Goal: Check status: Check status

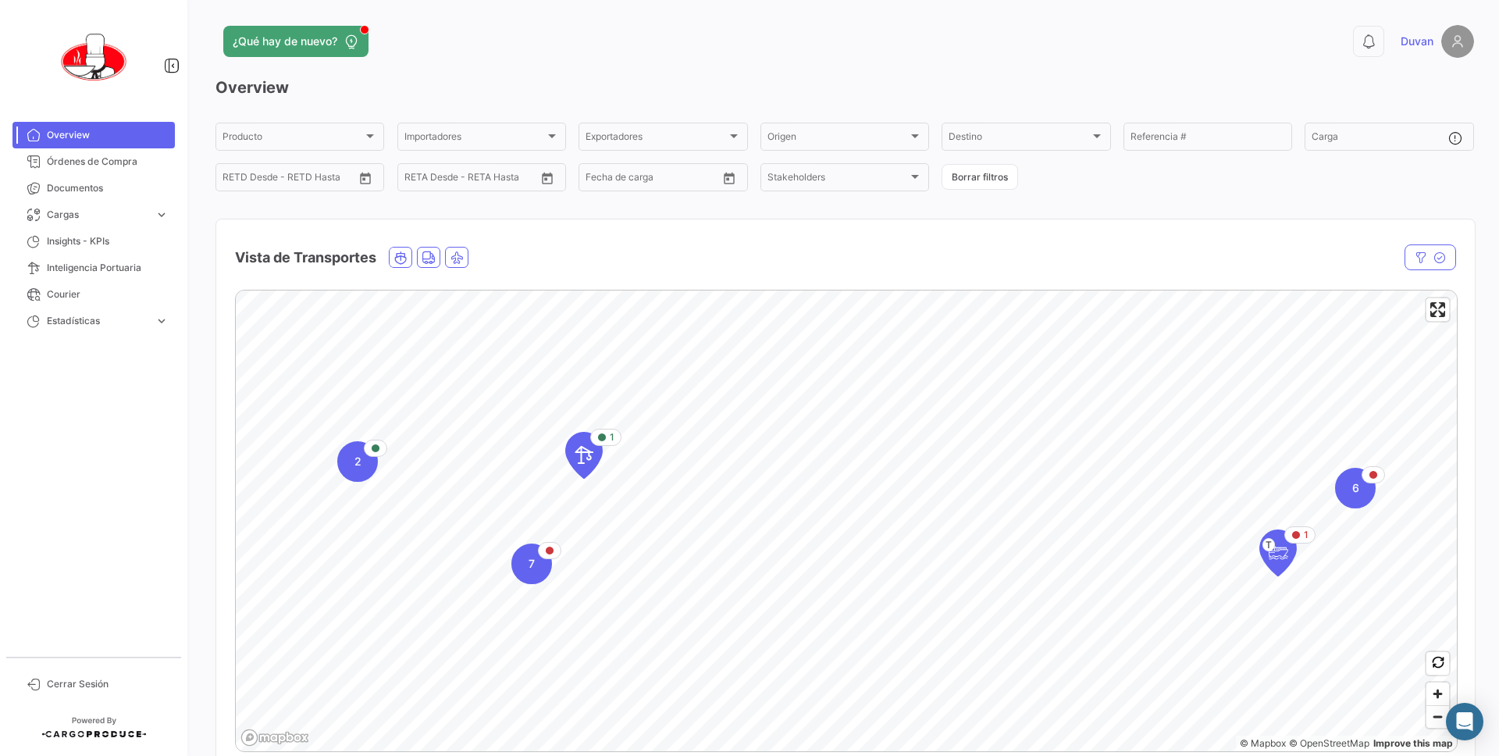
click at [849, 48] on div "¿Qué hay de nuevo?" at bounding box center [562, 41] width 693 height 31
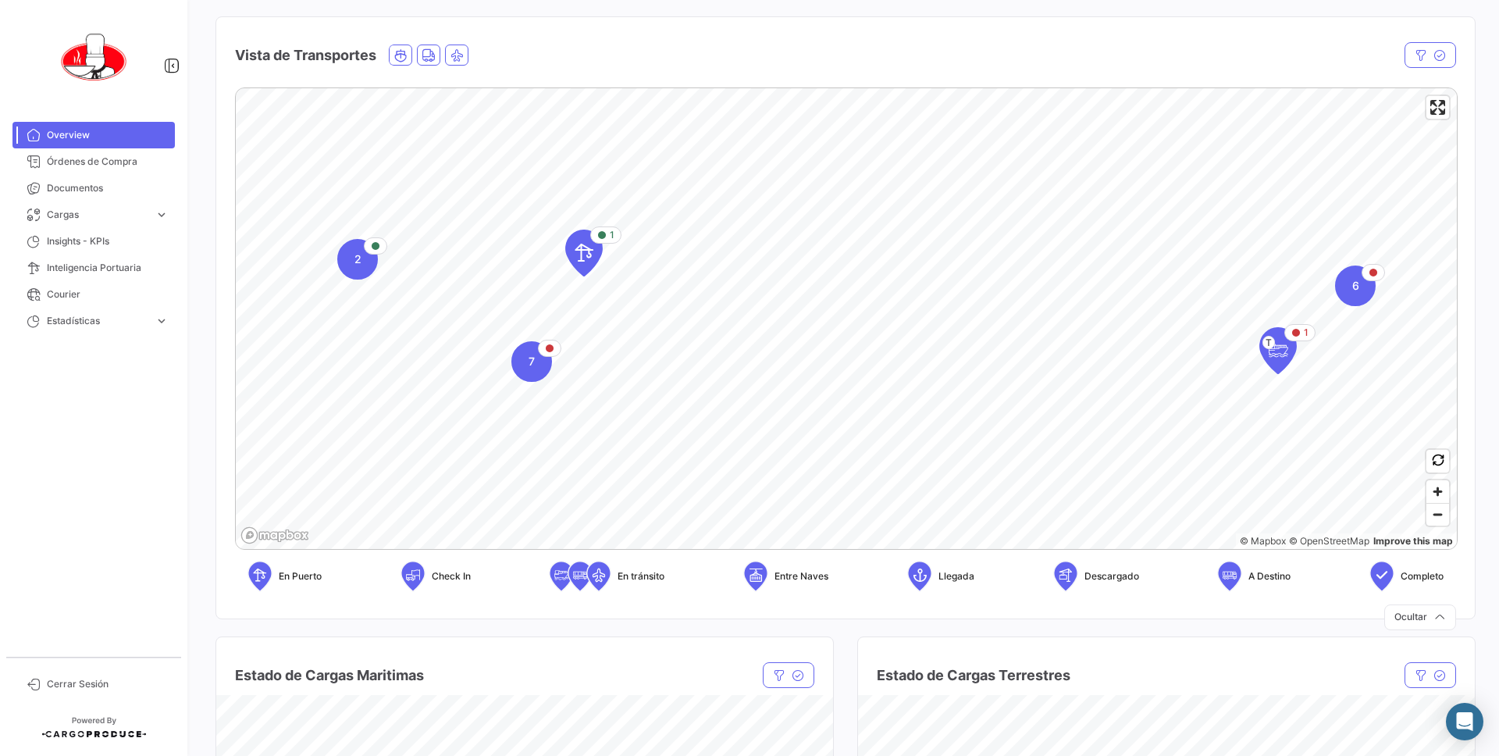
scroll to position [205, 0]
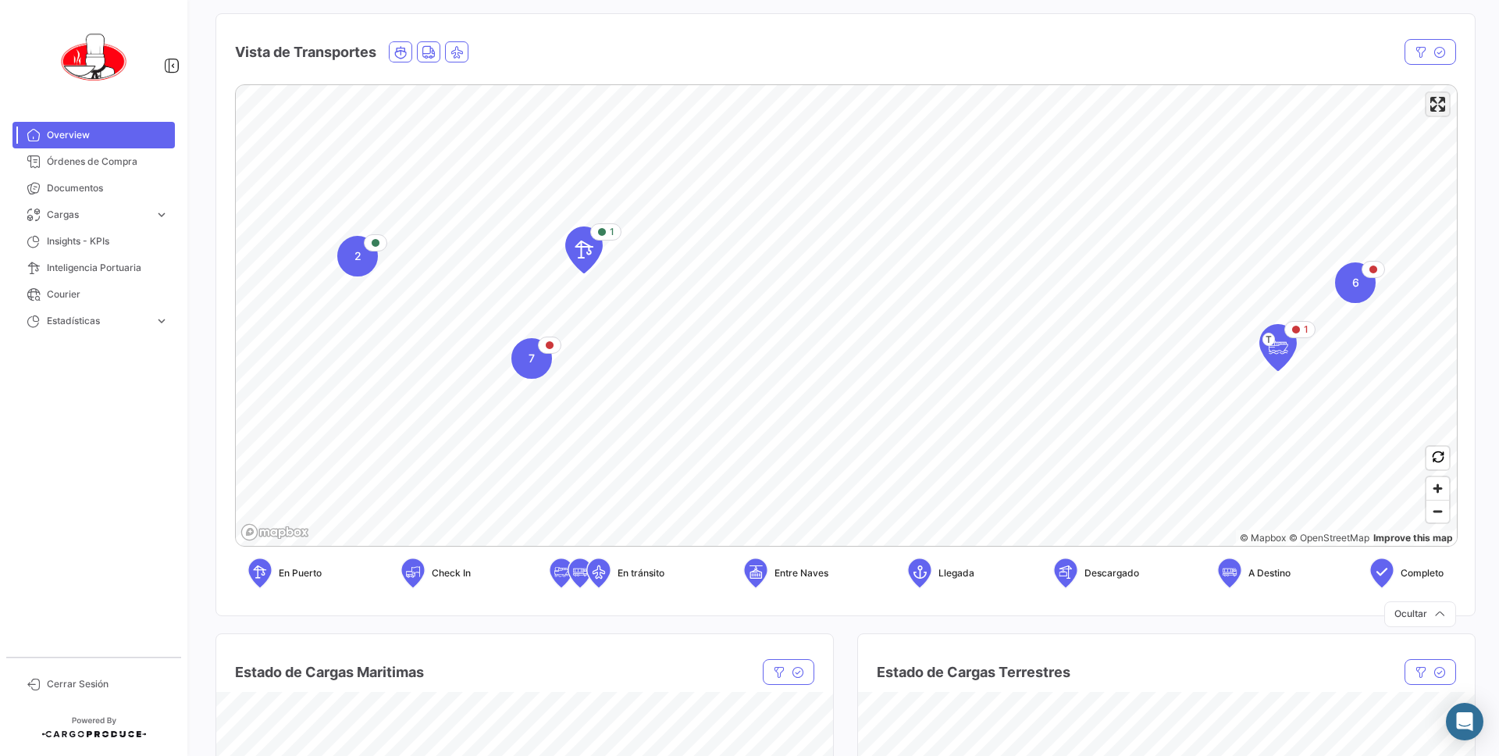
click at [1443, 108] on span "Enter fullscreen" at bounding box center [1438, 104] width 23 height 23
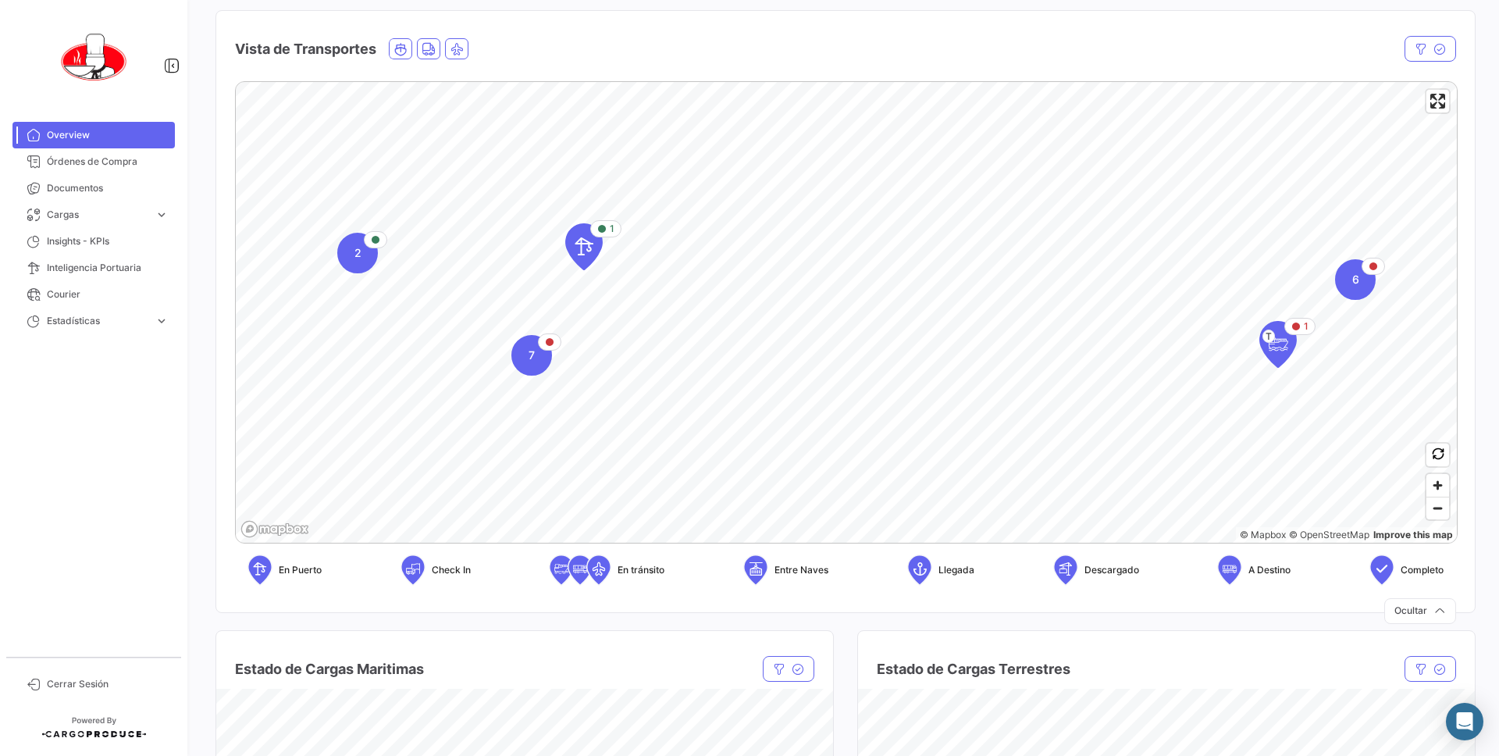
scroll to position [204, 0]
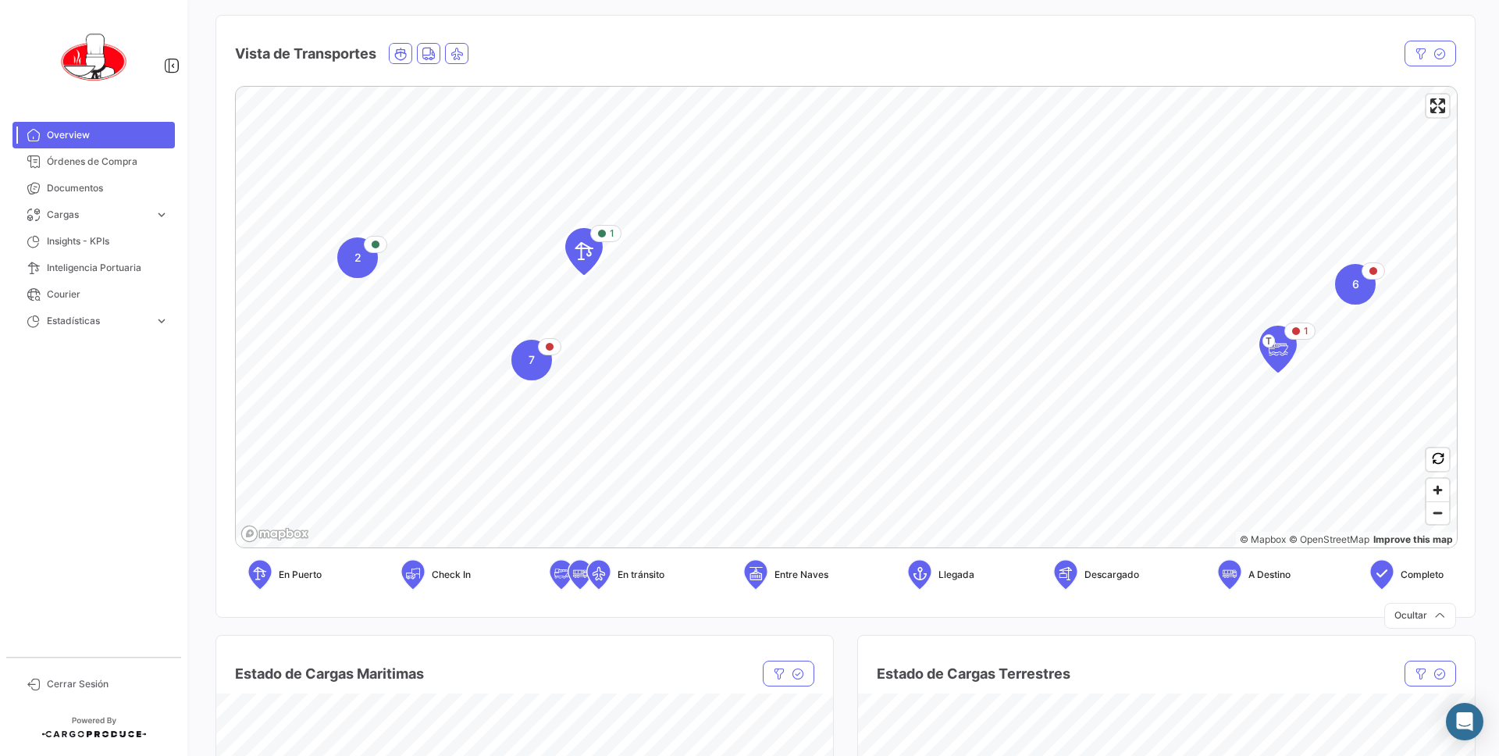
click at [591, 25] on div "Vista de Transportes" at bounding box center [845, 45] width 1259 height 58
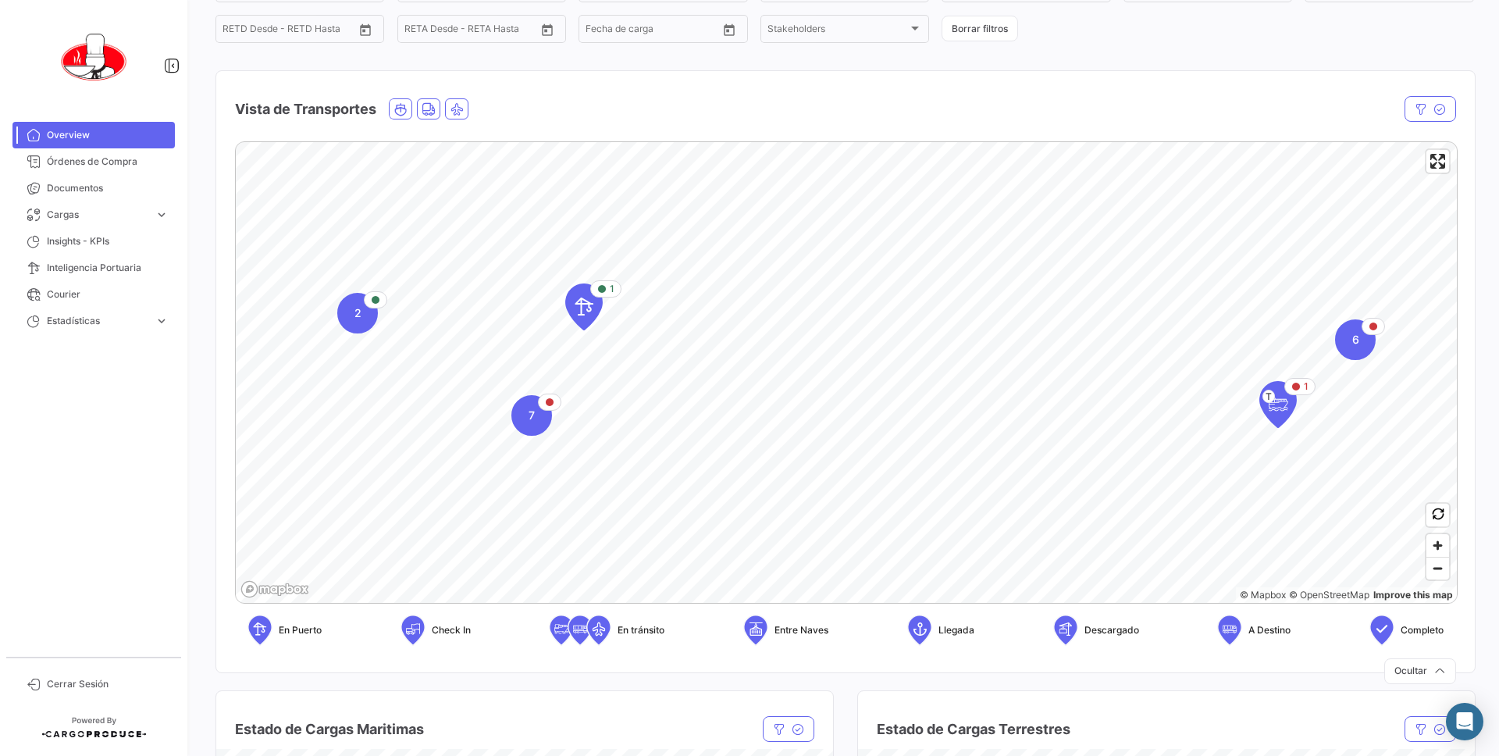
scroll to position [152, 0]
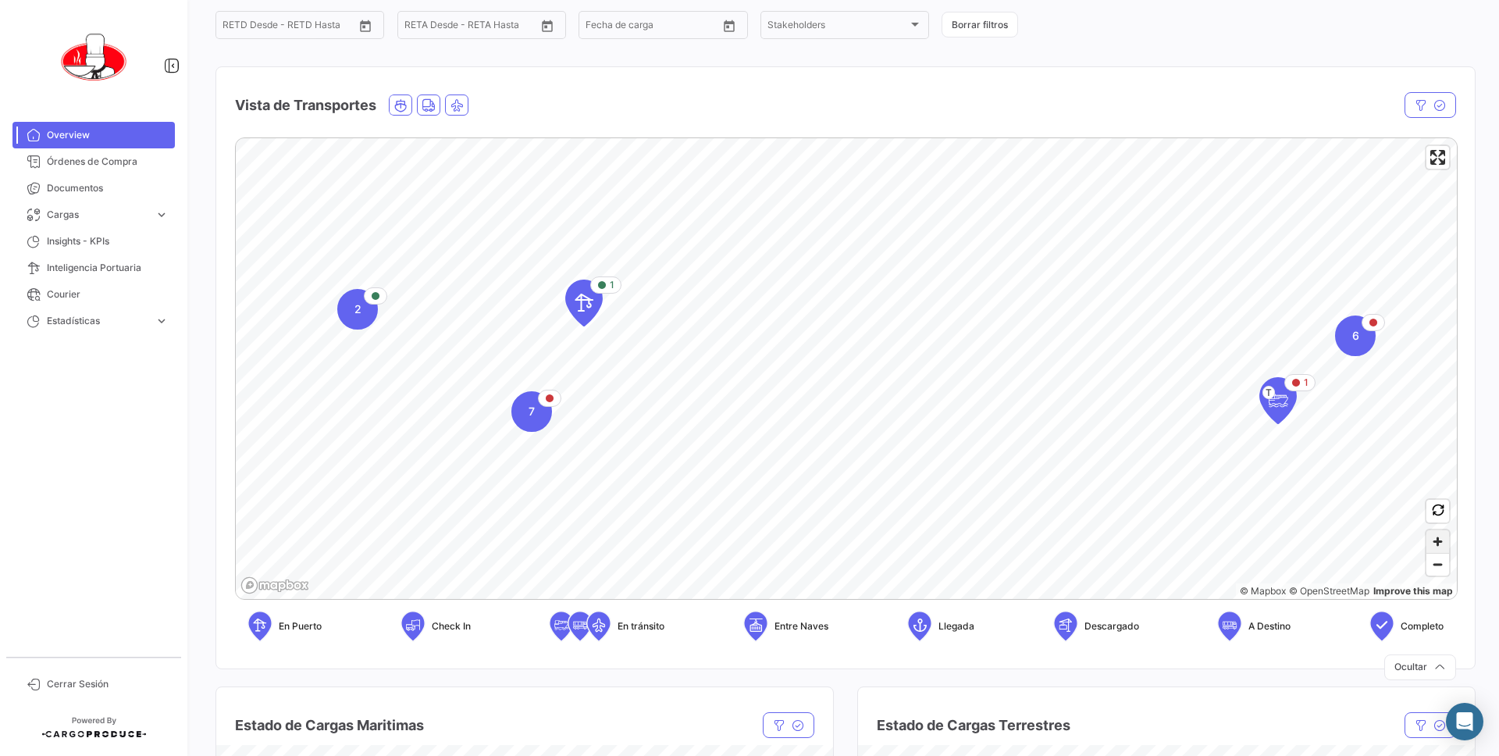
click at [1438, 548] on span "Zoom in" at bounding box center [1438, 541] width 23 height 23
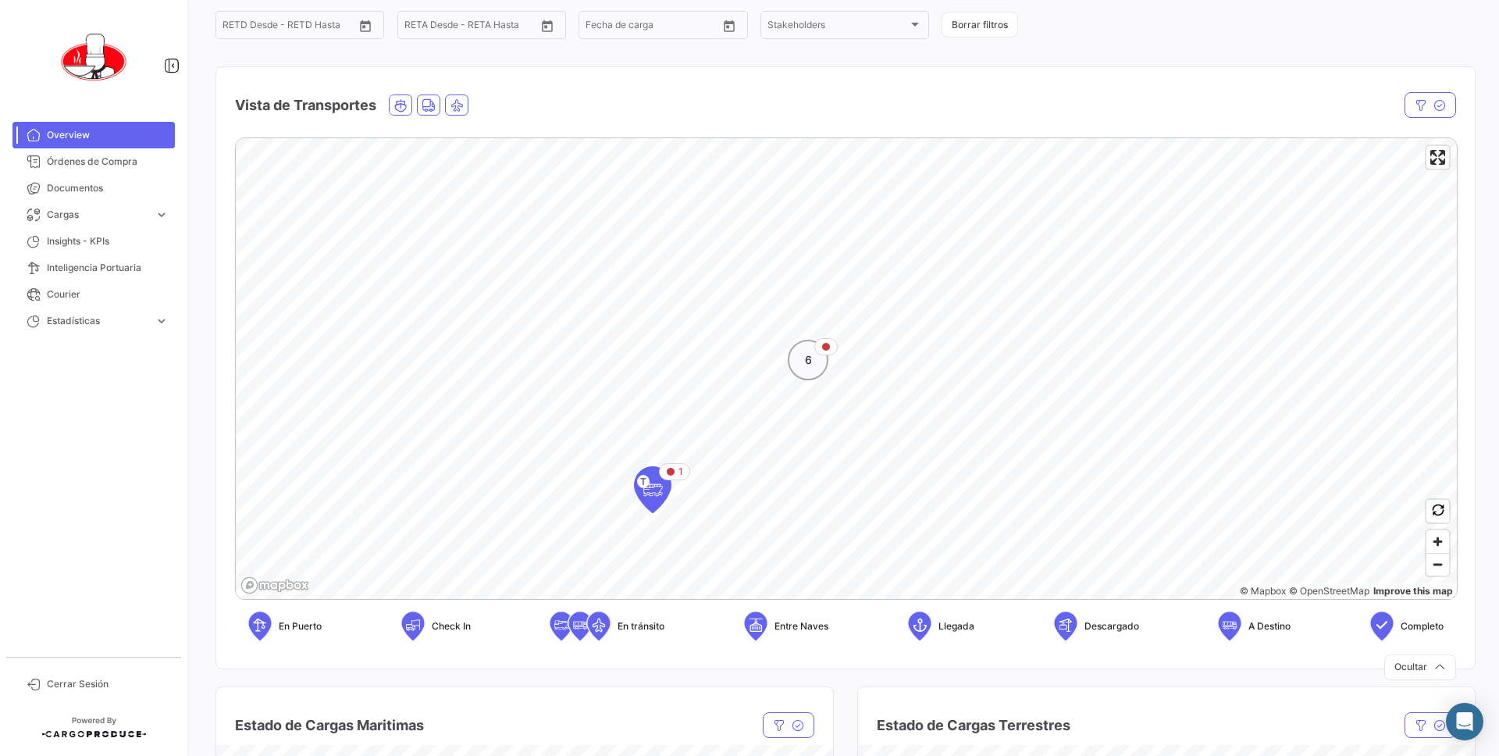
click at [807, 348] on div "6" at bounding box center [808, 360] width 41 height 41
click at [986, 354] on icon "Map marker" at bounding box center [985, 349] width 22 height 33
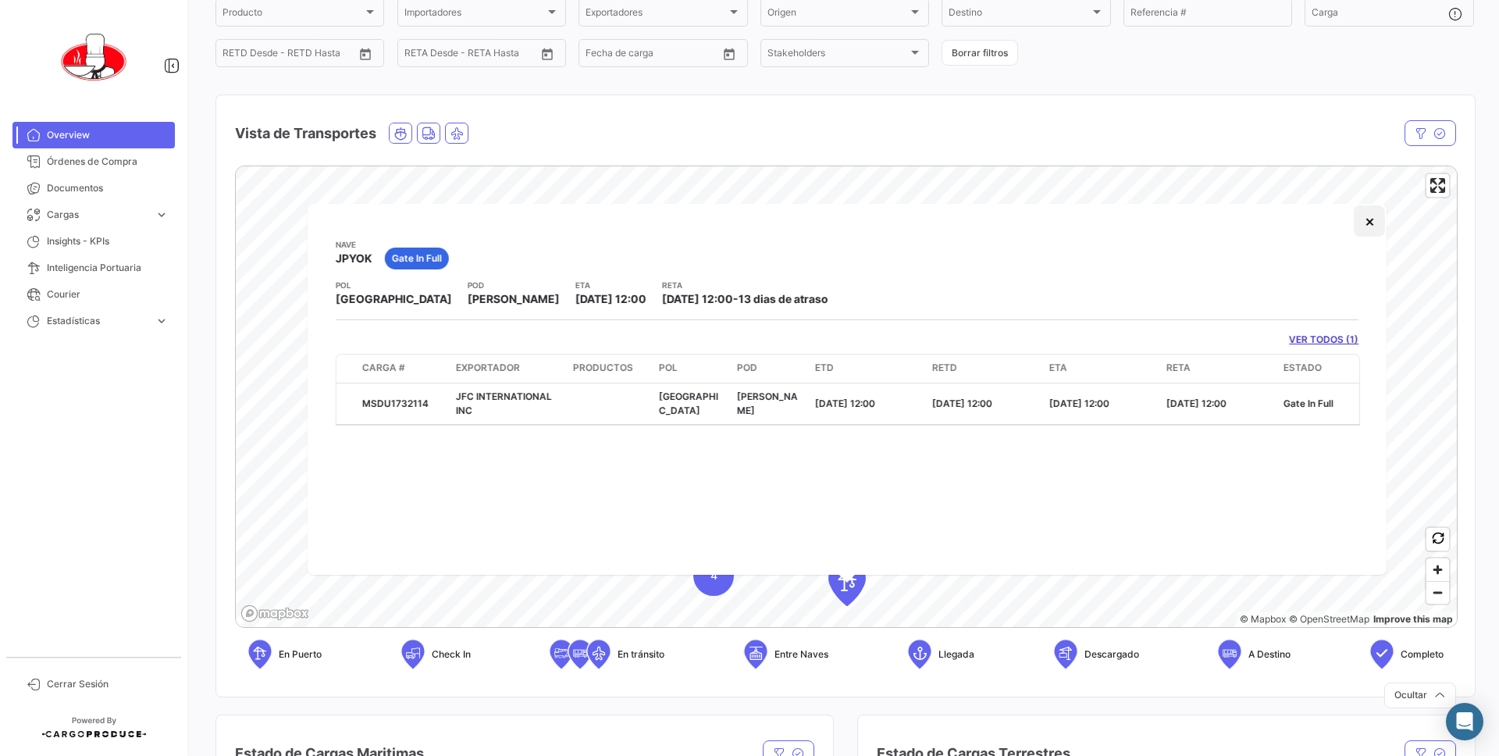
click at [1363, 226] on button "×" at bounding box center [1369, 220] width 31 height 31
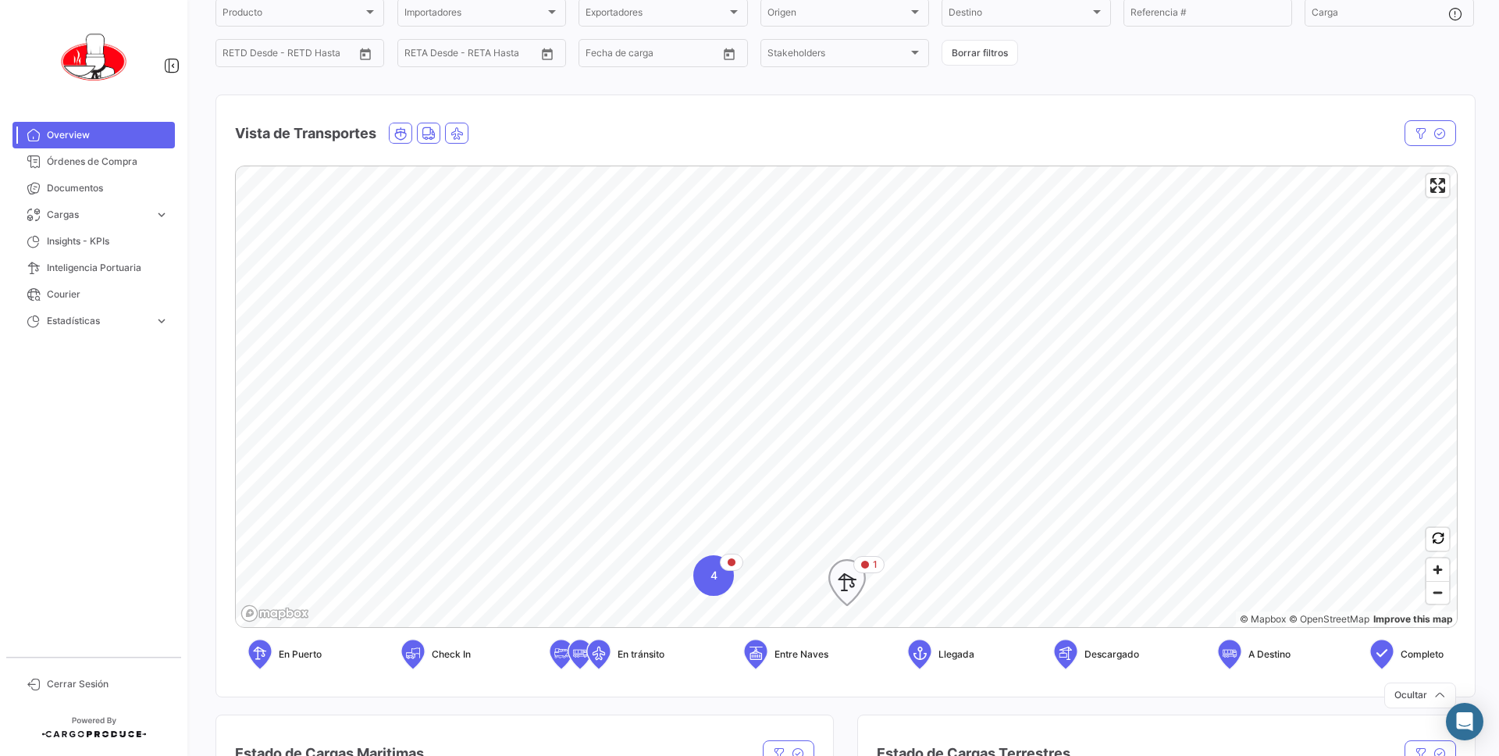
click at [851, 579] on icon "Map marker" at bounding box center [847, 582] width 22 height 33
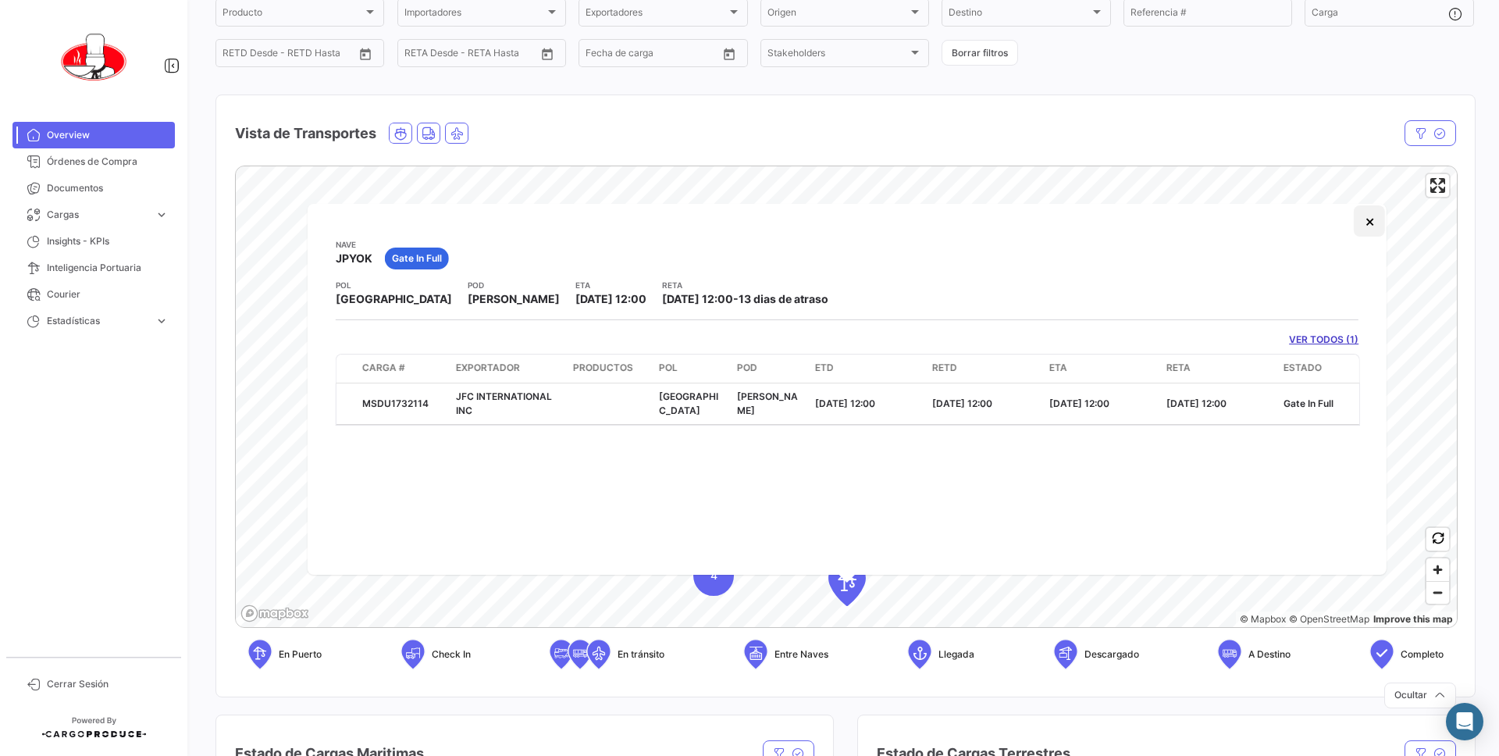
click at [1370, 221] on button "×" at bounding box center [1369, 220] width 31 height 31
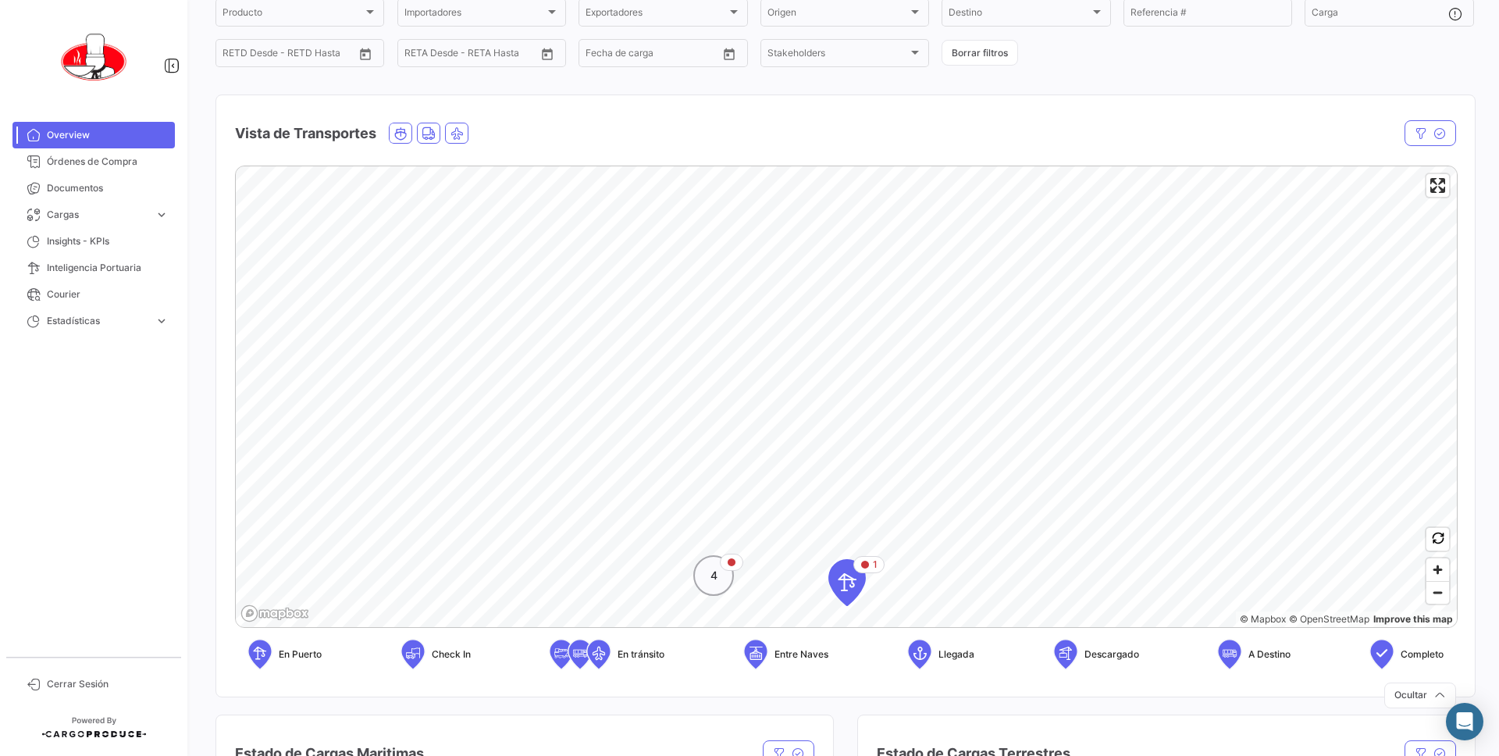
click at [697, 586] on div "4" at bounding box center [713, 575] width 41 height 41
click at [756, 405] on icon "Map marker" at bounding box center [751, 397] width 22 height 33
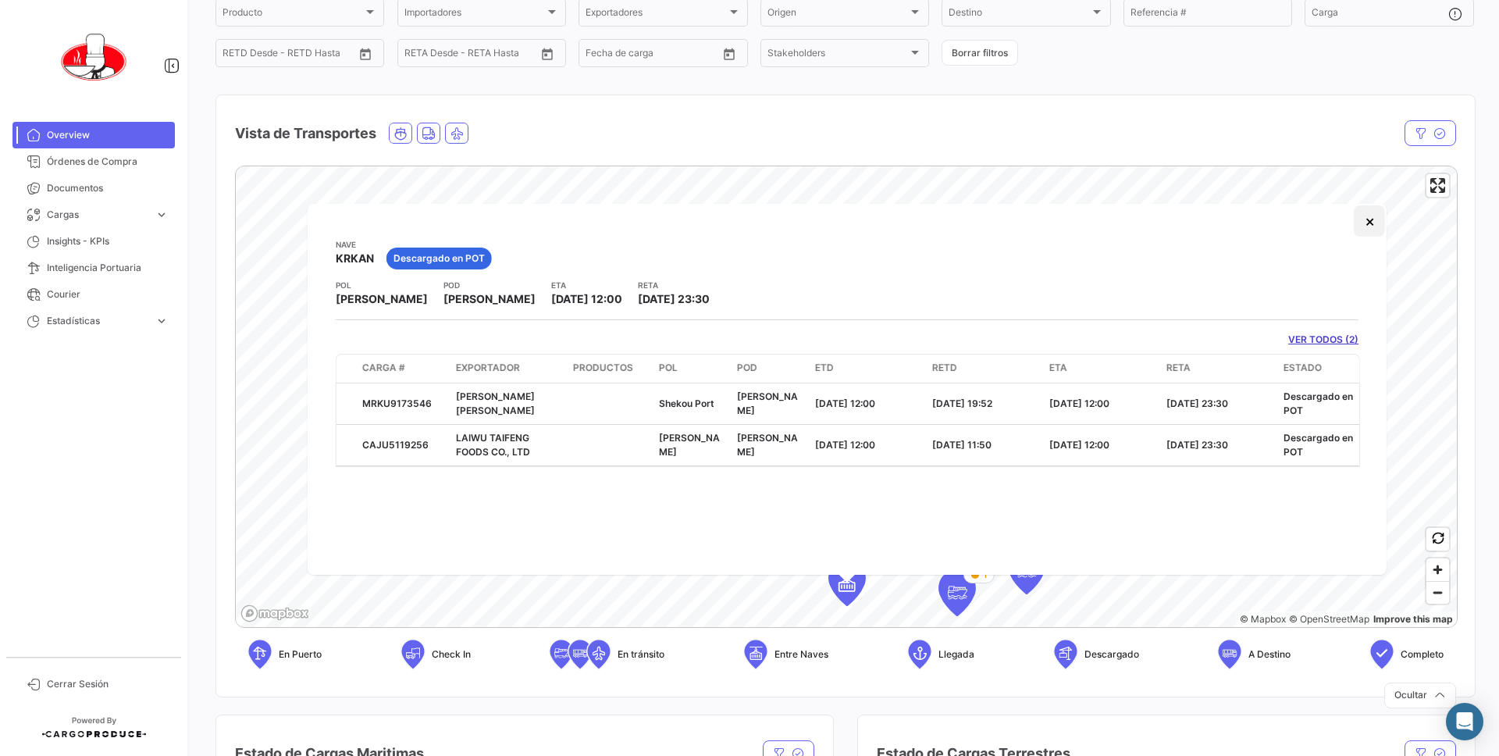
click at [1363, 228] on button "×" at bounding box center [1369, 220] width 31 height 31
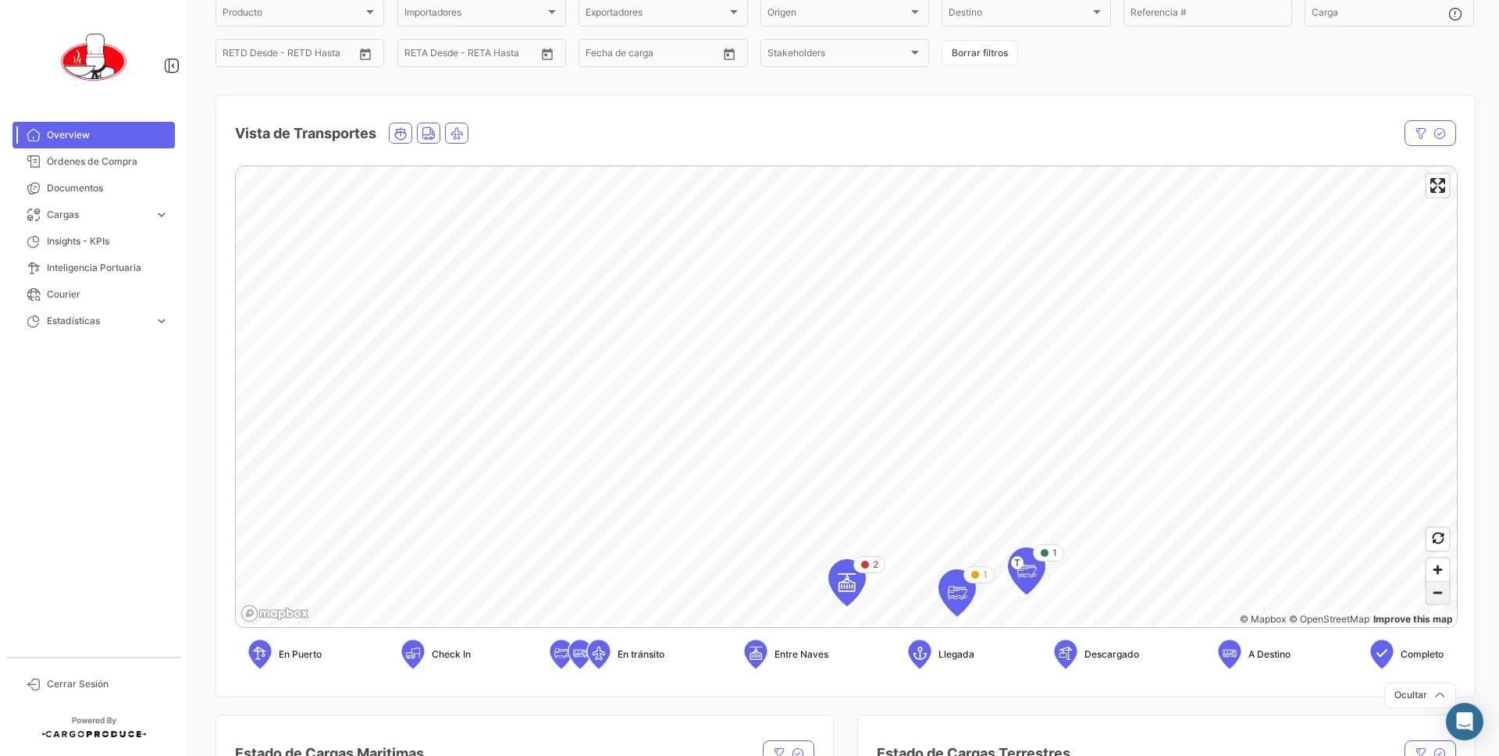
click at [1438, 600] on span "Zoom out" at bounding box center [1438, 593] width 23 height 22
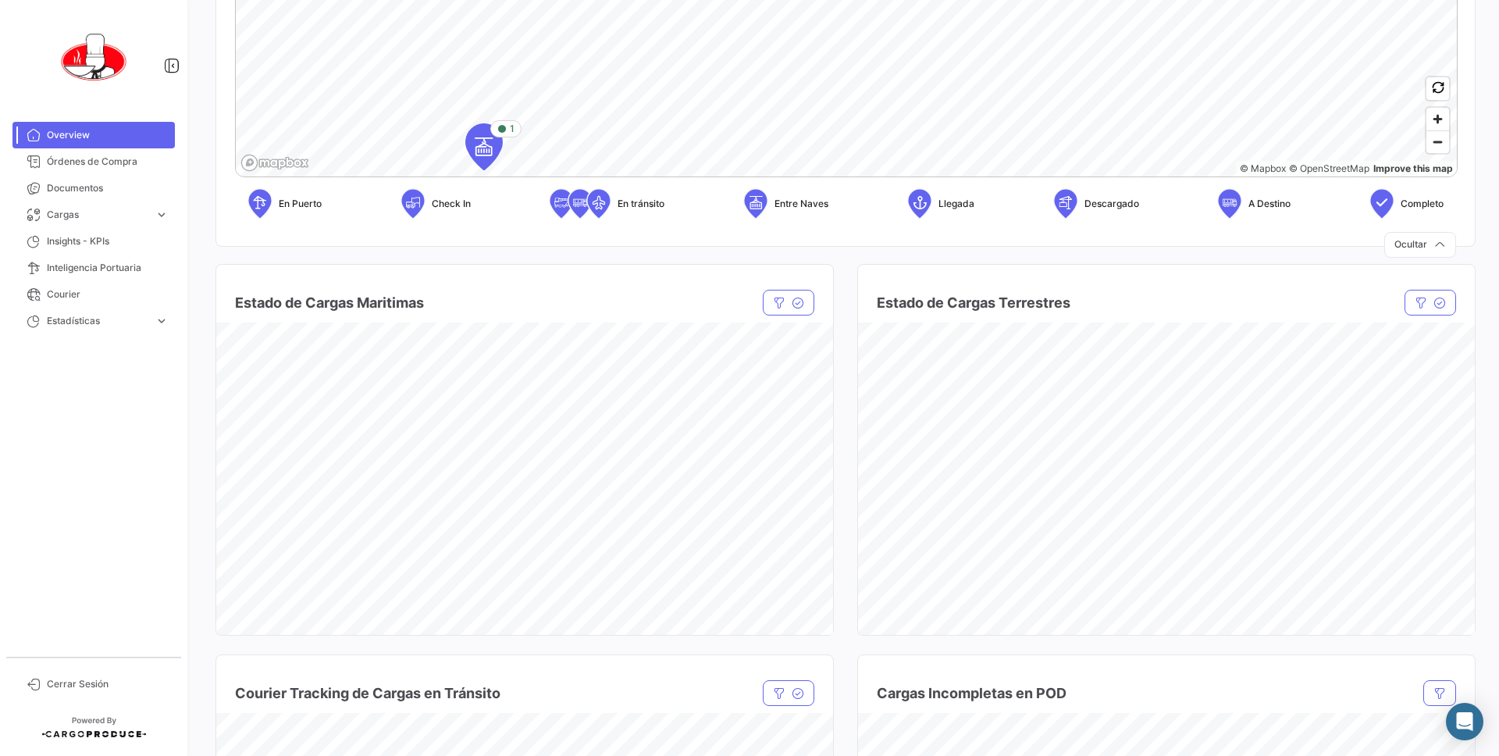
scroll to position [571, 0]
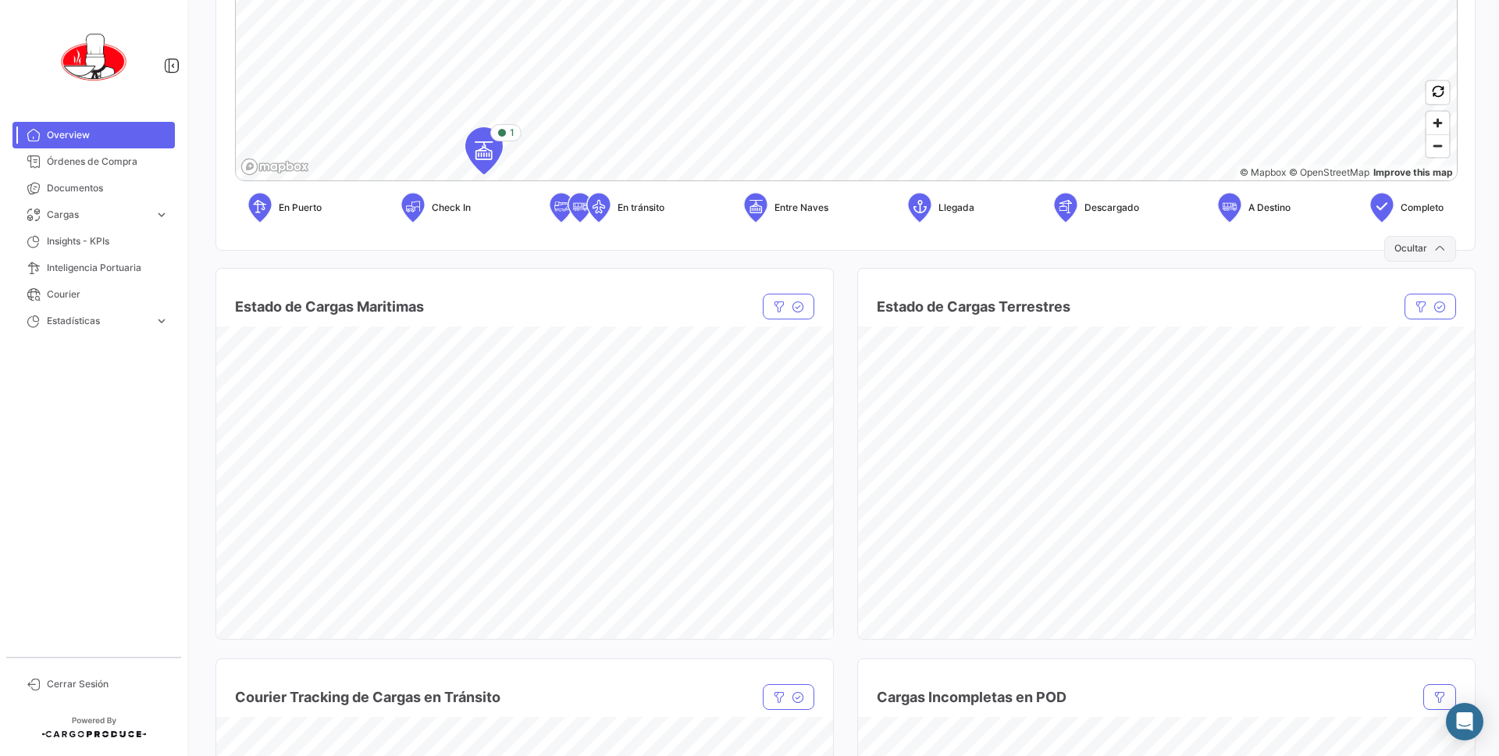
click at [1405, 248] on button "Ocultar" at bounding box center [1421, 249] width 72 height 26
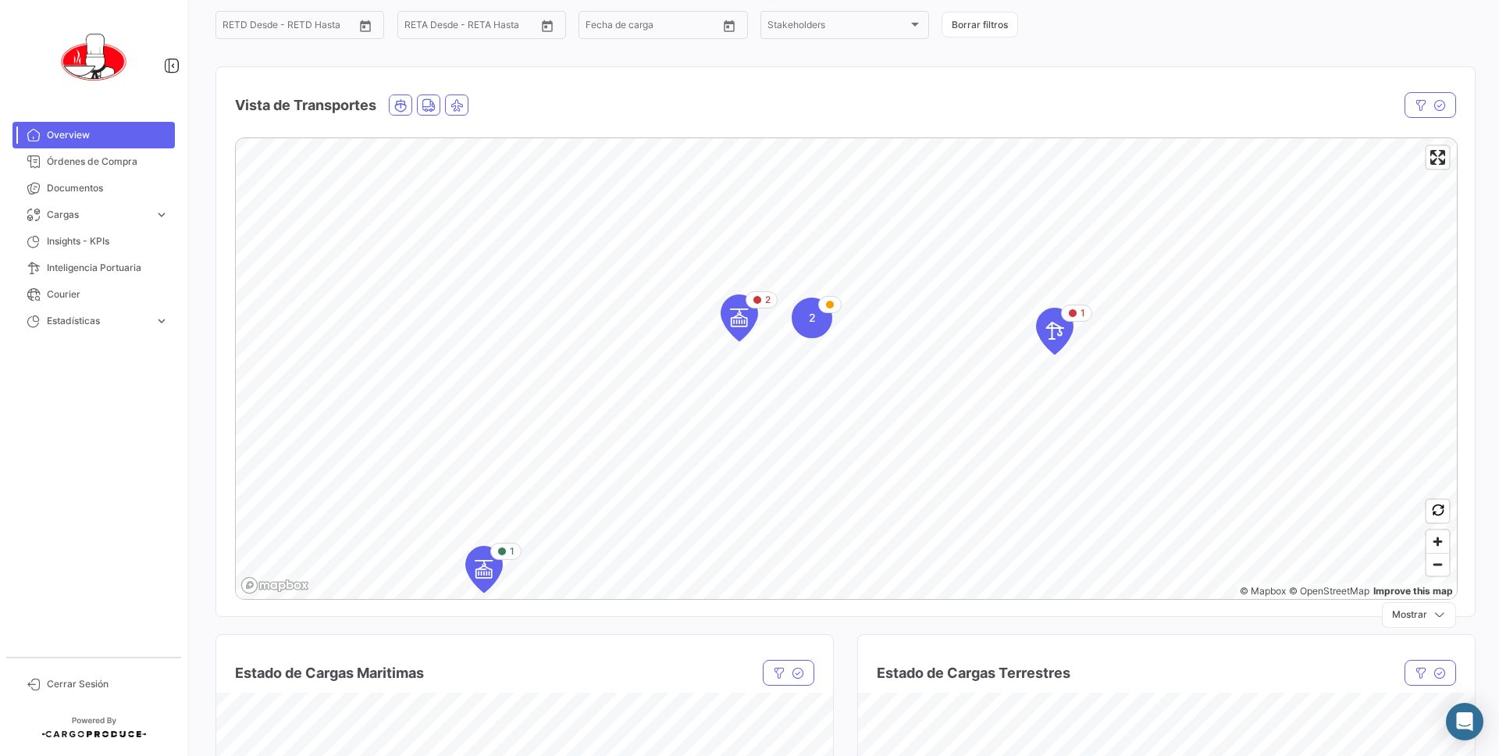
scroll to position [151, 0]
click at [1053, 326] on icon "Map marker" at bounding box center [1055, 331] width 22 height 33
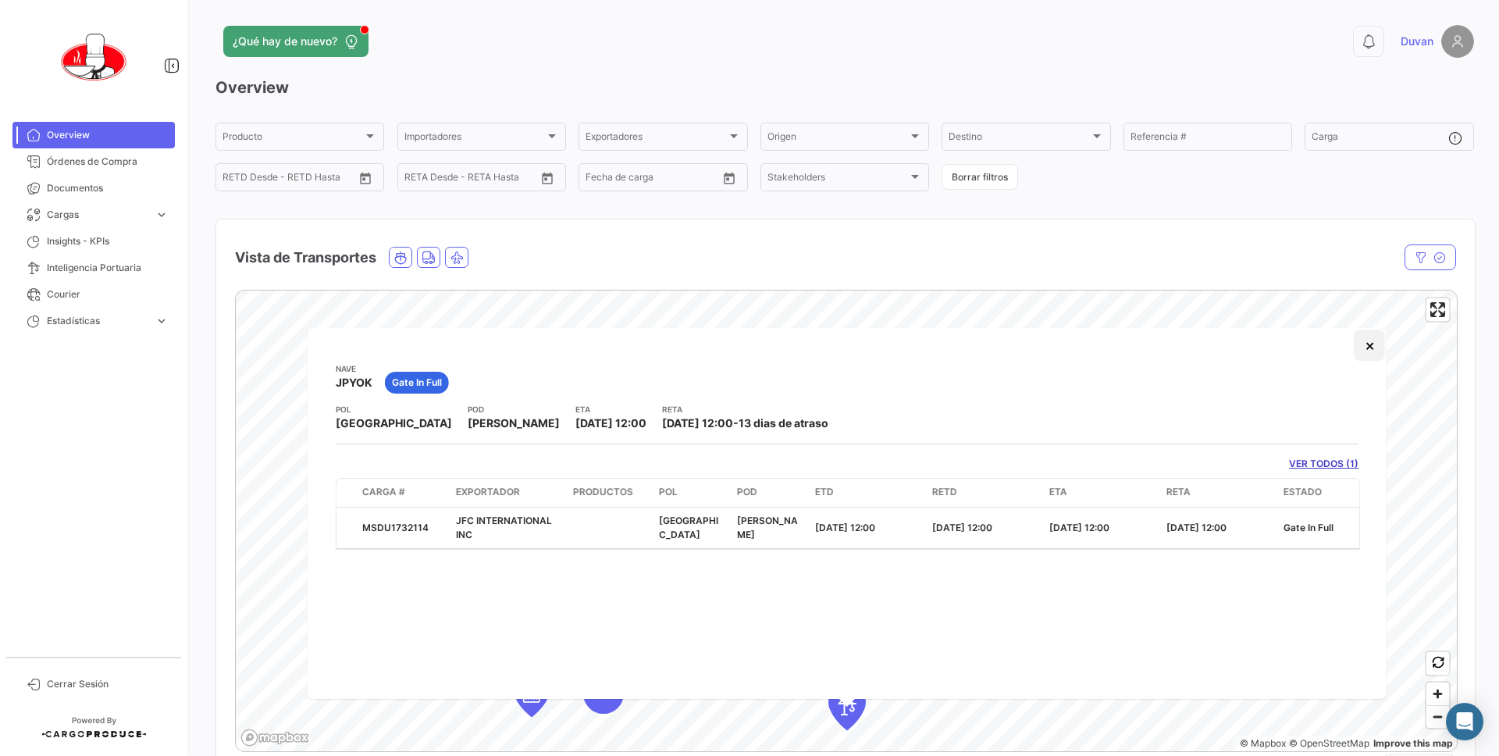
click at [1367, 349] on button "×" at bounding box center [1369, 345] width 31 height 31
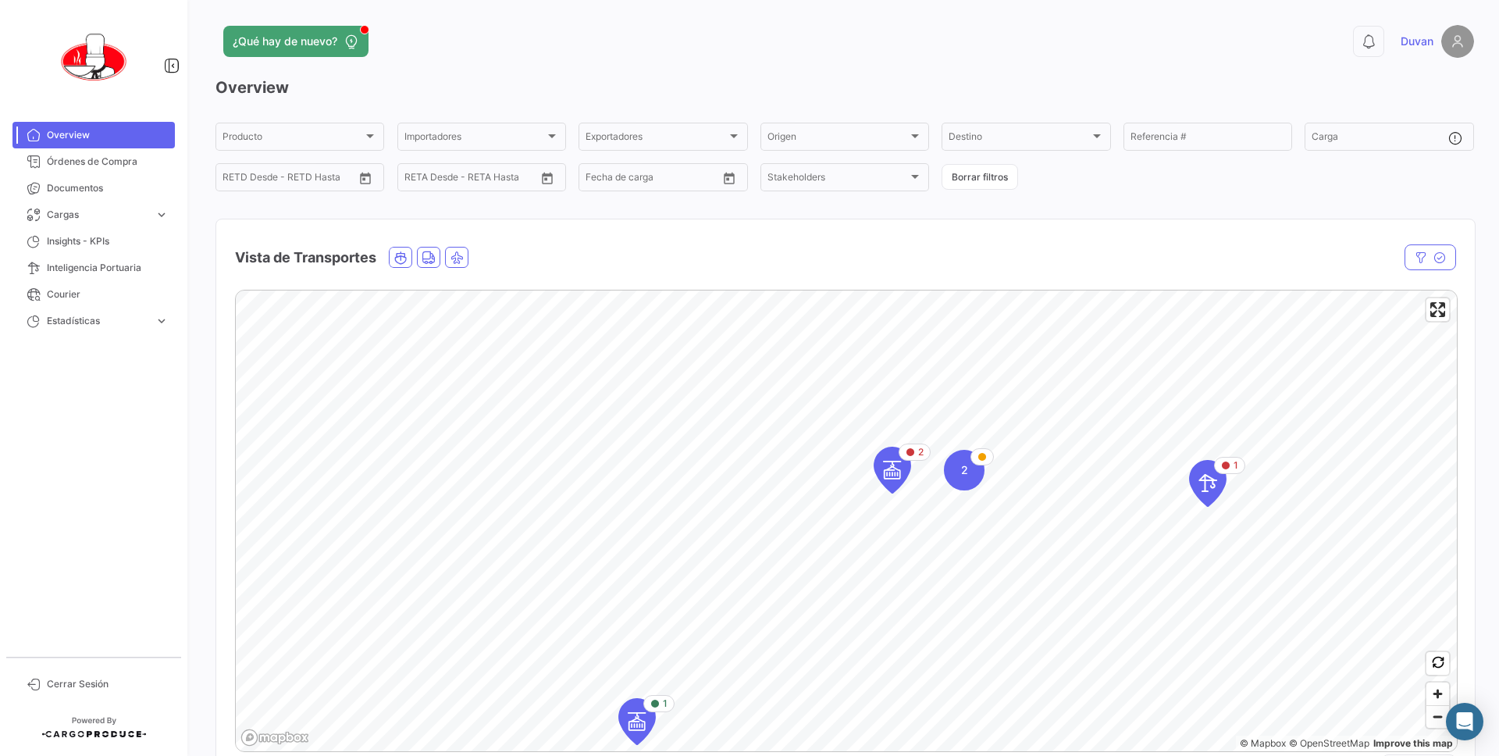
click at [1477, 307] on div "¿Qué hay de nuevo? 0 Duvan Overview Producto Producto Importadores Importadores…" at bounding box center [845, 378] width 1309 height 756
click at [1429, 719] on span "Zoom out" at bounding box center [1438, 717] width 23 height 22
click at [1499, 364] on div "¿Qué hay de nuevo? 0 Duvan Overview Producto Producto Importadores Importadores…" at bounding box center [845, 378] width 1309 height 756
click at [1441, 716] on span "Zoom out" at bounding box center [1438, 717] width 23 height 22
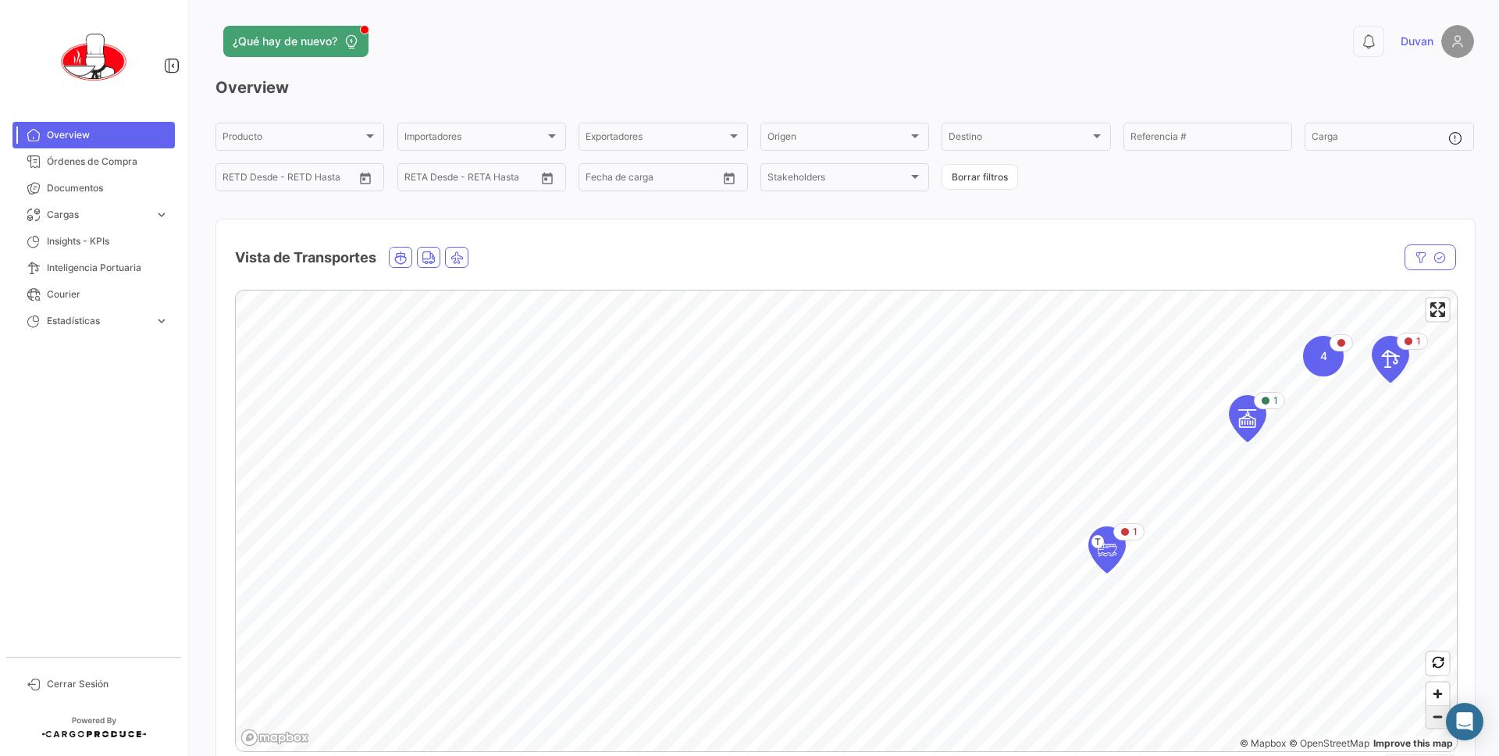
click at [1441, 716] on span "Zoom out" at bounding box center [1438, 717] width 23 height 22
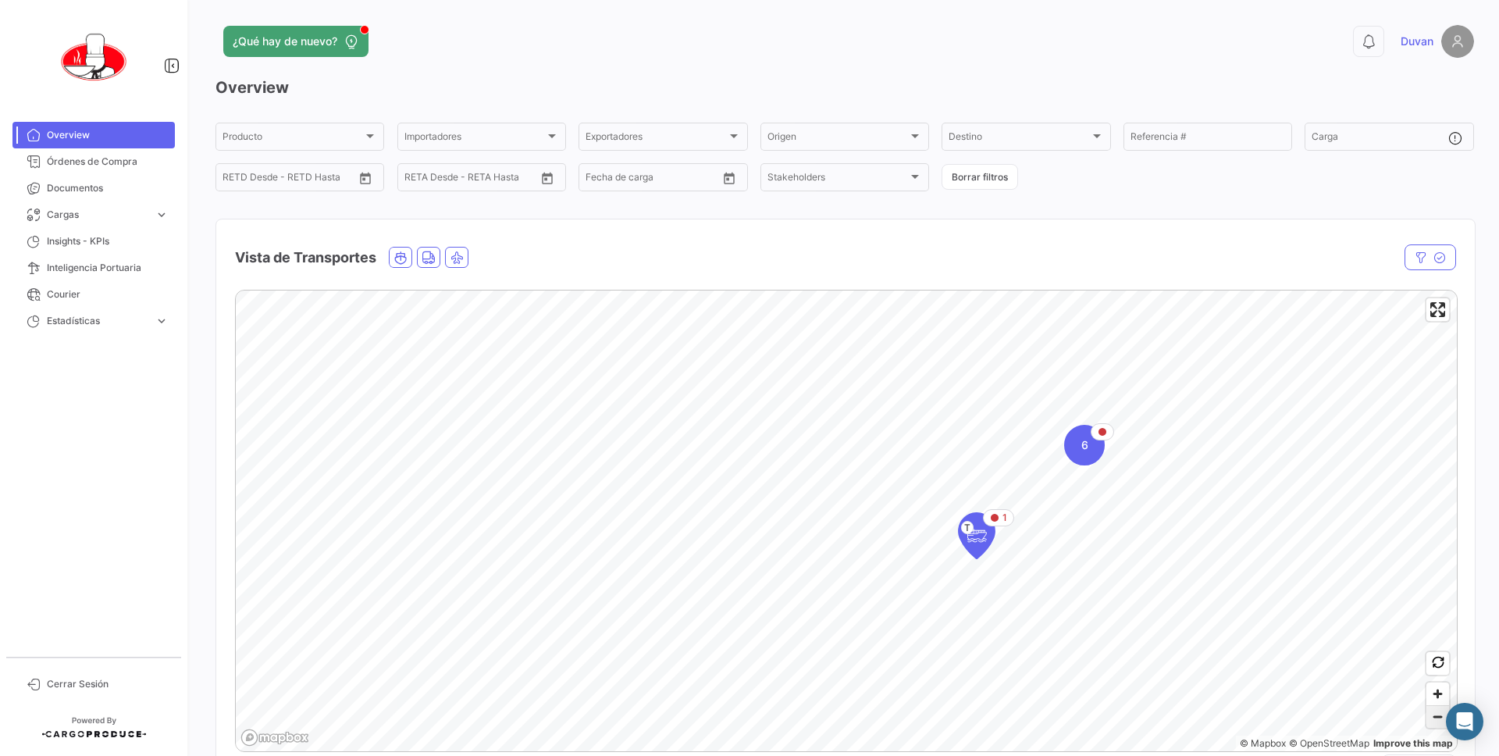
click at [1441, 716] on span "Zoom out" at bounding box center [1438, 717] width 23 height 22
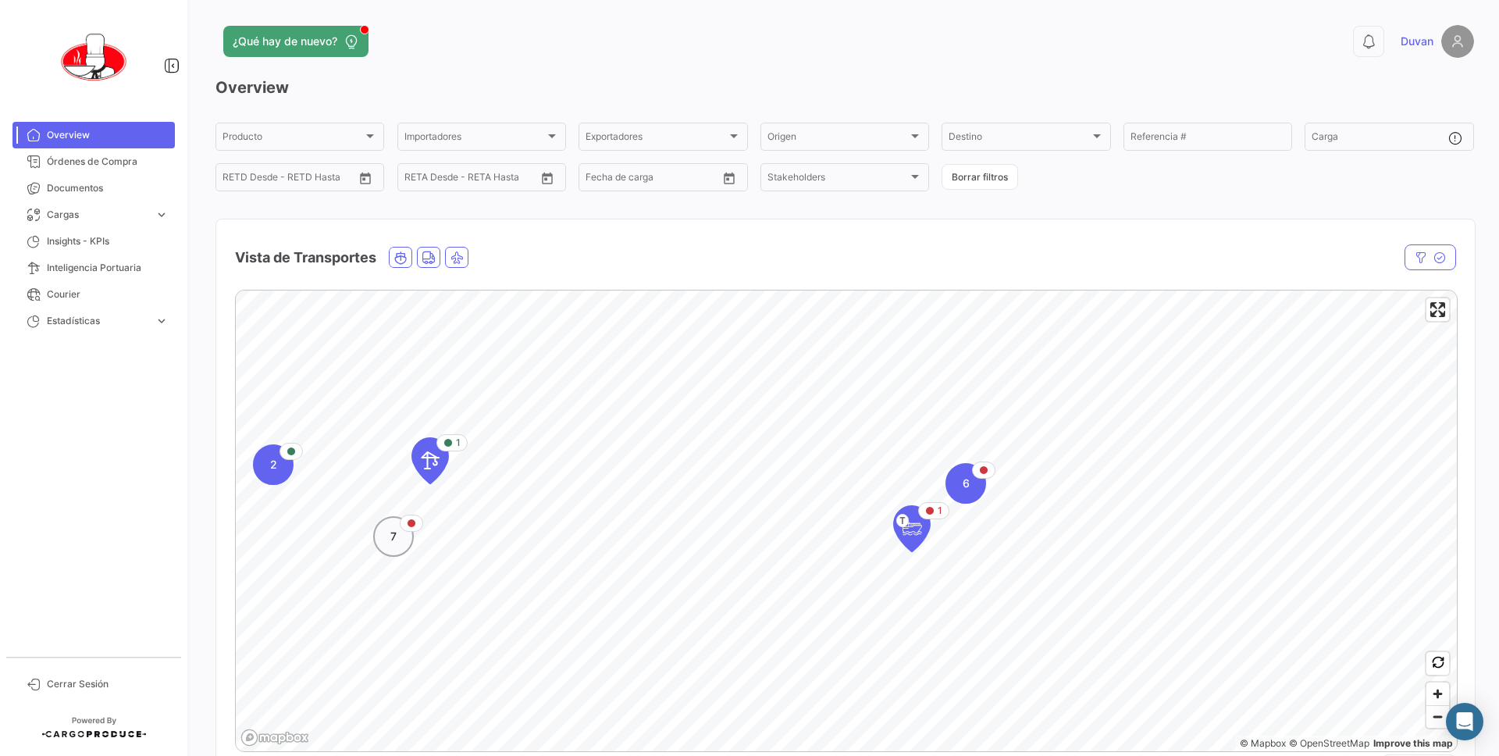
click at [390, 539] on span "7" at bounding box center [393, 537] width 6 height 16
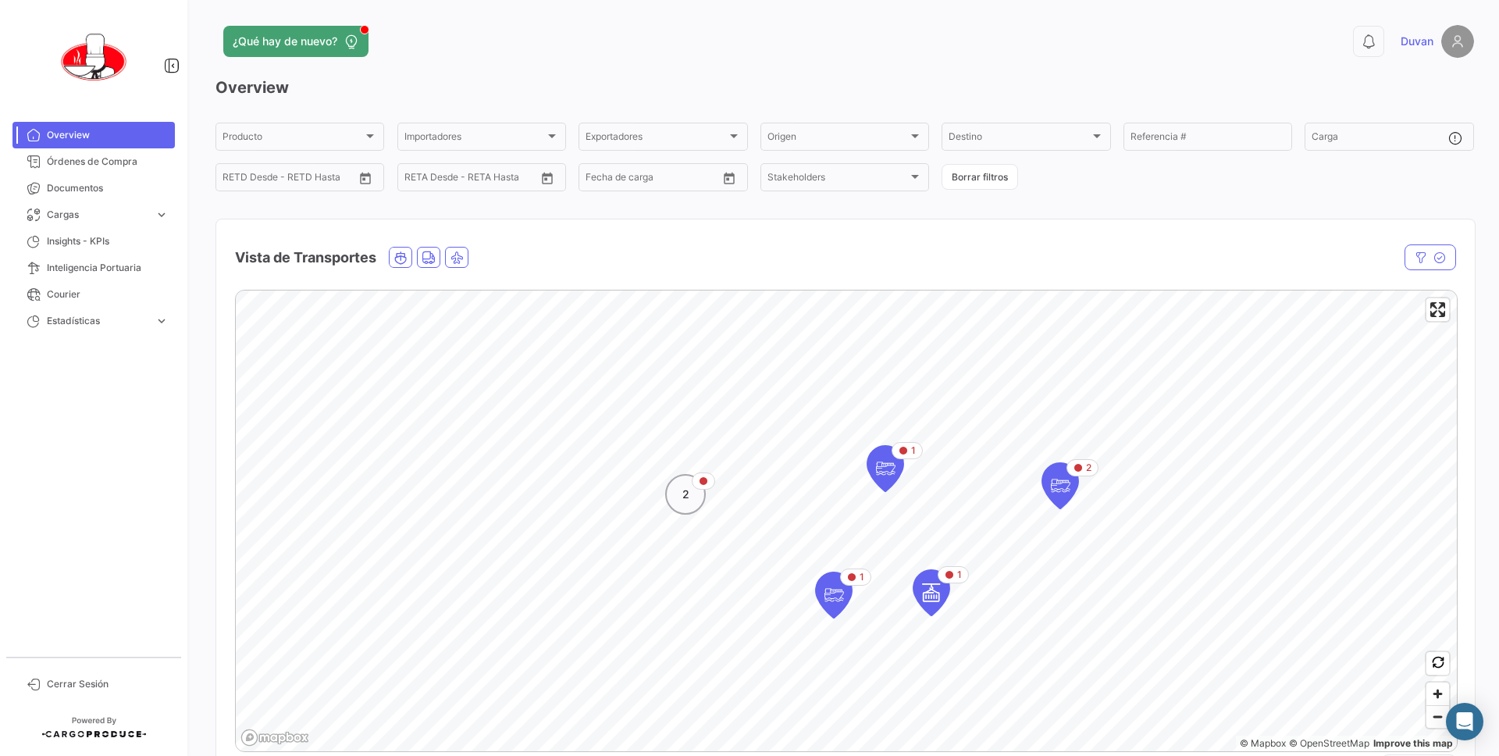
click at [679, 498] on div "2" at bounding box center [685, 494] width 41 height 41
click at [936, 584] on icon "Map marker" at bounding box center [941, 580] width 22 height 33
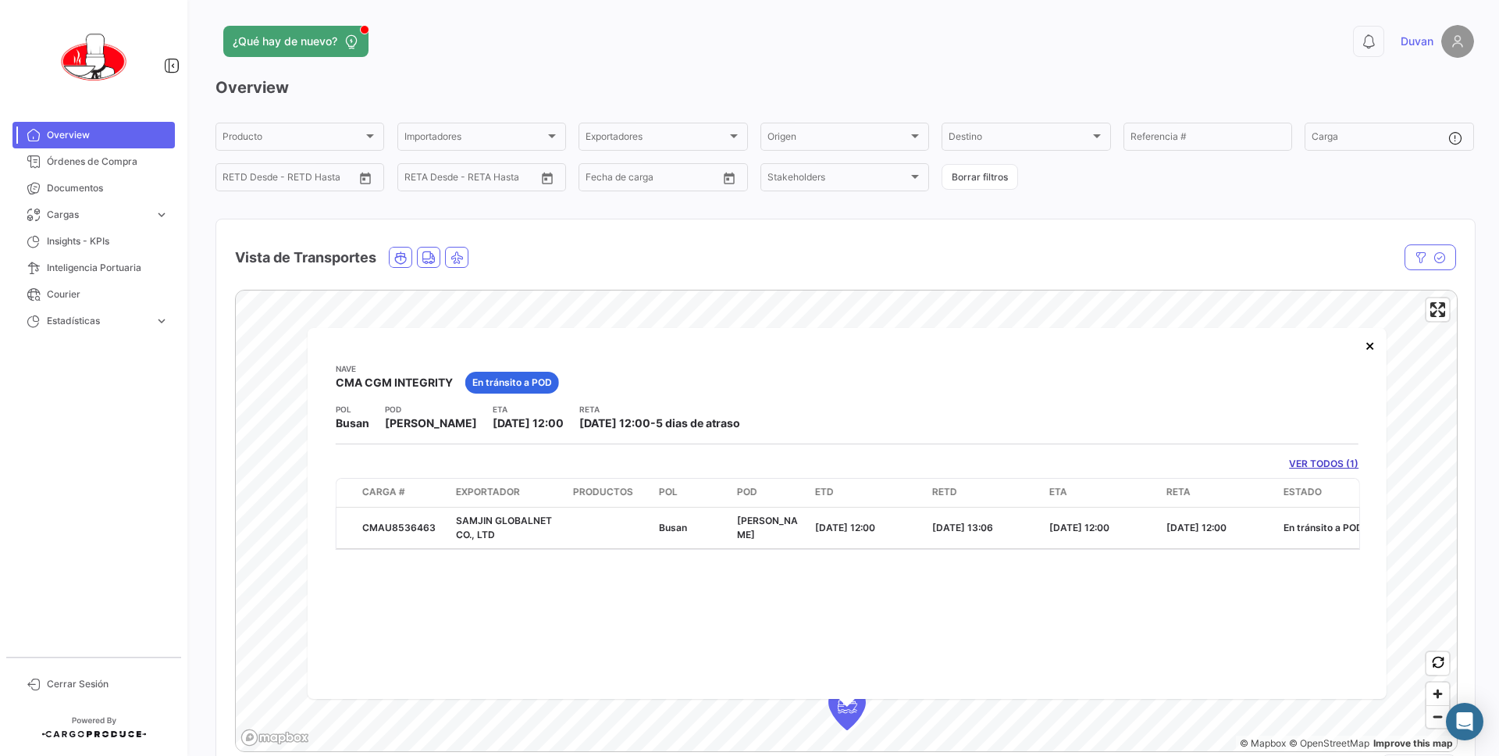
drag, startPoint x: 1367, startPoint y: 351, endPoint x: 1277, endPoint y: 394, distance: 99.2
click at [1278, 394] on div "[PERSON_NAME] CMA CGM INTEGRITY En [PERSON_NAME] a POD POL Busan [GEOGRAPHIC_DA…" at bounding box center [847, 513] width 1079 height 371
click at [1428, 720] on span "Zoom out" at bounding box center [1438, 717] width 23 height 22
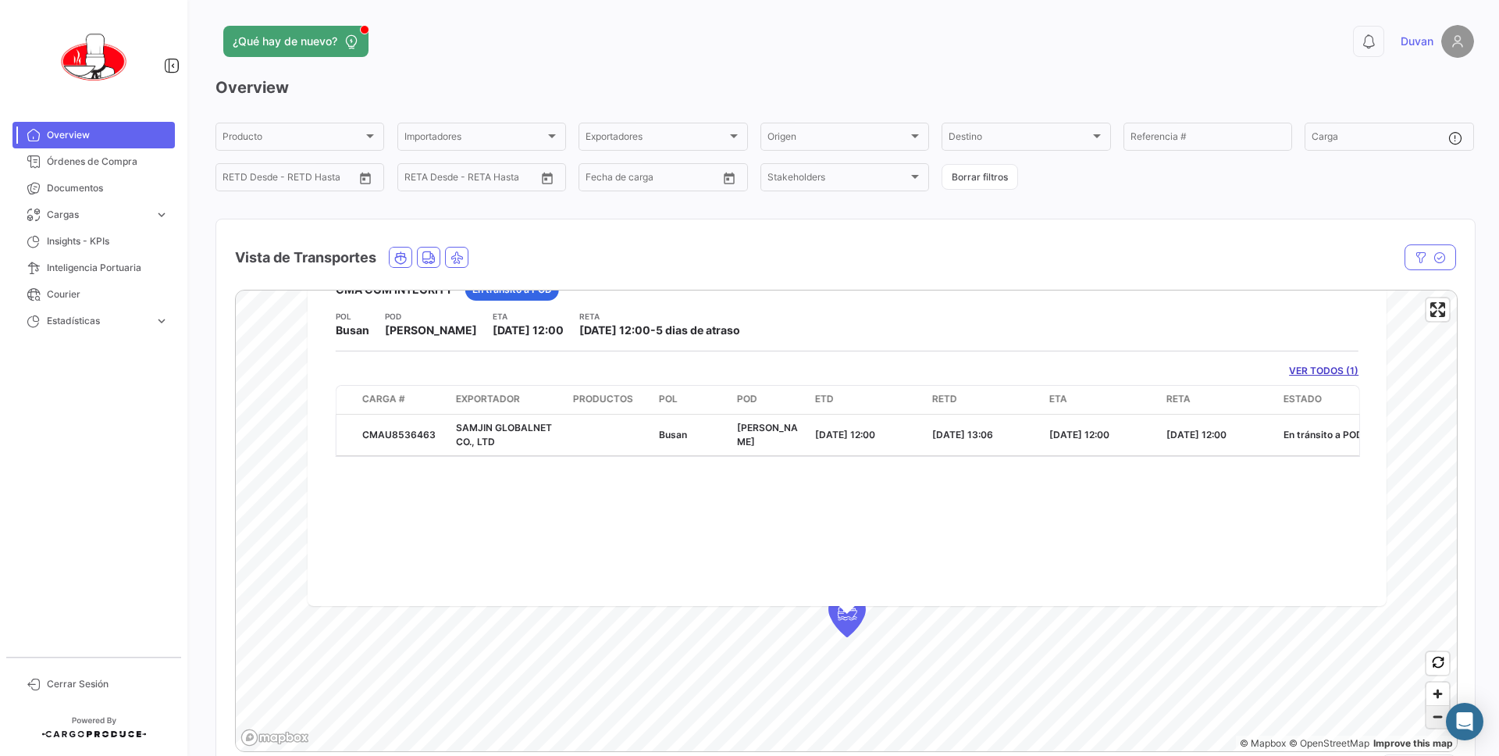
click at [1428, 720] on span "Zoom out" at bounding box center [1438, 717] width 23 height 22
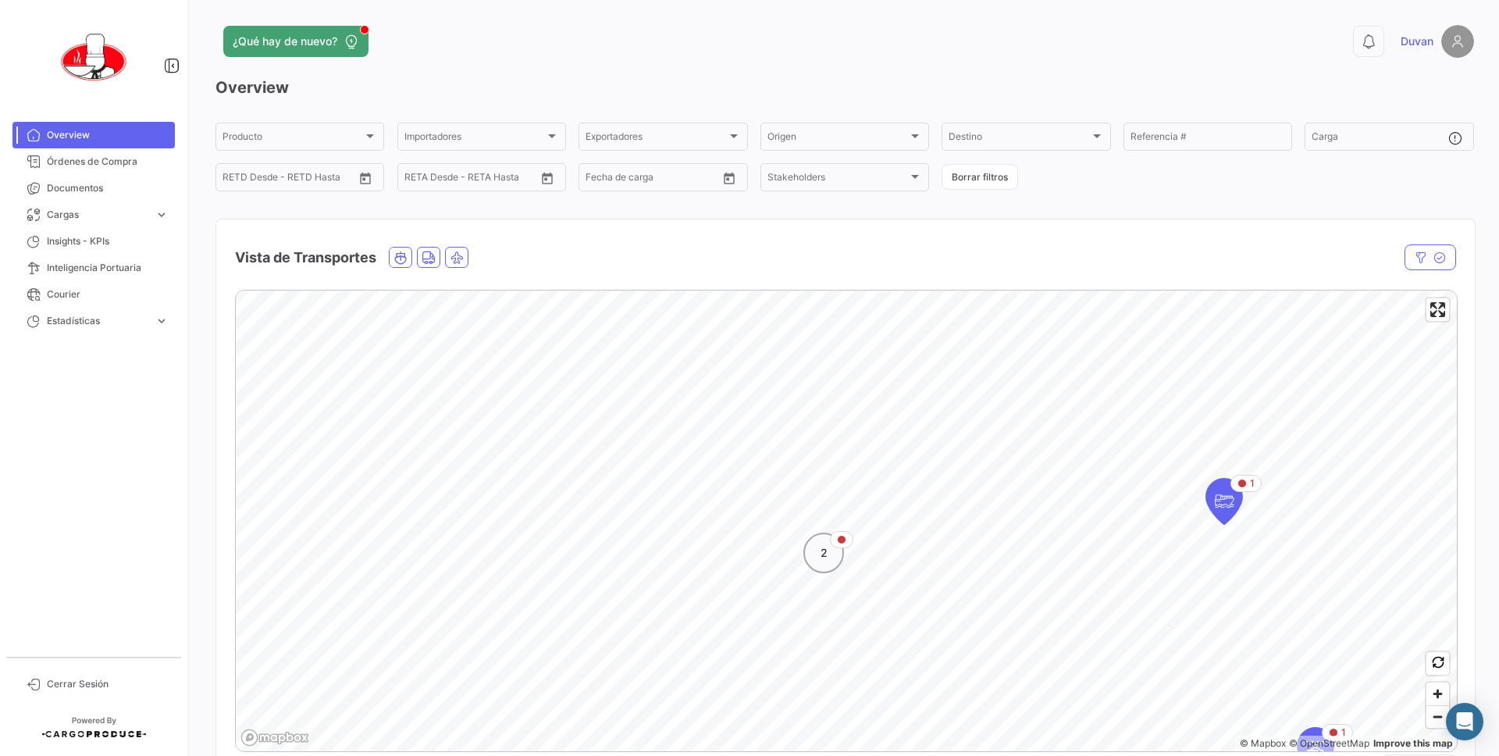
click at [828, 565] on div "2" at bounding box center [824, 553] width 41 height 41
click at [941, 578] on icon "Map marker" at bounding box center [941, 580] width 22 height 33
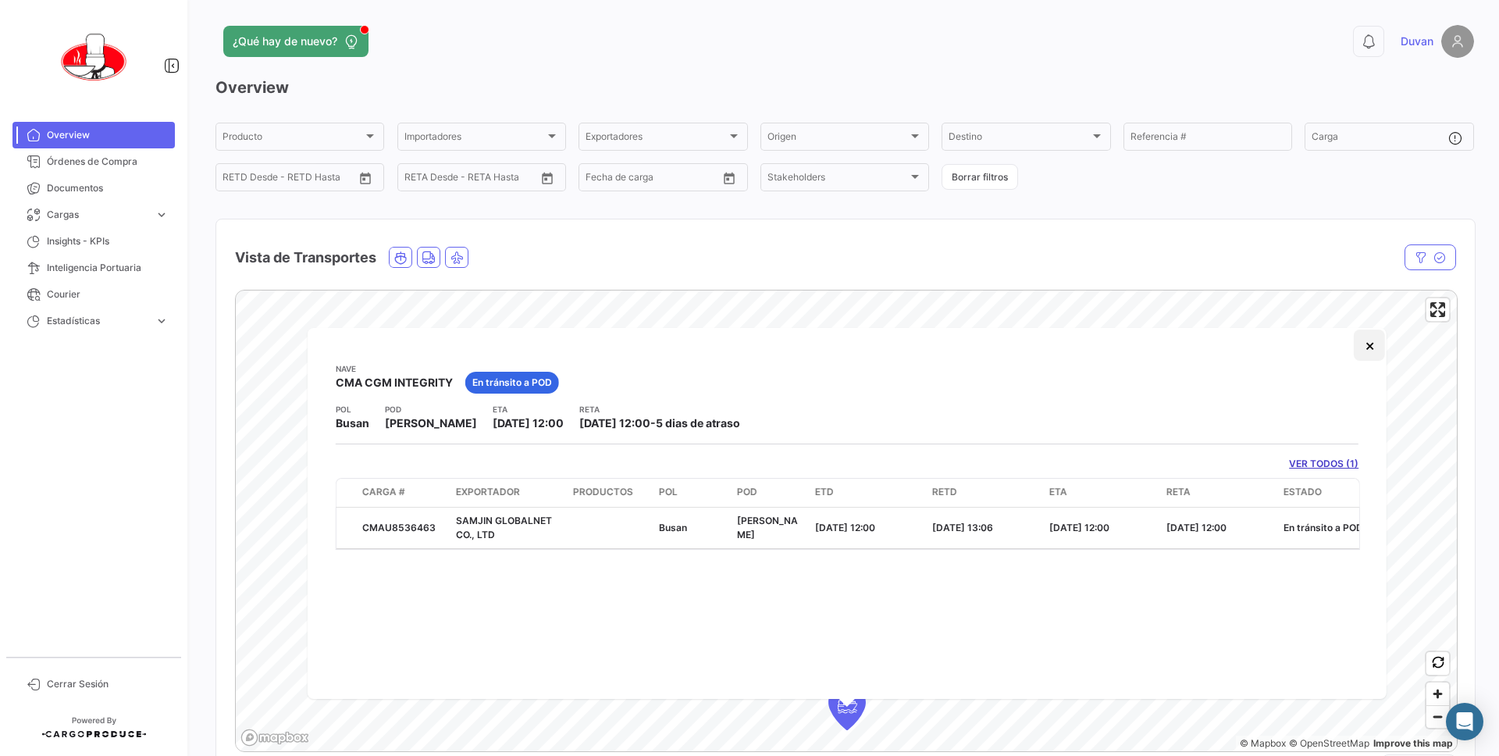
click at [1367, 344] on button "×" at bounding box center [1369, 345] width 31 height 31
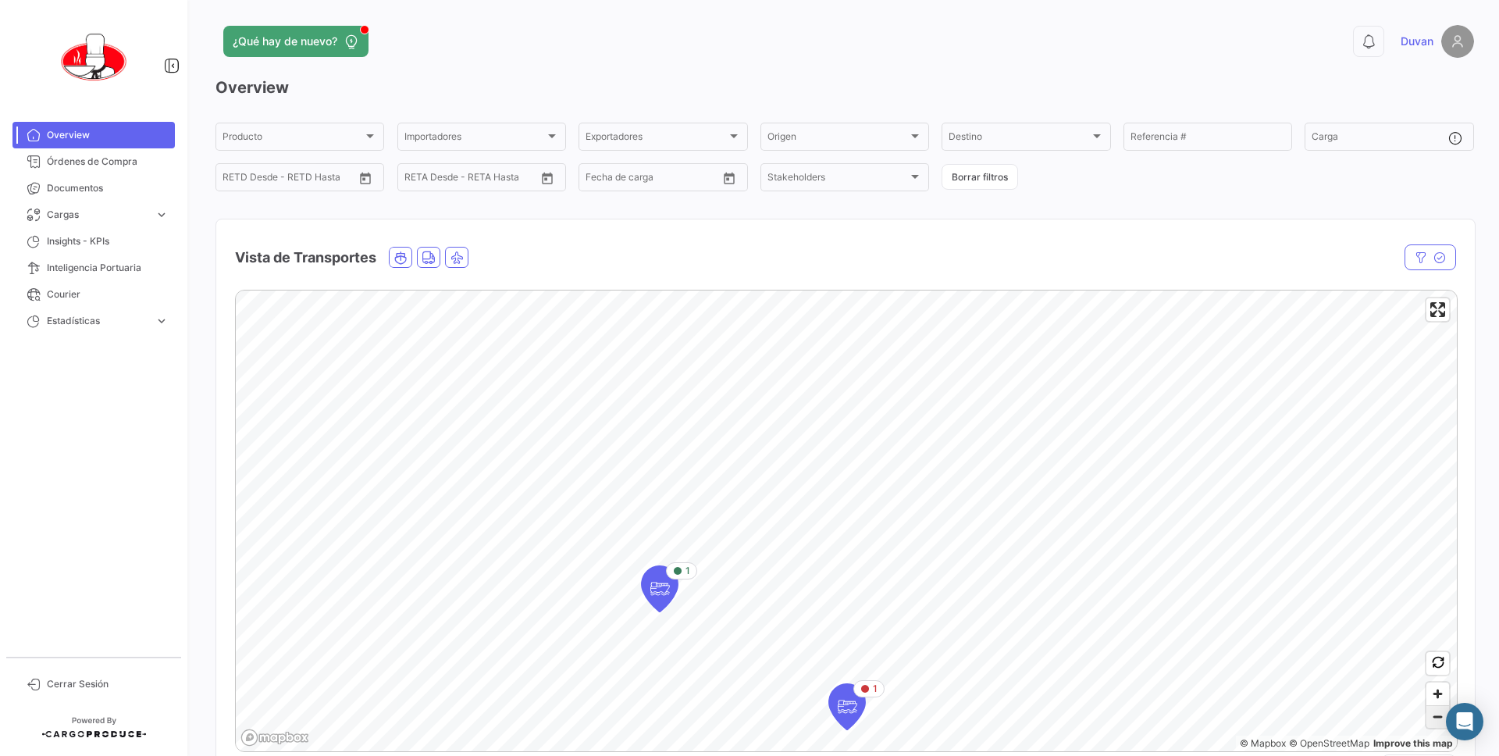
click at [1435, 718] on span "Zoom out" at bounding box center [1438, 717] width 23 height 22
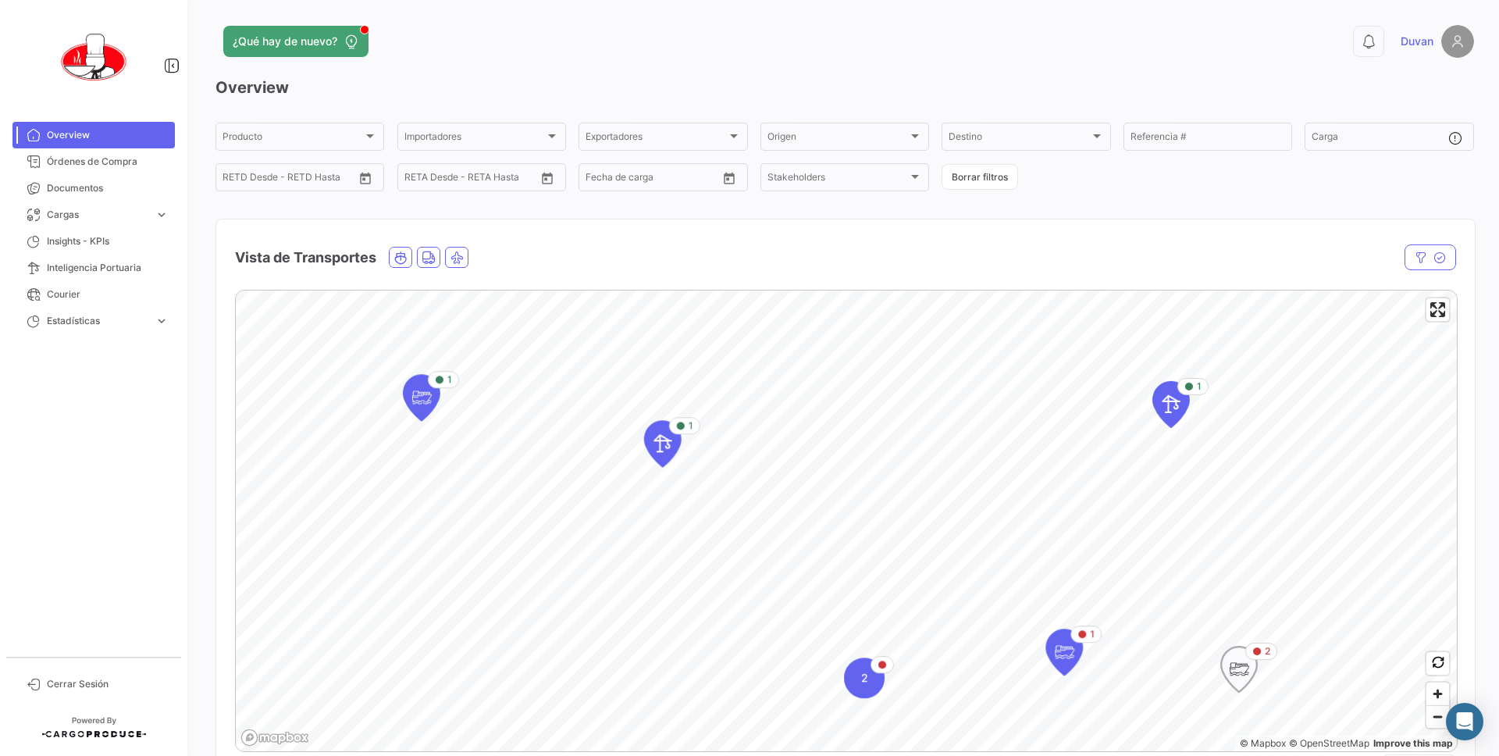
drag, startPoint x: 1191, startPoint y: 521, endPoint x: 1221, endPoint y: 662, distance: 144.4
click at [1221, 290] on div "1 2 1 1 1 2" at bounding box center [846, 290] width 1221 height 0
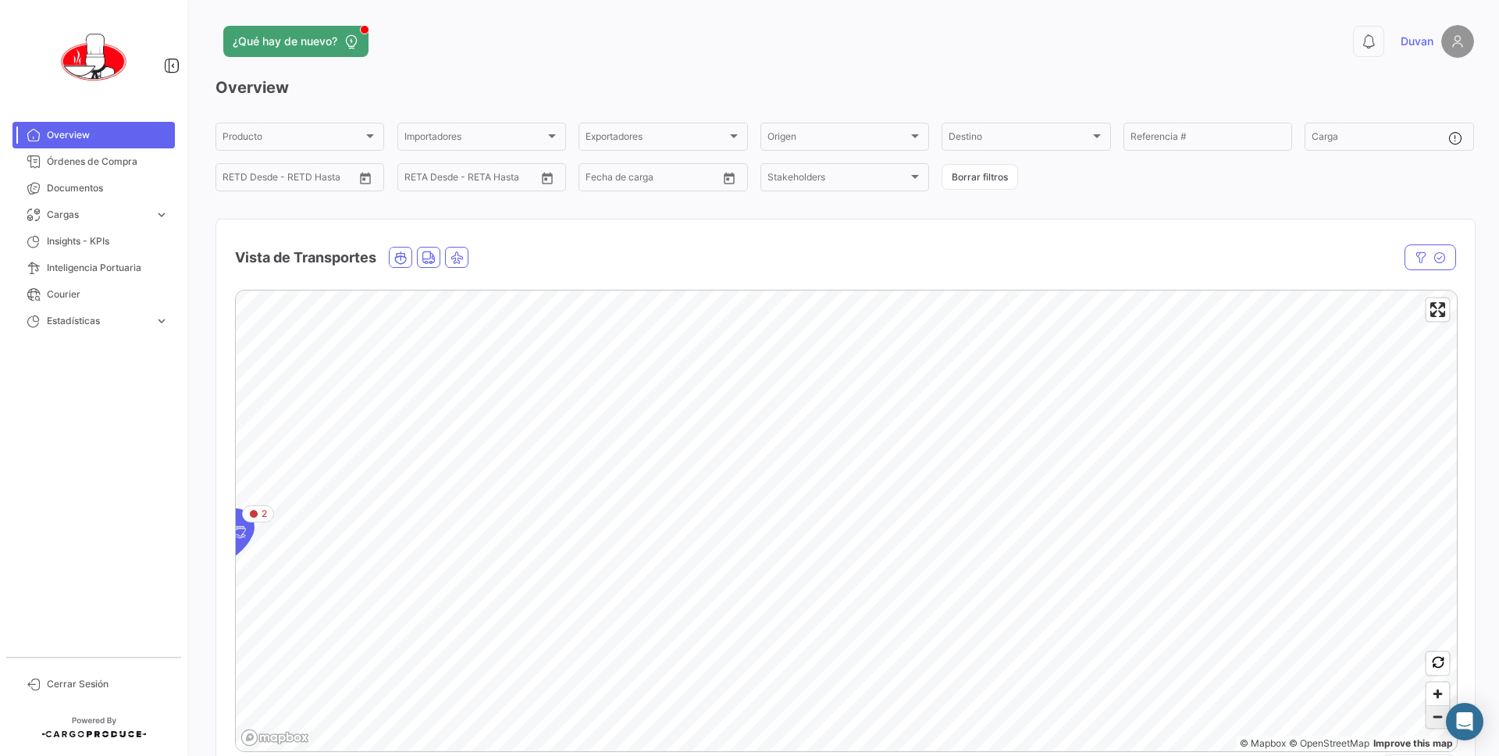
click at [1431, 715] on span "Zoom out" at bounding box center [1438, 717] width 23 height 22
click at [1203, 456] on div "6" at bounding box center [1189, 449] width 41 height 41
click at [840, 504] on div "4" at bounding box center [851, 495] width 41 height 41
click at [864, 539] on icon "Map marker" at bounding box center [861, 532] width 22 height 33
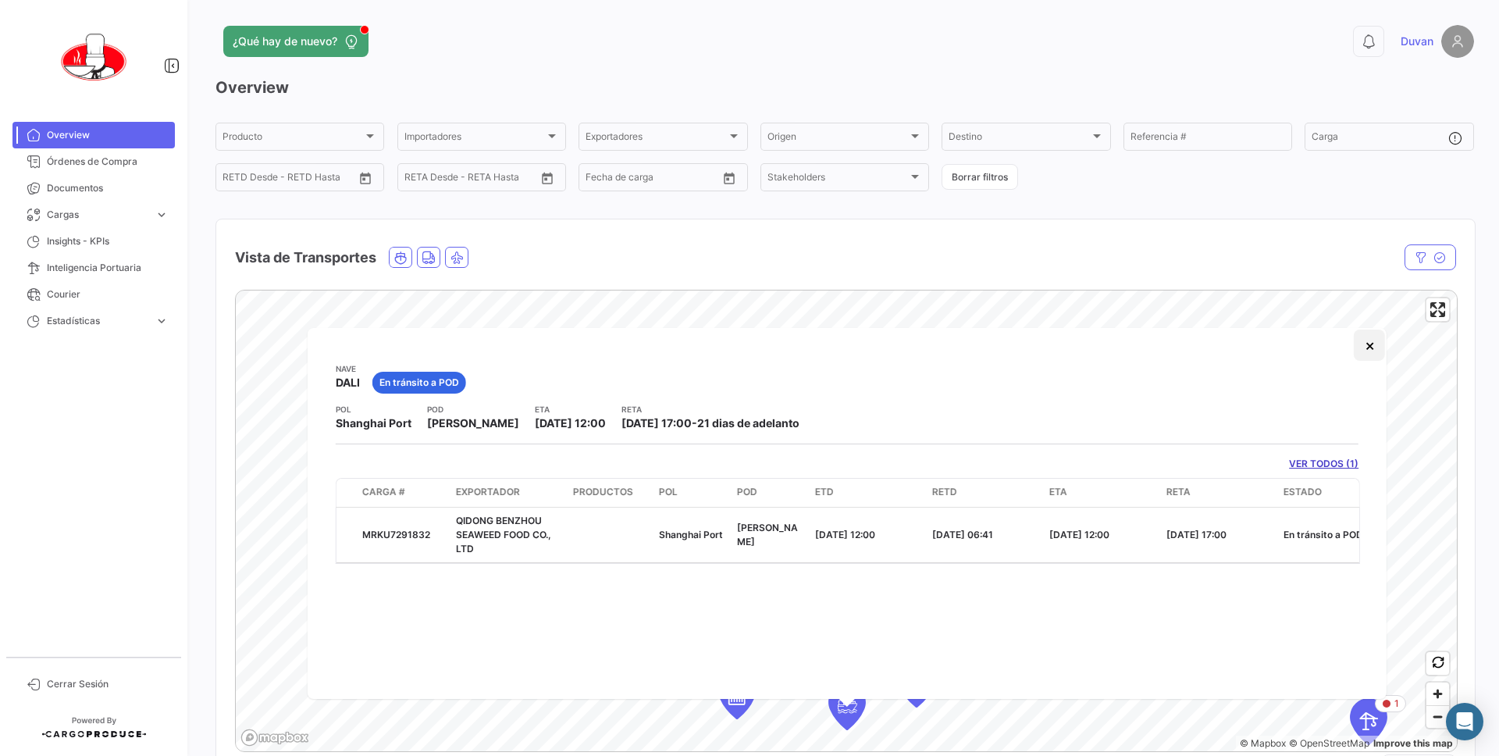
click at [1368, 350] on button "×" at bounding box center [1369, 345] width 31 height 31
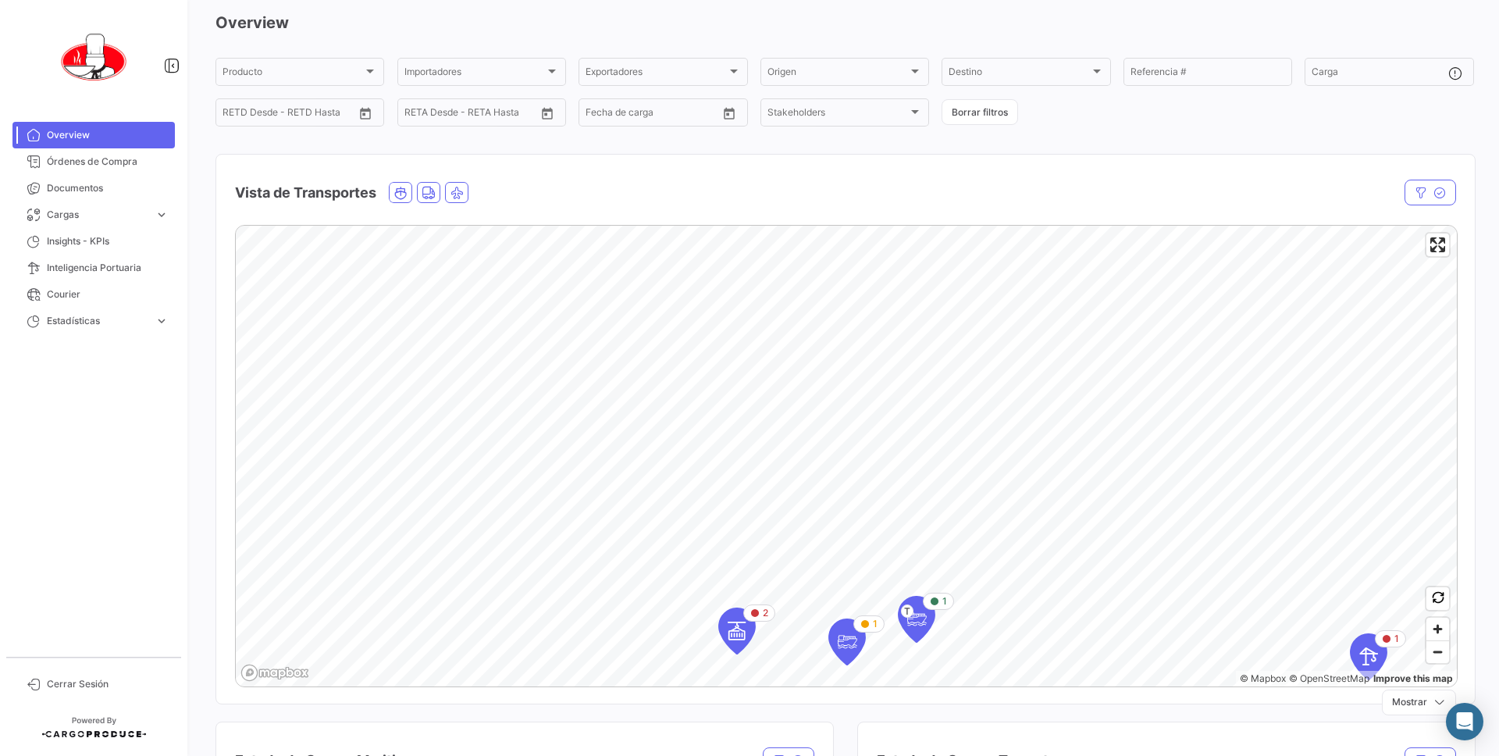
scroll to position [69, 0]
click at [1433, 647] on span "Zoom out" at bounding box center [1438, 648] width 23 height 22
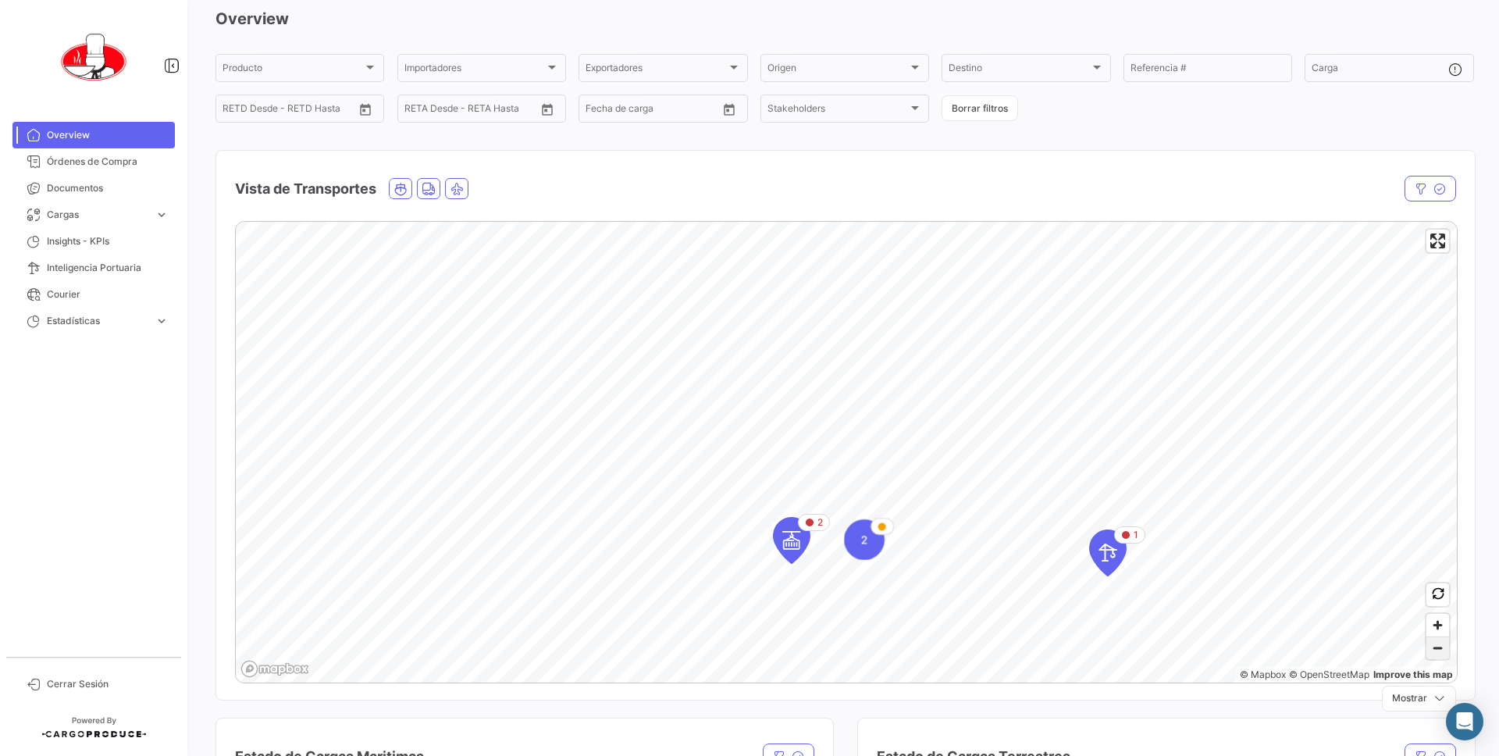
click at [1432, 647] on span "Zoom out" at bounding box center [1438, 648] width 23 height 22
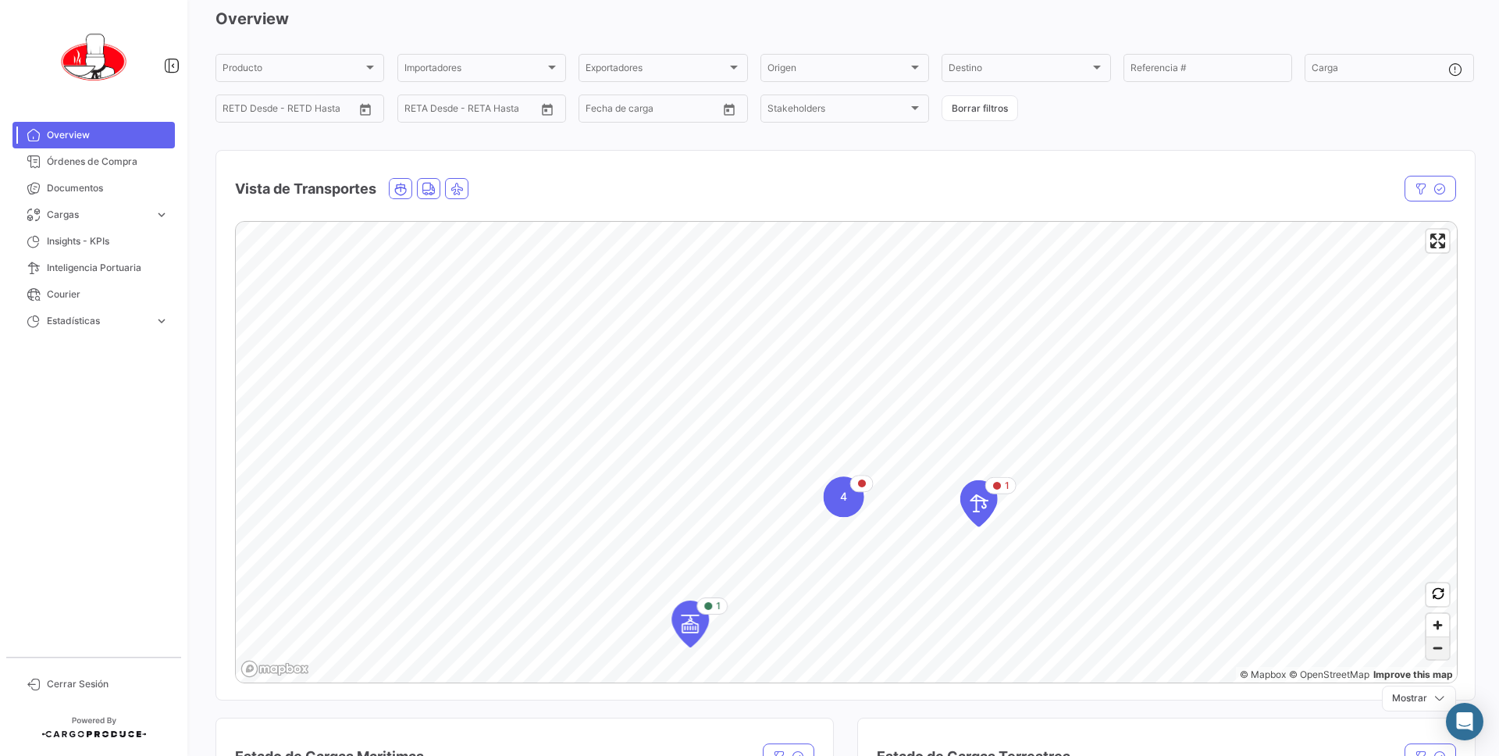
click at [1428, 647] on span "Zoom out" at bounding box center [1438, 648] width 23 height 22
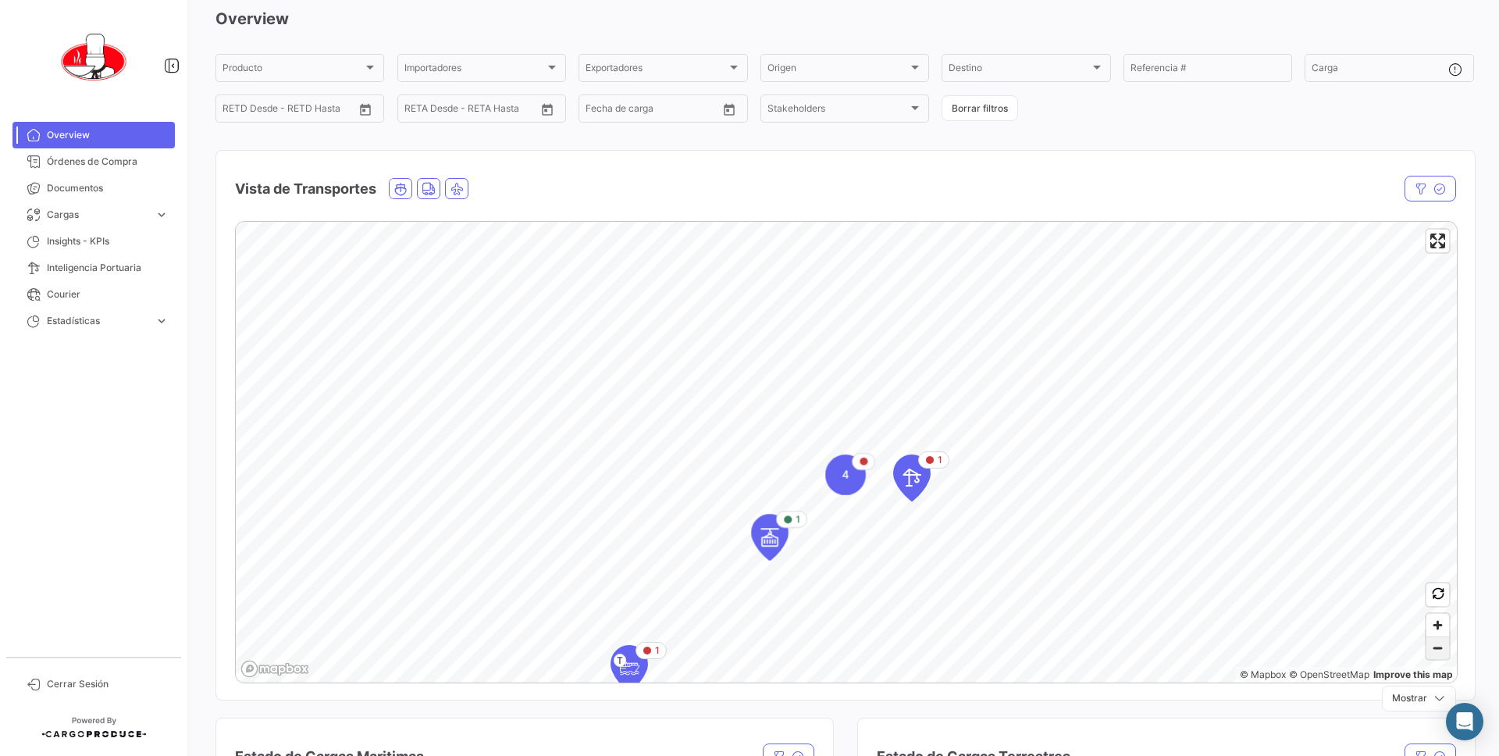
click at [1428, 647] on span "Zoom out" at bounding box center [1438, 648] width 23 height 22
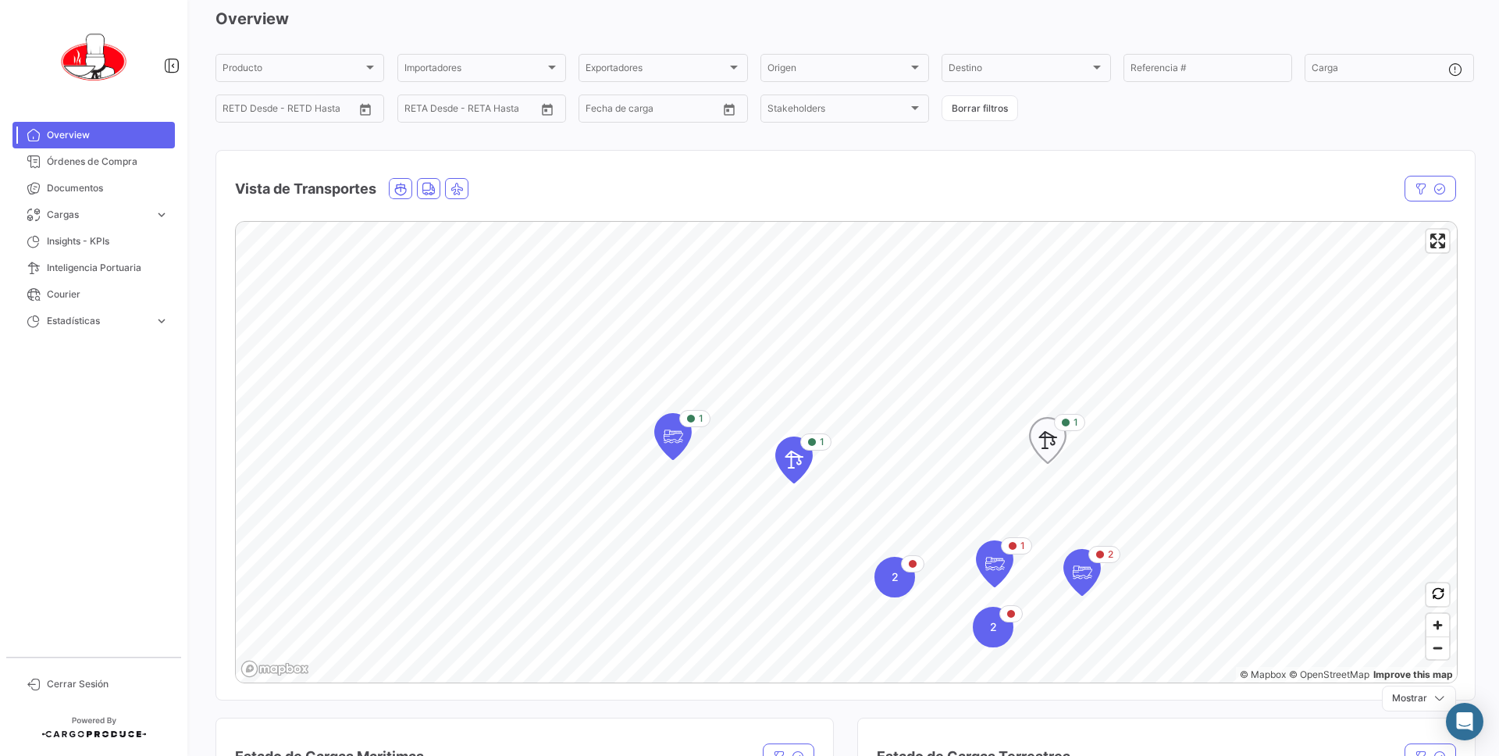
click at [1053, 444] on icon "Map marker" at bounding box center [1048, 440] width 22 height 33
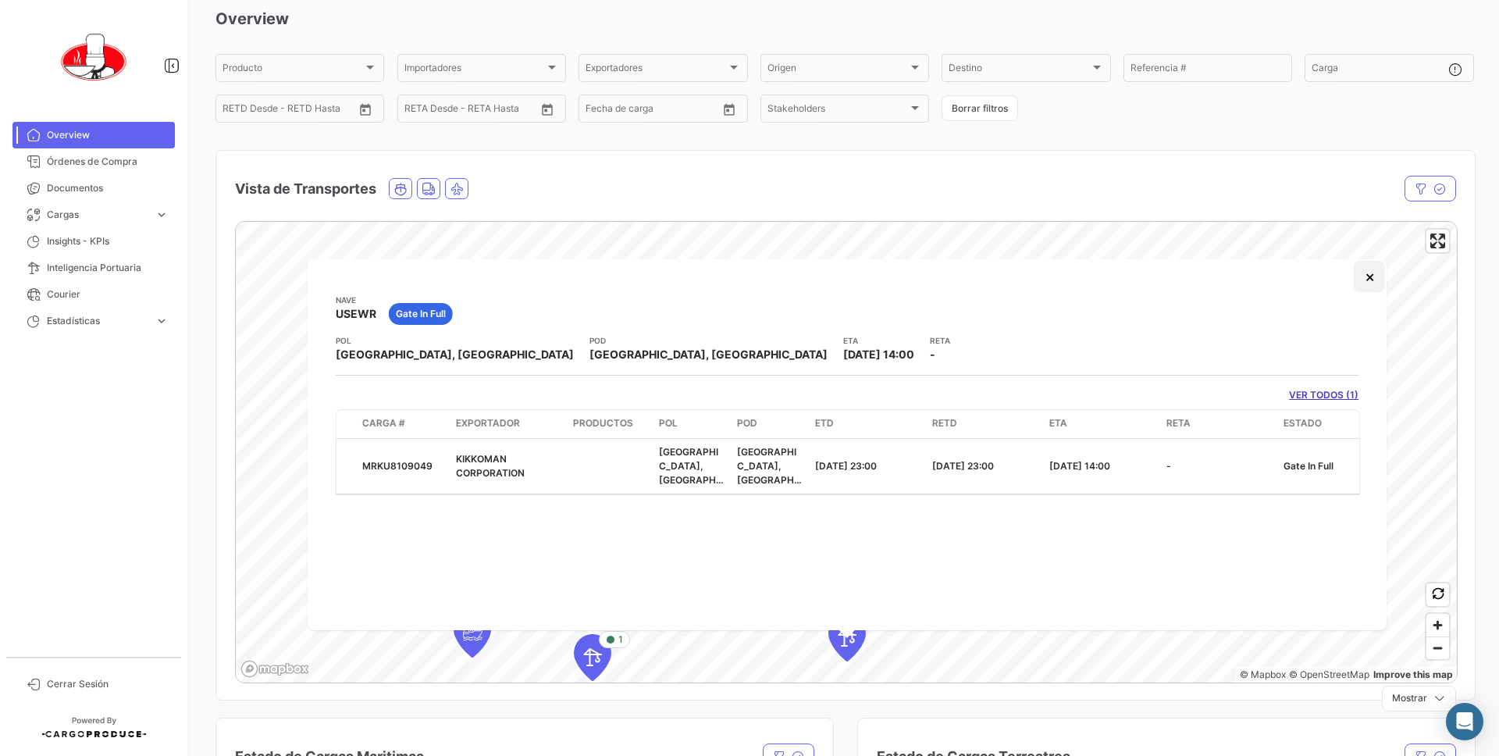
click at [1366, 277] on button "×" at bounding box center [1369, 276] width 31 height 31
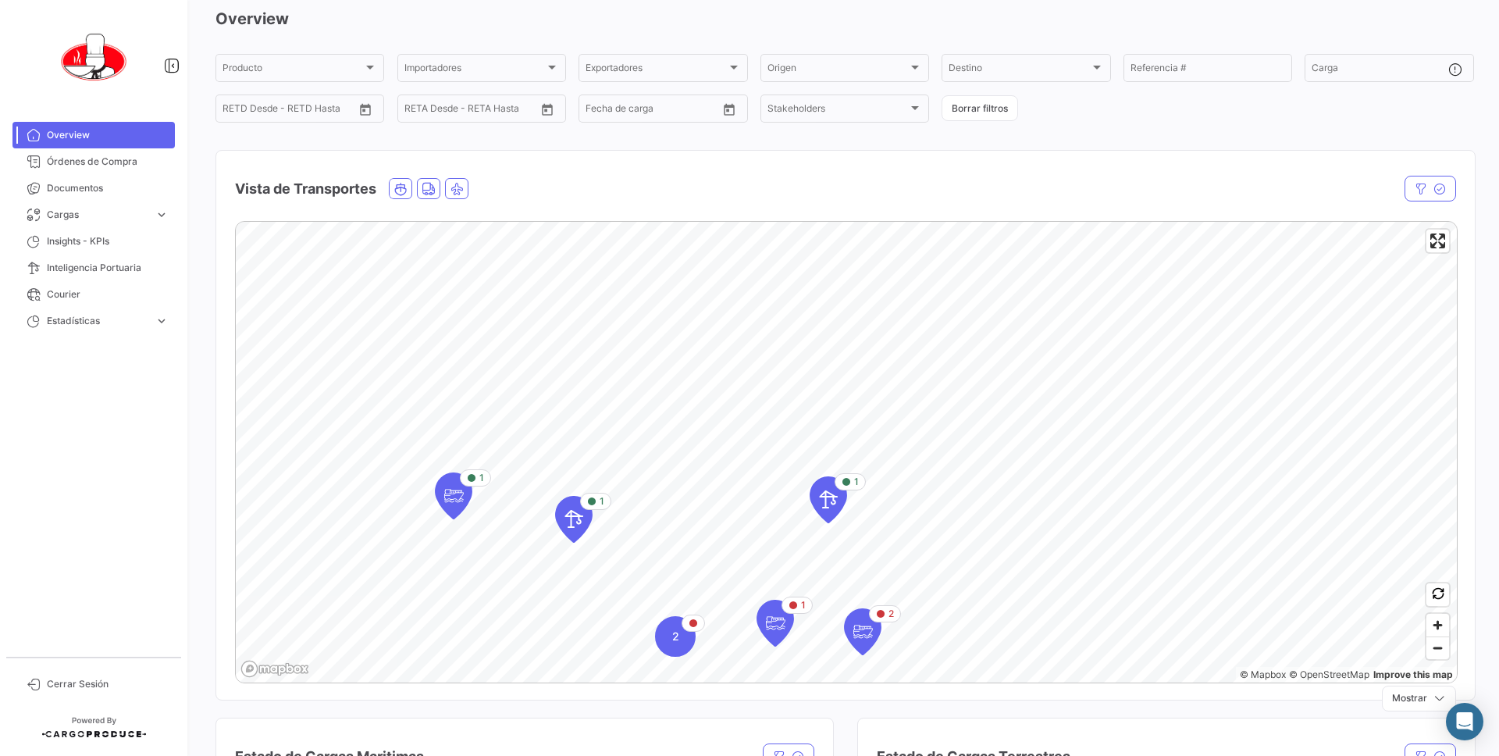
click at [540, 162] on div "Vista de Transportes" at bounding box center [845, 180] width 1259 height 58
click at [233, 131] on div "Overview Producto Producto Importadores Importadores Exportadores Exportadores …" at bounding box center [845, 353] width 1259 height 691
click at [326, 138] on div "Overview Producto Producto Importadores Importadores Exportadores Exportadores …" at bounding box center [845, 353] width 1259 height 691
click at [269, 138] on div "Overview Producto Producto Importadores Importadores Exportadores Exportadores …" at bounding box center [845, 353] width 1259 height 691
click at [823, 495] on icon "Map marker" at bounding box center [829, 499] width 22 height 33
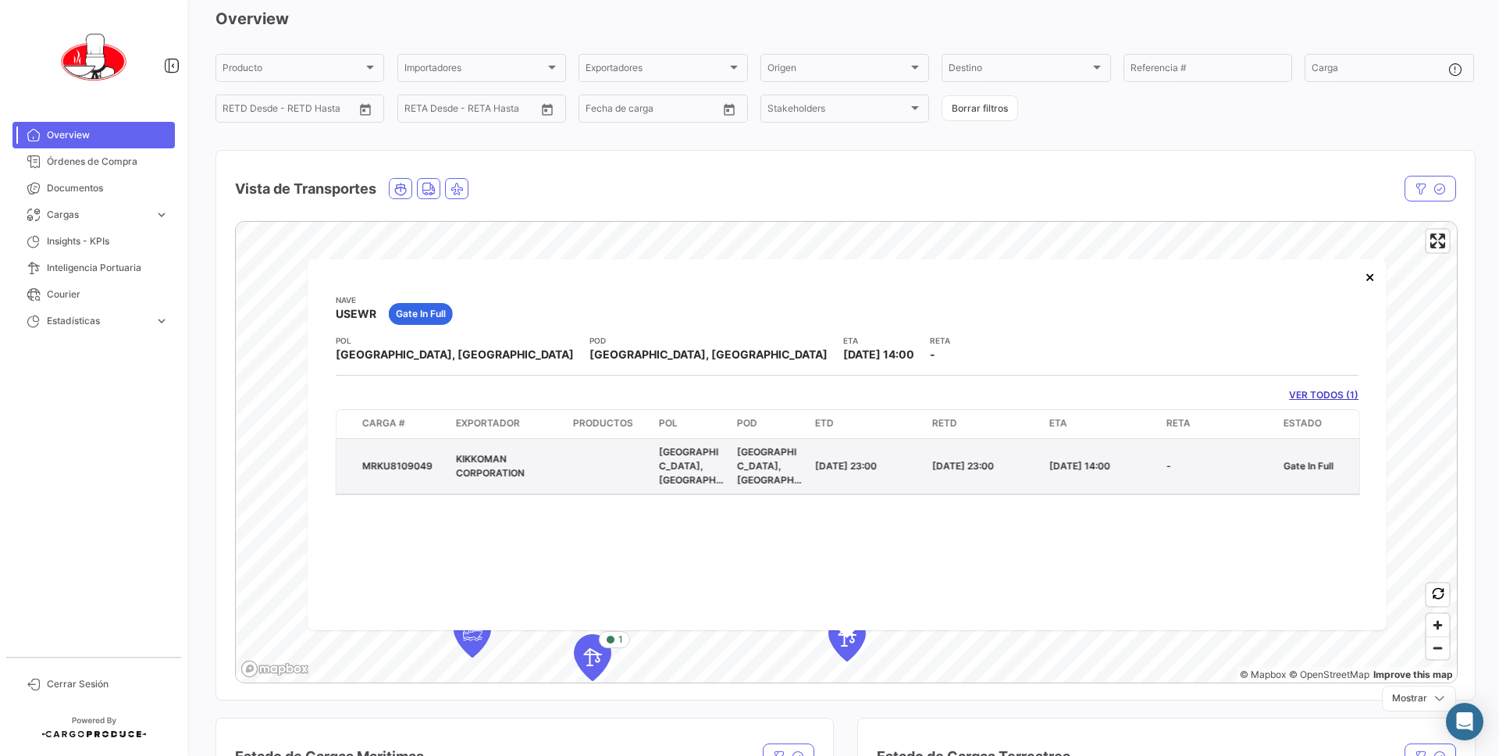
click at [515, 463] on span "KIKKOMAN CORPORATION" at bounding box center [490, 465] width 69 height 26
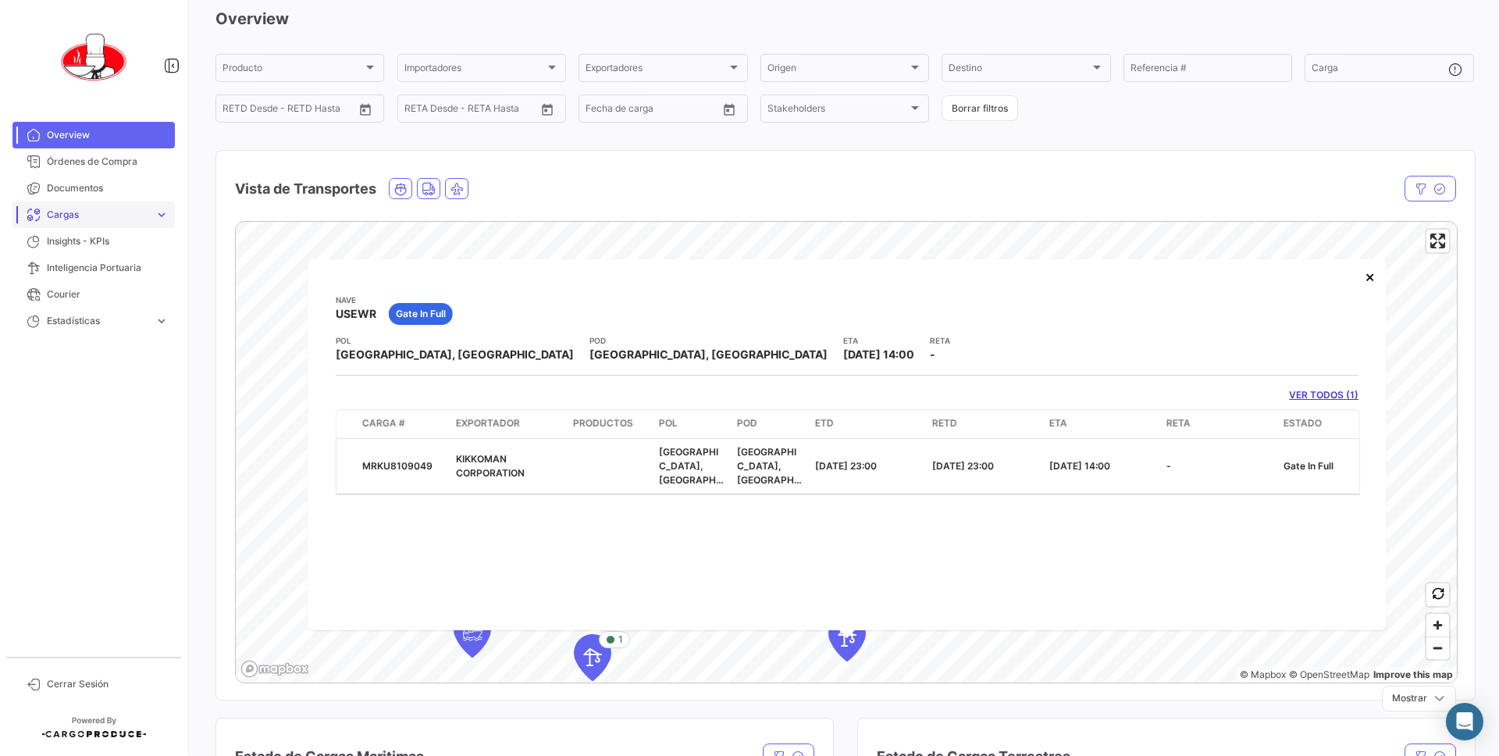
click at [151, 212] on link "Cargas expand_more" at bounding box center [93, 214] width 162 height 27
click at [118, 279] on span "Cargas Marítimas" at bounding box center [80, 274] width 79 height 14
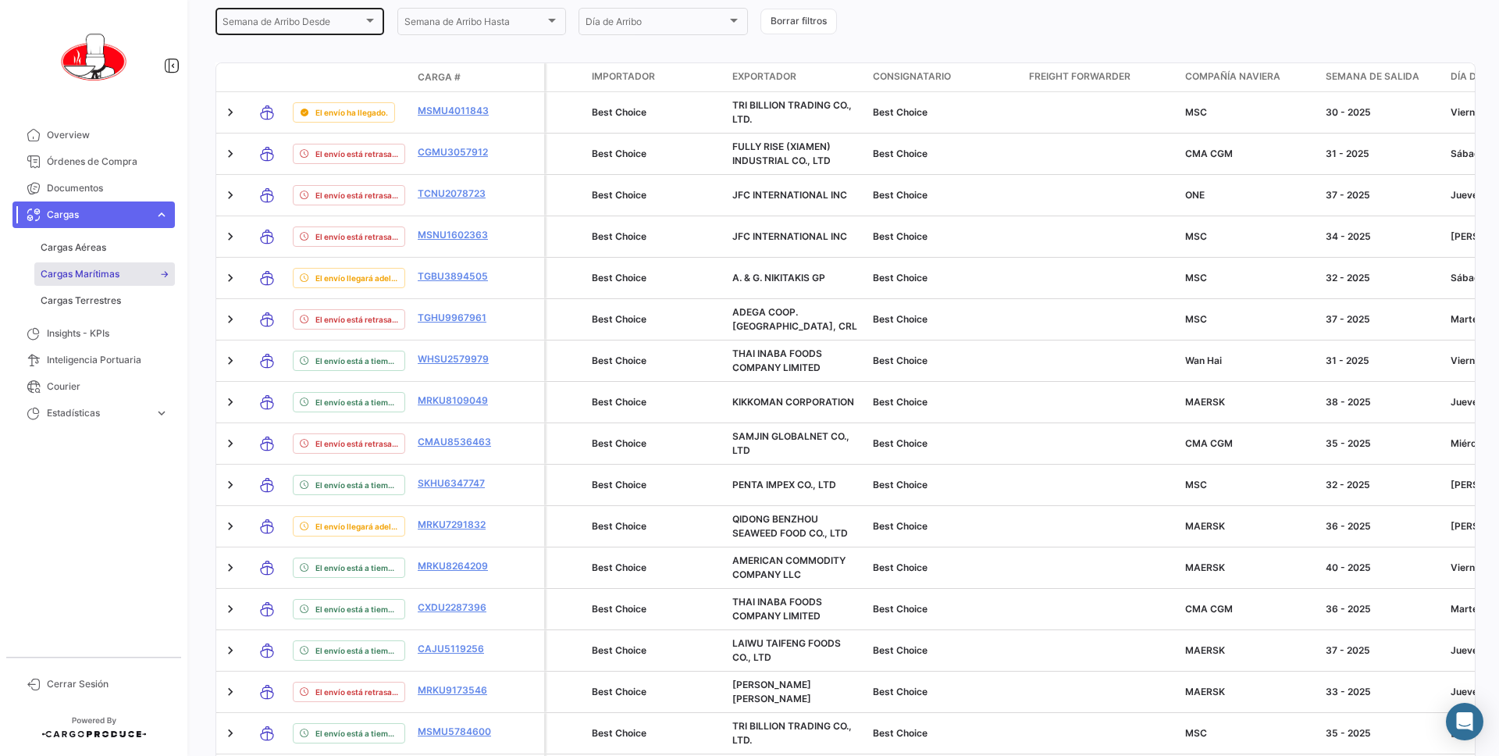
scroll to position [376, 0]
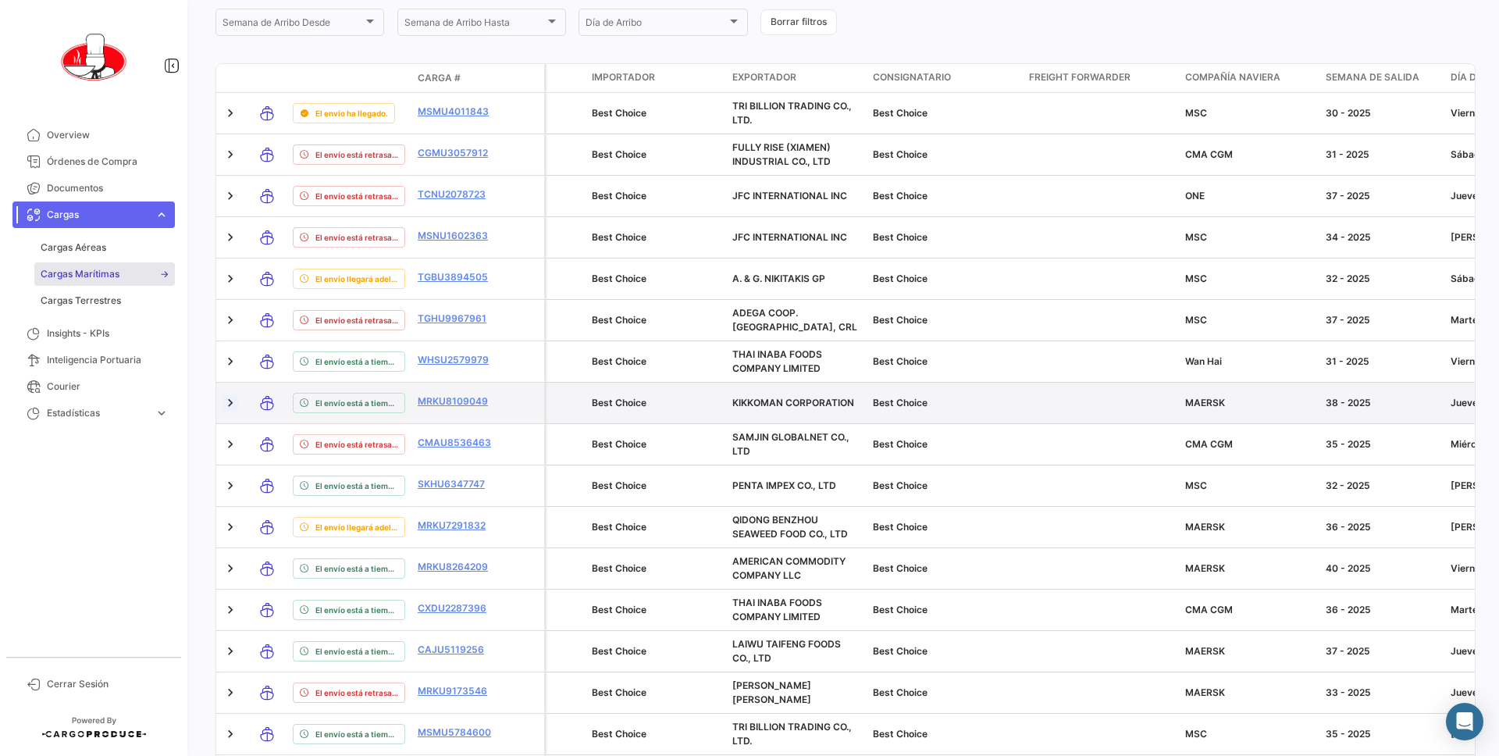
click at [223, 407] on link at bounding box center [231, 403] width 16 height 16
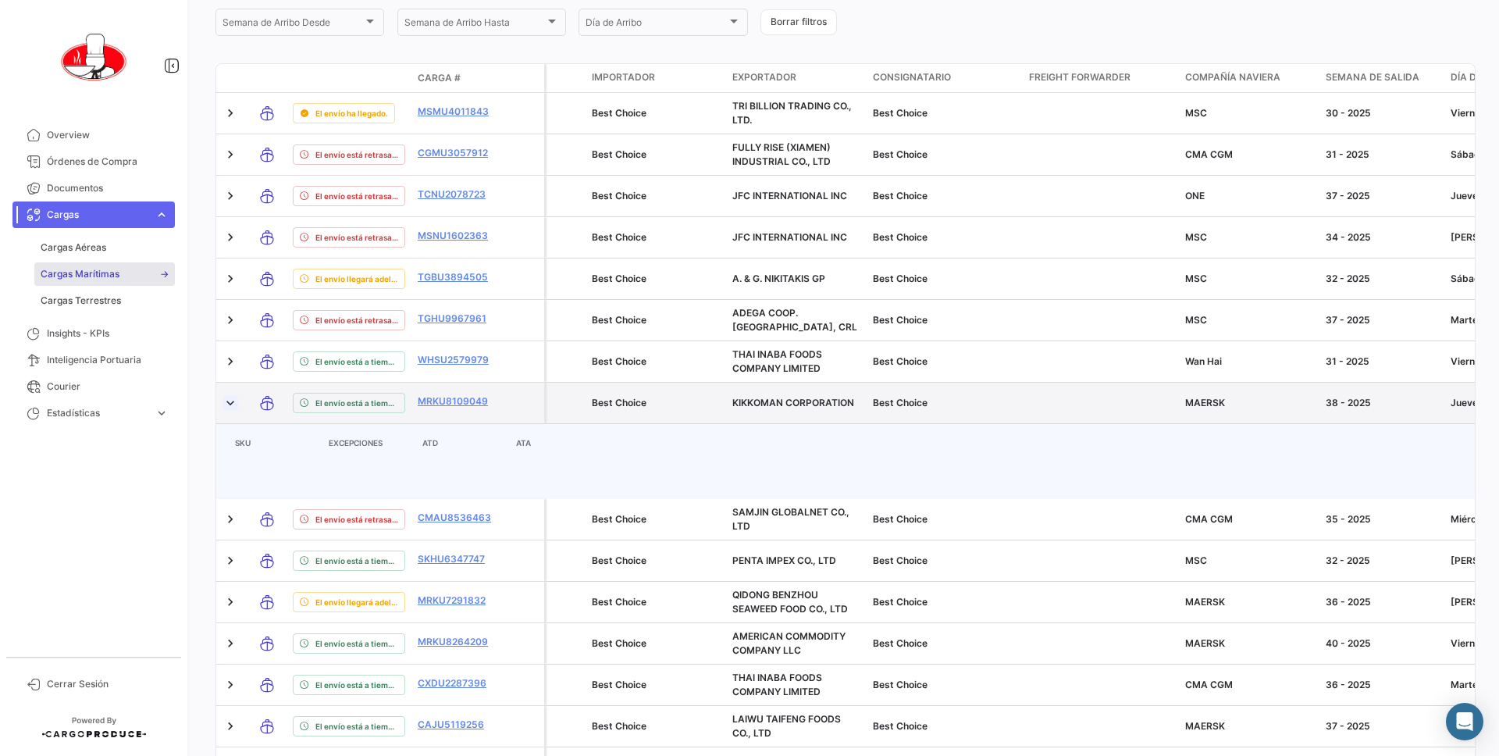
click at [223, 407] on link at bounding box center [231, 403] width 16 height 16
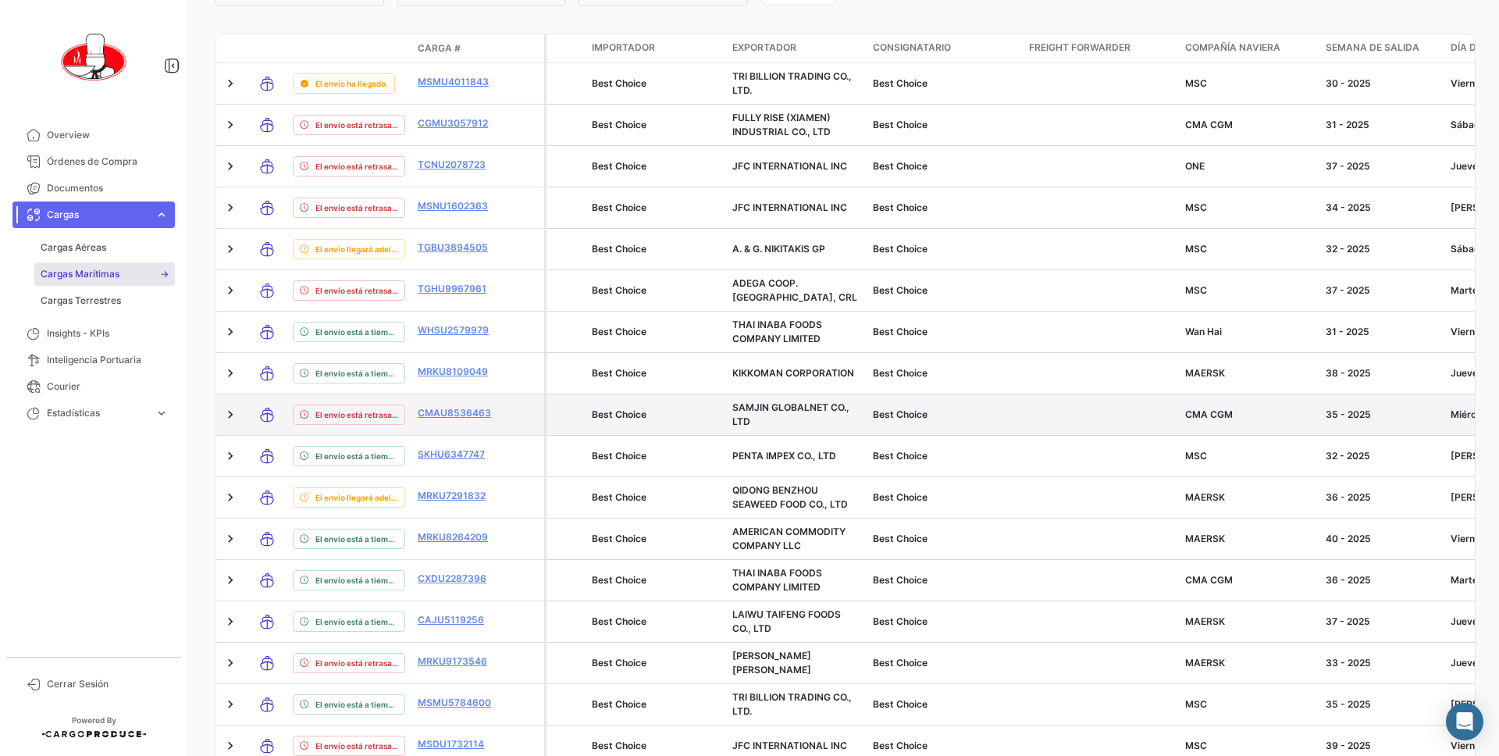
scroll to position [406, 0]
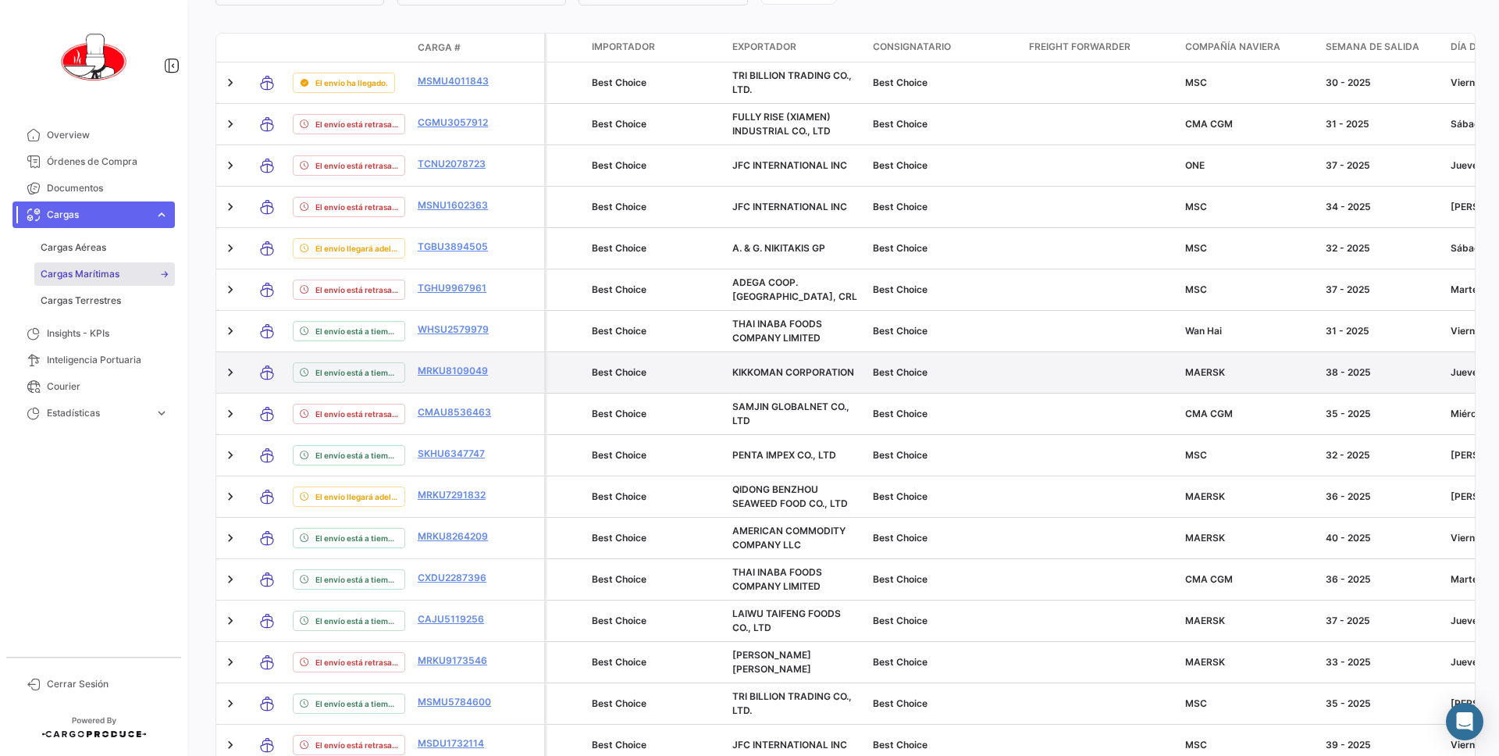
click at [505, 358] on datatable-body-cell at bounding box center [524, 372] width 39 height 41
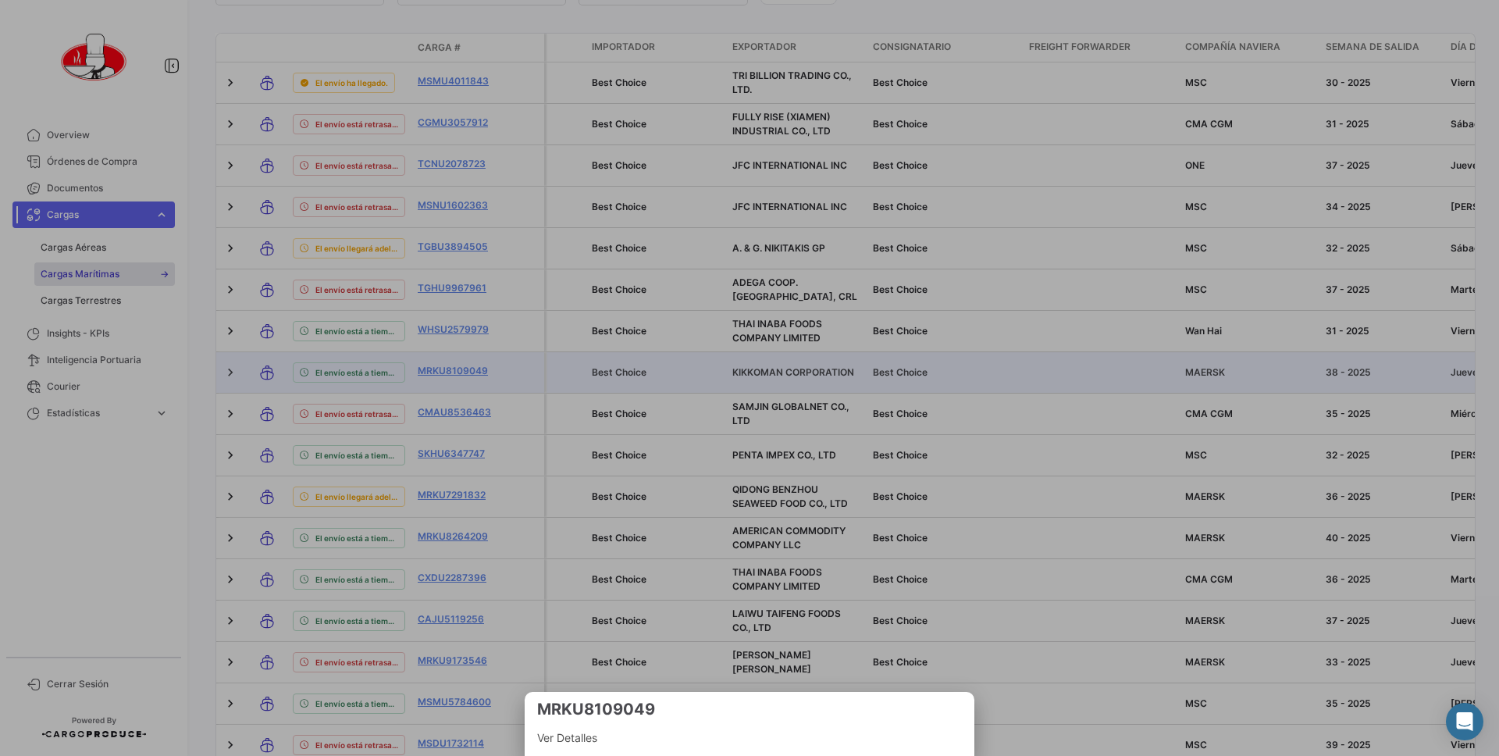
click at [581, 736] on span "Ver Detalles" at bounding box center [749, 738] width 425 height 19
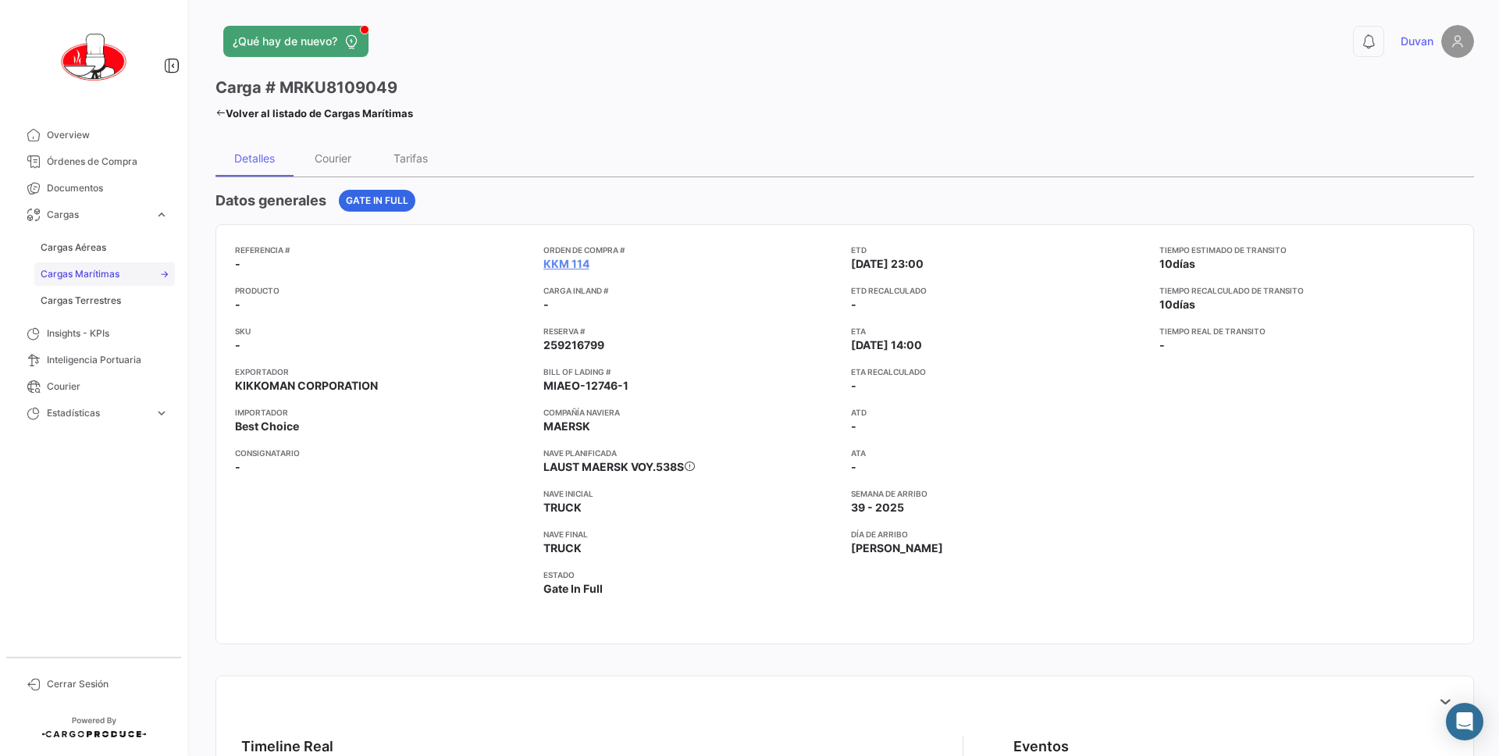
click at [120, 273] on link "Cargas Marítimas" at bounding box center [104, 273] width 141 height 23
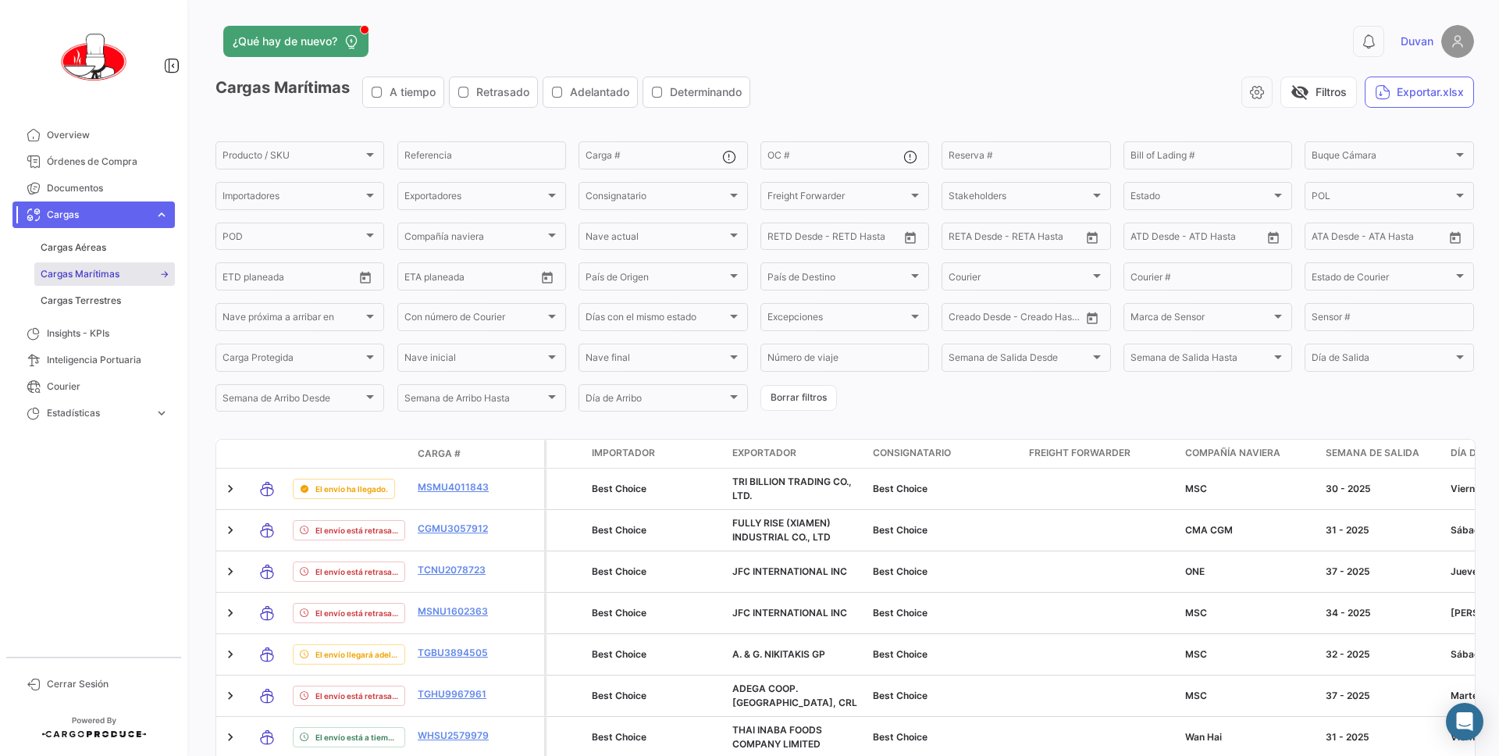
click at [483, 51] on div "¿Qué hay de nuevo?" at bounding box center [562, 41] width 693 height 31
click at [497, 22] on div "¿Qué hay de nuevo? 0 [PERSON_NAME] Marítimas A tiempo Retrasado Adelantado Dete…" at bounding box center [845, 378] width 1309 height 756
click at [454, 68] on app-header "¿Qué hay de nuevo? 0 Duvan" at bounding box center [845, 51] width 1259 height 52
click at [68, 146] on link "Overview" at bounding box center [93, 135] width 162 height 27
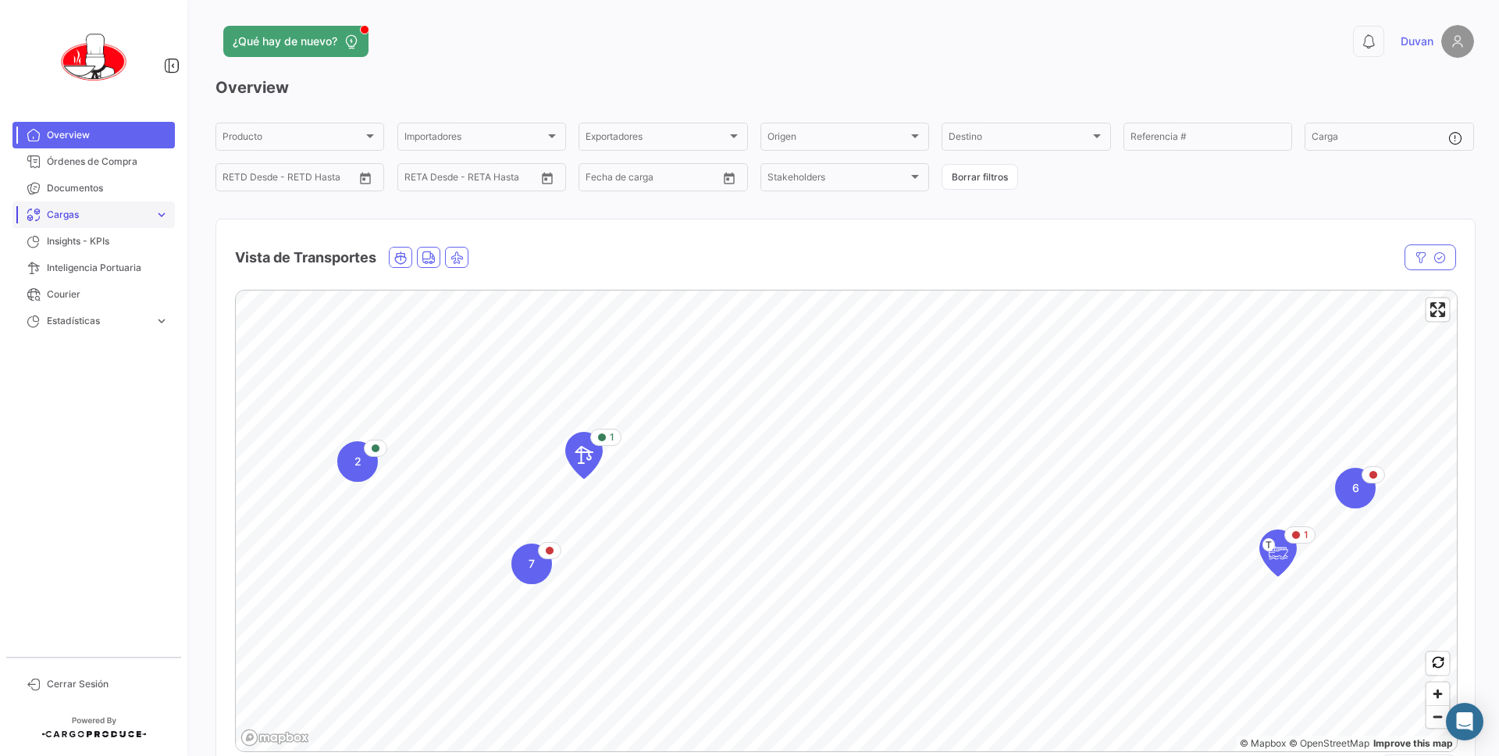
click at [125, 214] on span "Cargas" at bounding box center [98, 215] width 102 height 14
click at [94, 268] on span "Cargas Marítimas" at bounding box center [80, 274] width 79 height 14
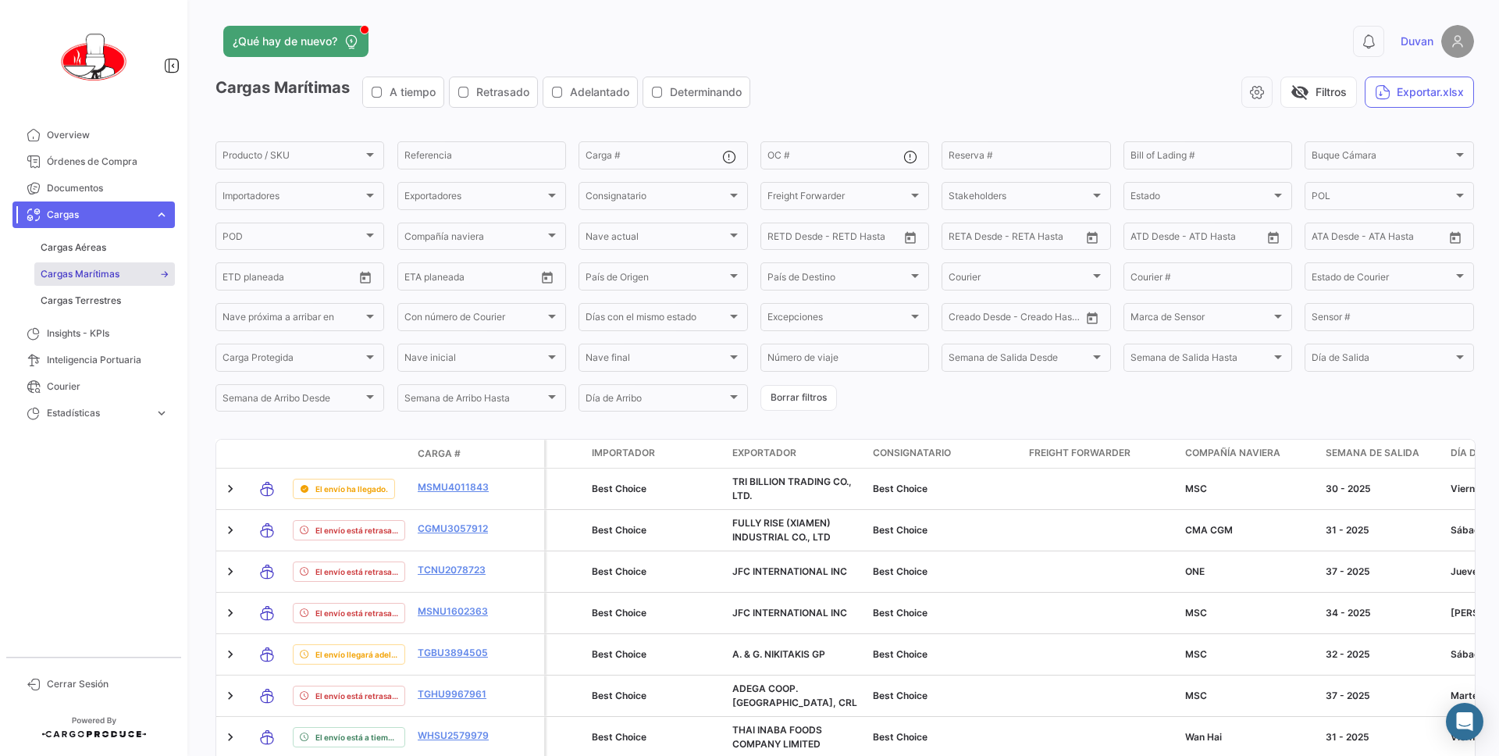
click at [1139, 102] on div "visibility_off Filtros Exportar.xlsx" at bounding box center [1118, 92] width 711 height 31
click at [1391, 102] on button "Exportar.xlsx" at bounding box center [1419, 92] width 109 height 31
click at [765, 21] on div "¿Qué hay de nuevo? 0 [PERSON_NAME] Marítimas A tiempo Retrasado Adelantado Dete…" at bounding box center [845, 378] width 1309 height 756
click at [130, 216] on span "Cargas" at bounding box center [98, 215] width 102 height 14
click at [1306, 93] on span "visibility_off" at bounding box center [1300, 92] width 19 height 19
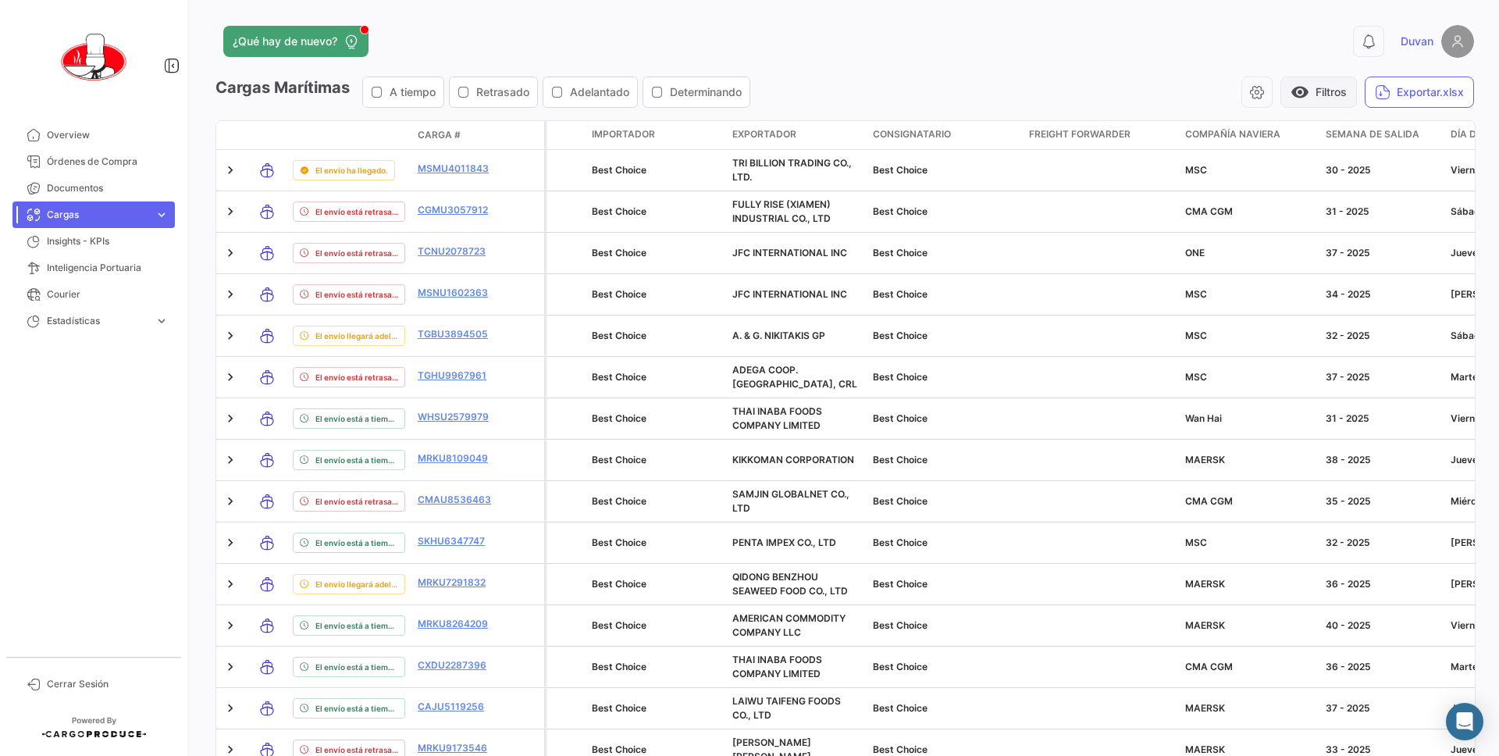
click at [1310, 91] on button "visibility Filtros" at bounding box center [1319, 92] width 77 height 31
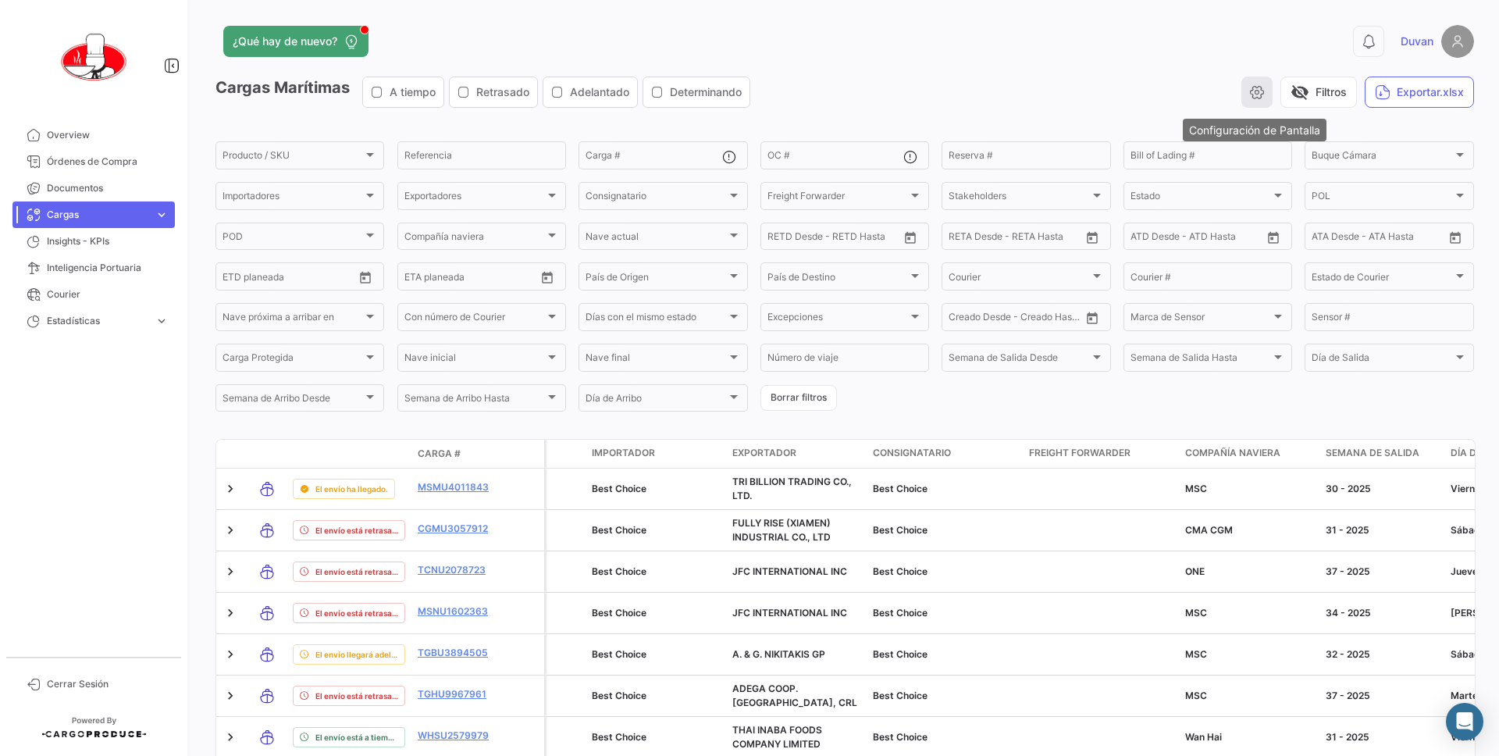
click at [1242, 87] on button "button" at bounding box center [1257, 92] width 31 height 31
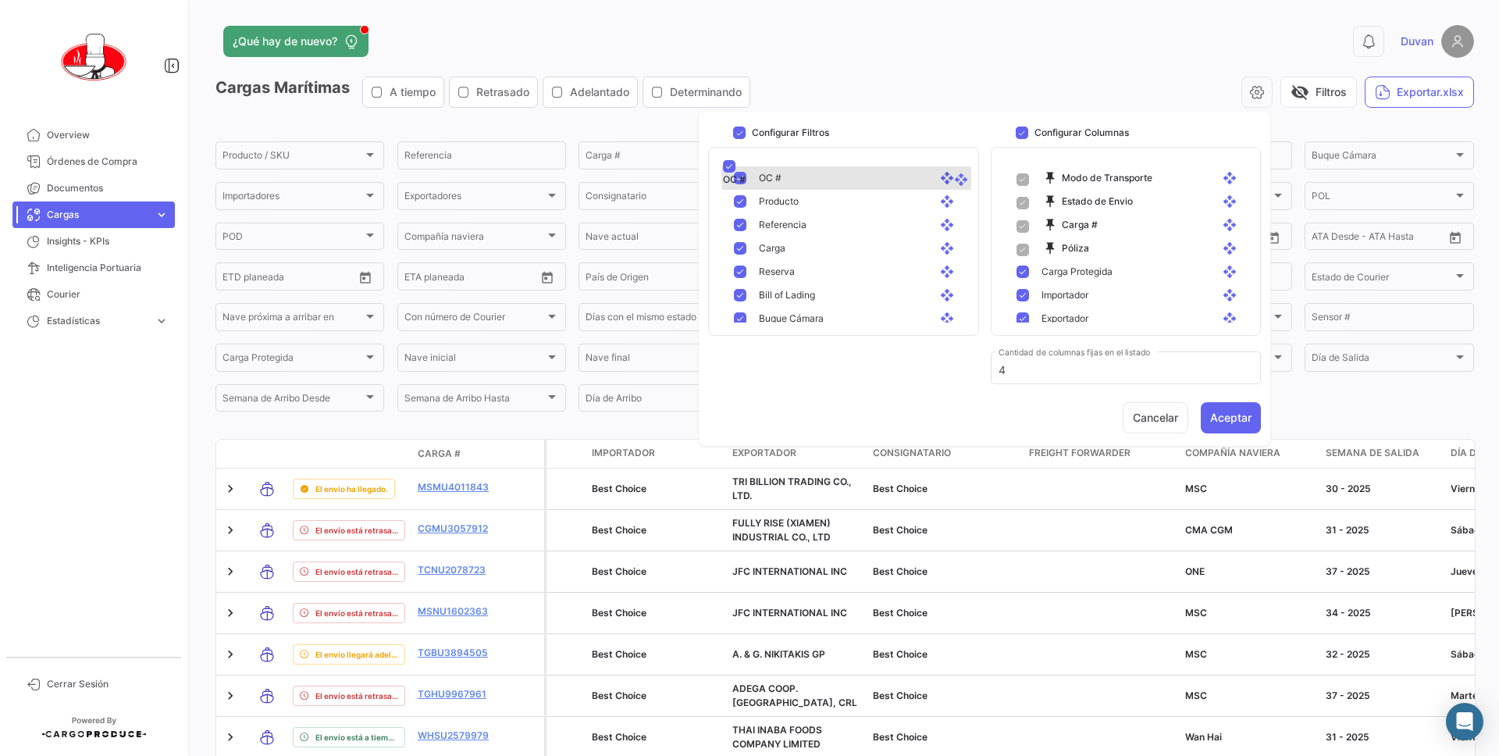
drag, startPoint x: 946, startPoint y: 243, endPoint x: 947, endPoint y: 163, distance: 79.7
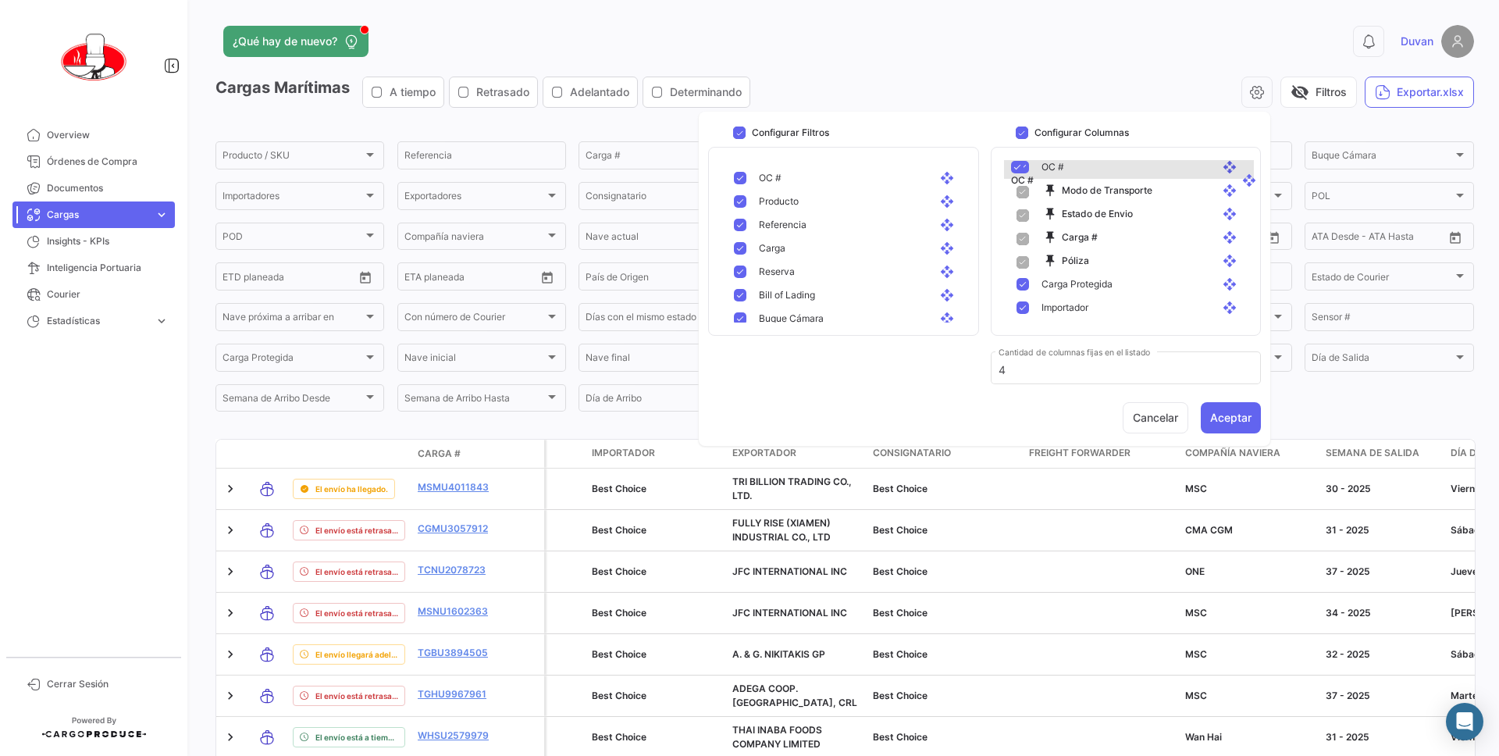
scroll to position [3, 0]
drag, startPoint x: 1228, startPoint y: 217, endPoint x: 1232, endPoint y: 173, distance: 44.0
click at [1230, 408] on button "Aceptar" at bounding box center [1231, 417] width 60 height 31
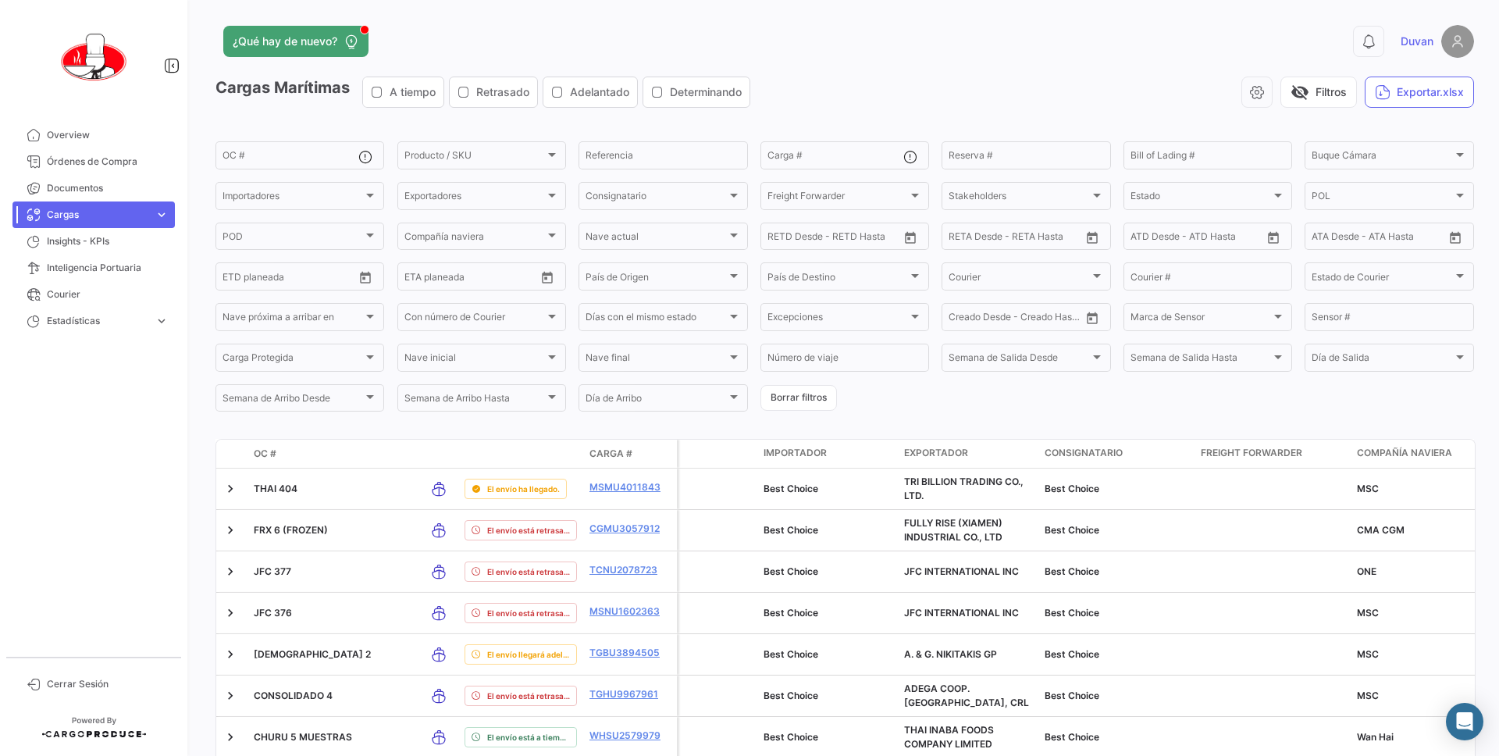
click at [832, 70] on app-header "¿Qué hay de nuevo? 0 Duvan" at bounding box center [845, 51] width 1259 height 52
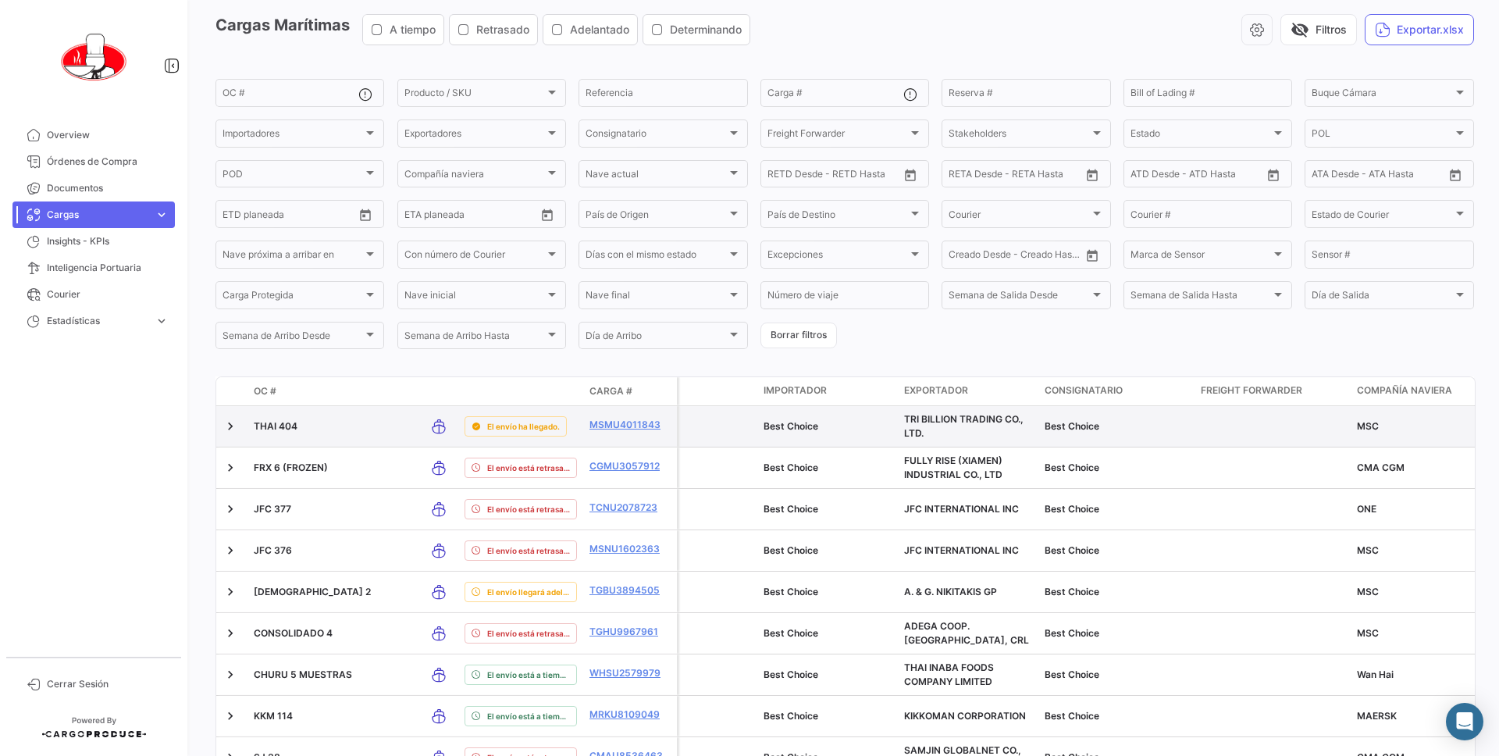
scroll to position [64, 0]
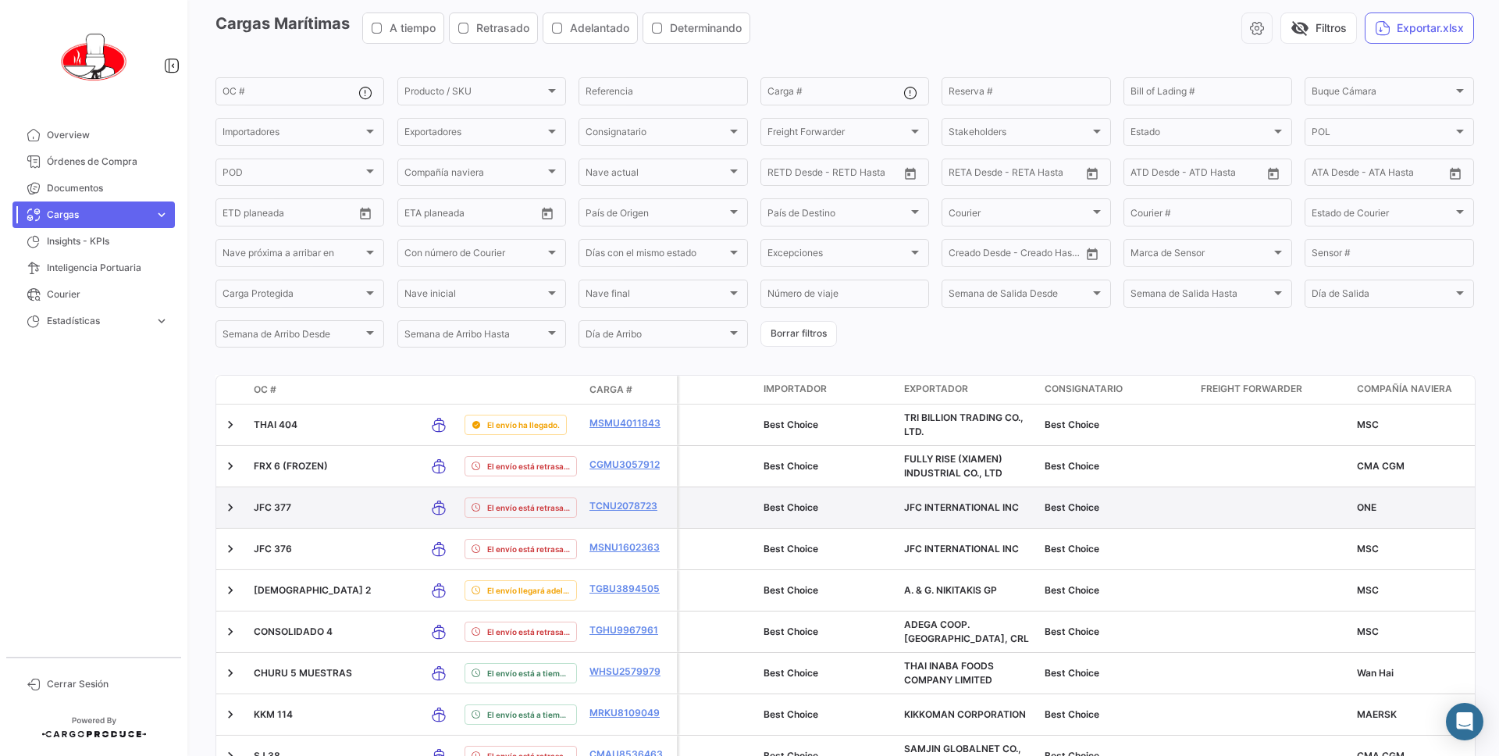
click at [350, 508] on p "JFC 377" at bounding box center [333, 508] width 159 height 14
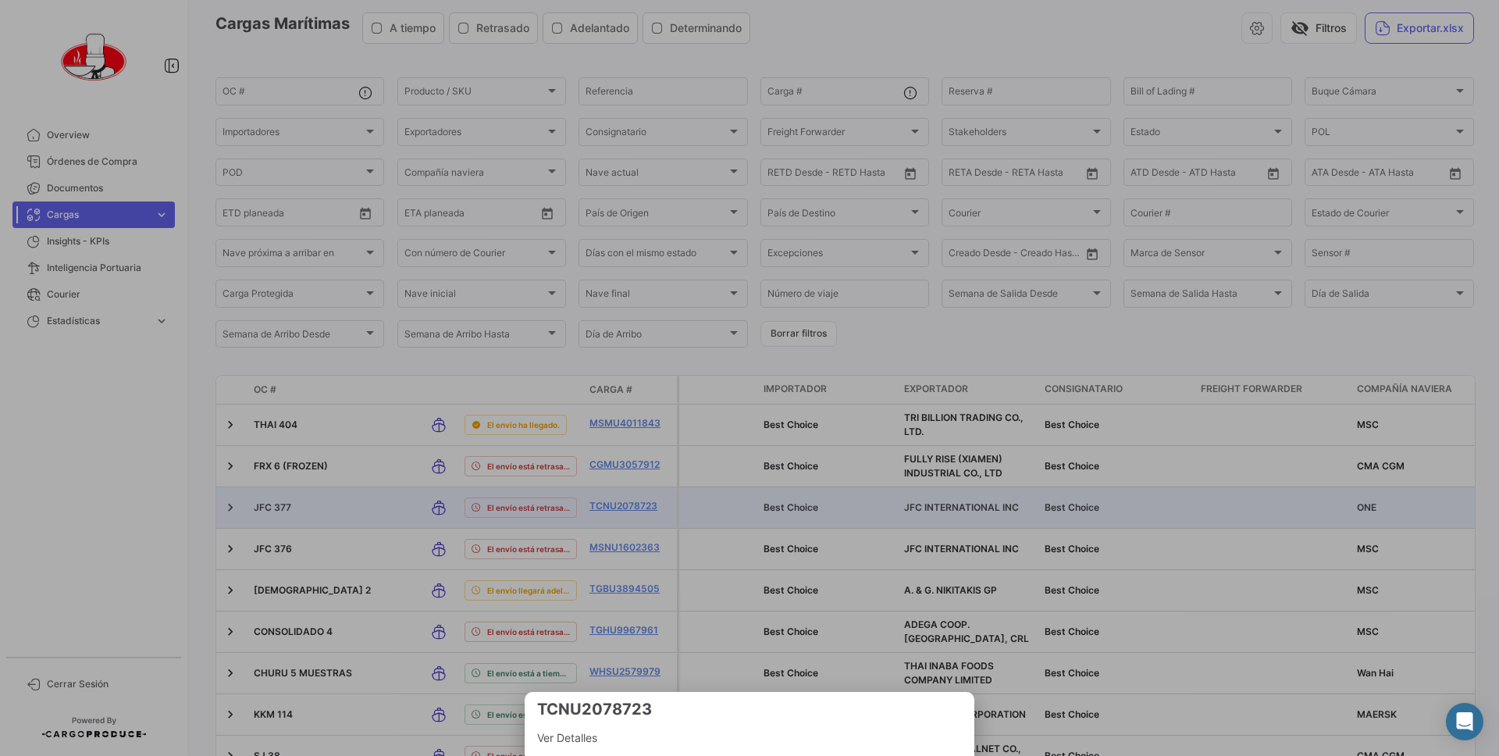
click at [631, 732] on span "Ver Detalles" at bounding box center [749, 738] width 425 height 19
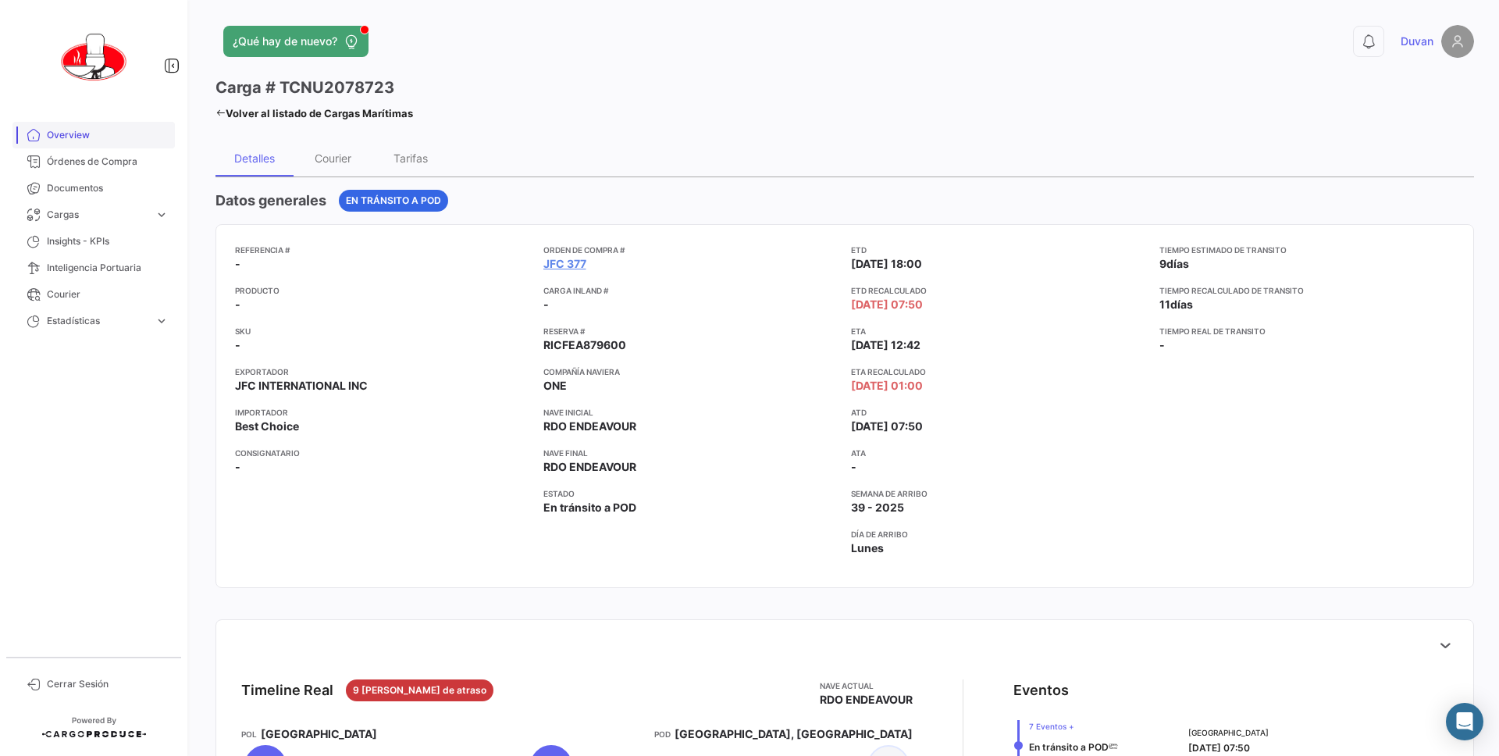
click at [66, 140] on span "Overview" at bounding box center [108, 135] width 122 height 14
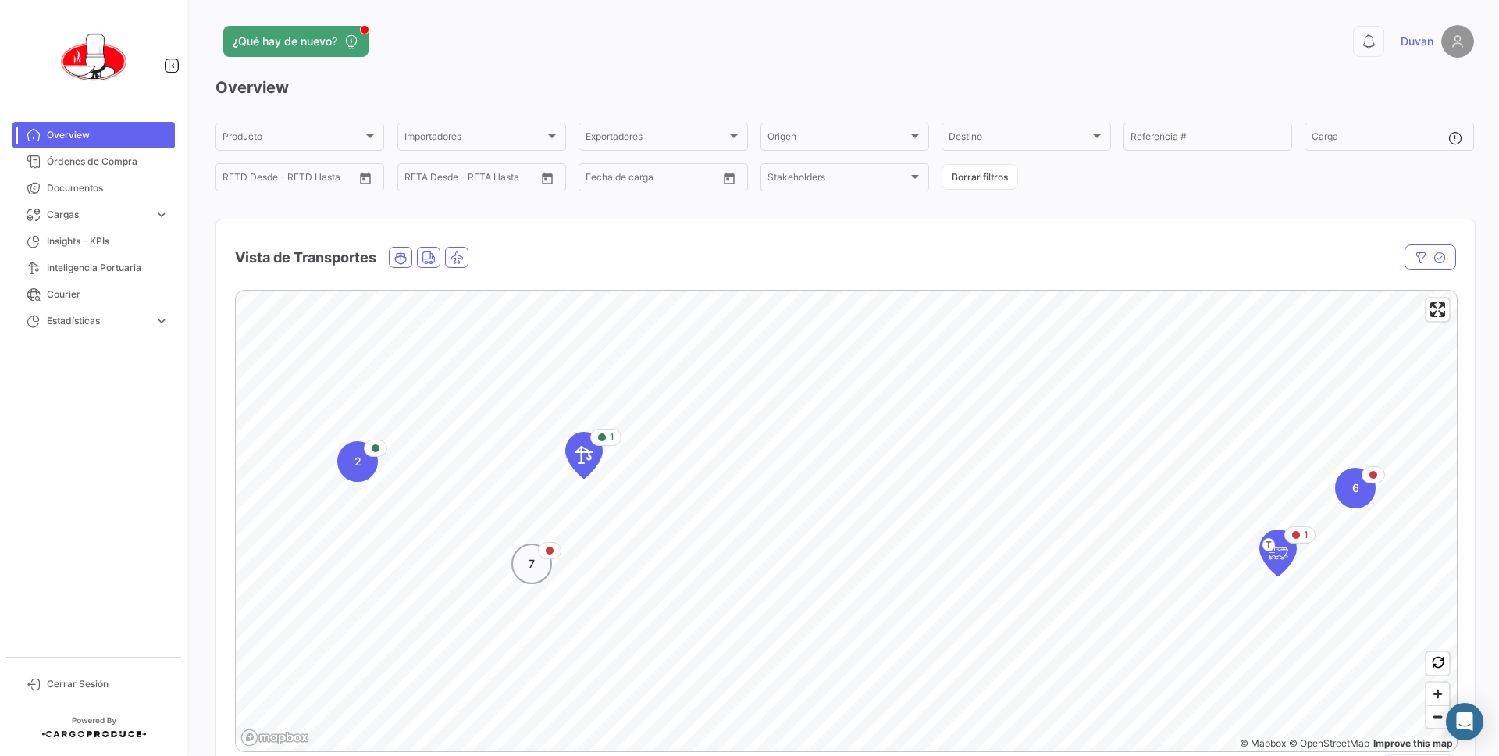
click at [526, 572] on div "7" at bounding box center [531, 564] width 41 height 41
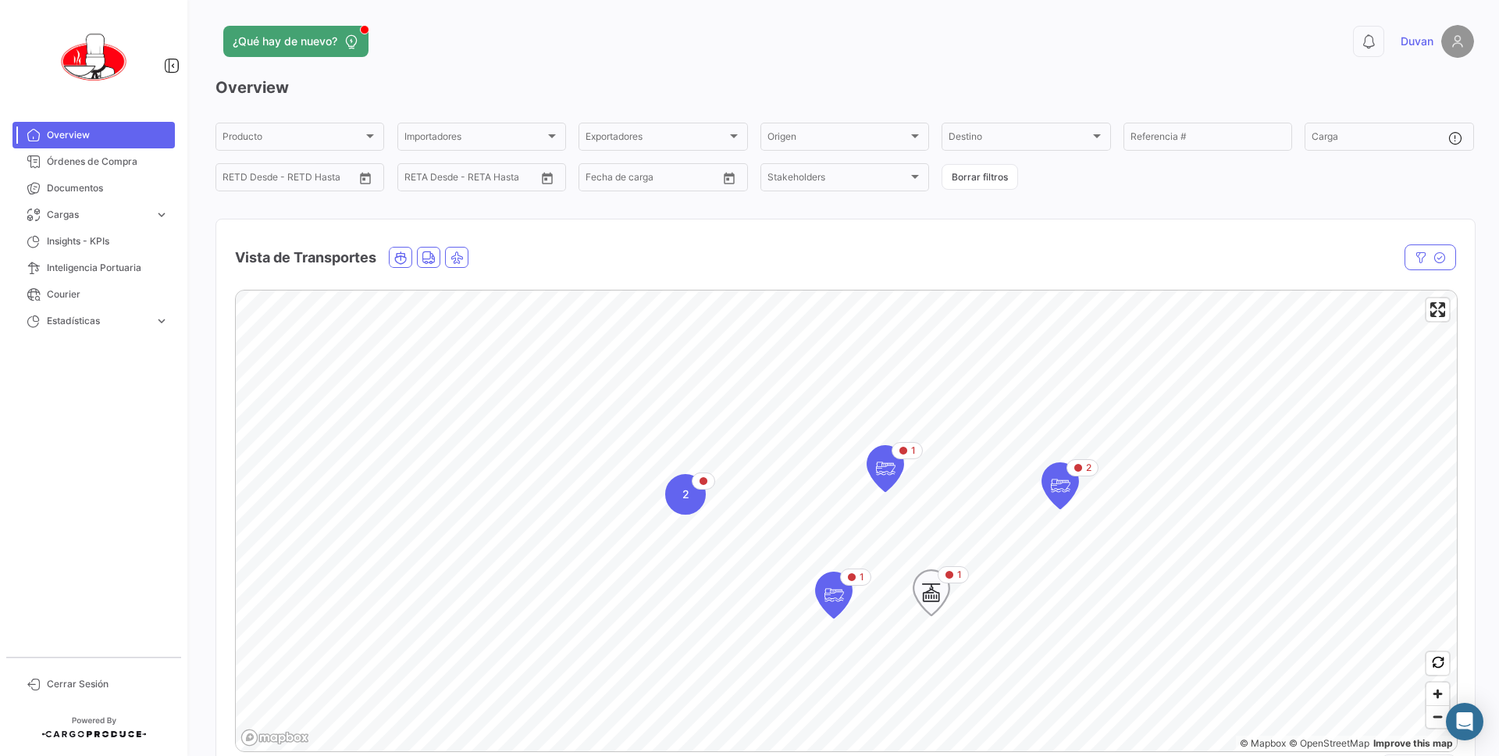
click at [936, 598] on icon "Map marker" at bounding box center [932, 592] width 22 height 33
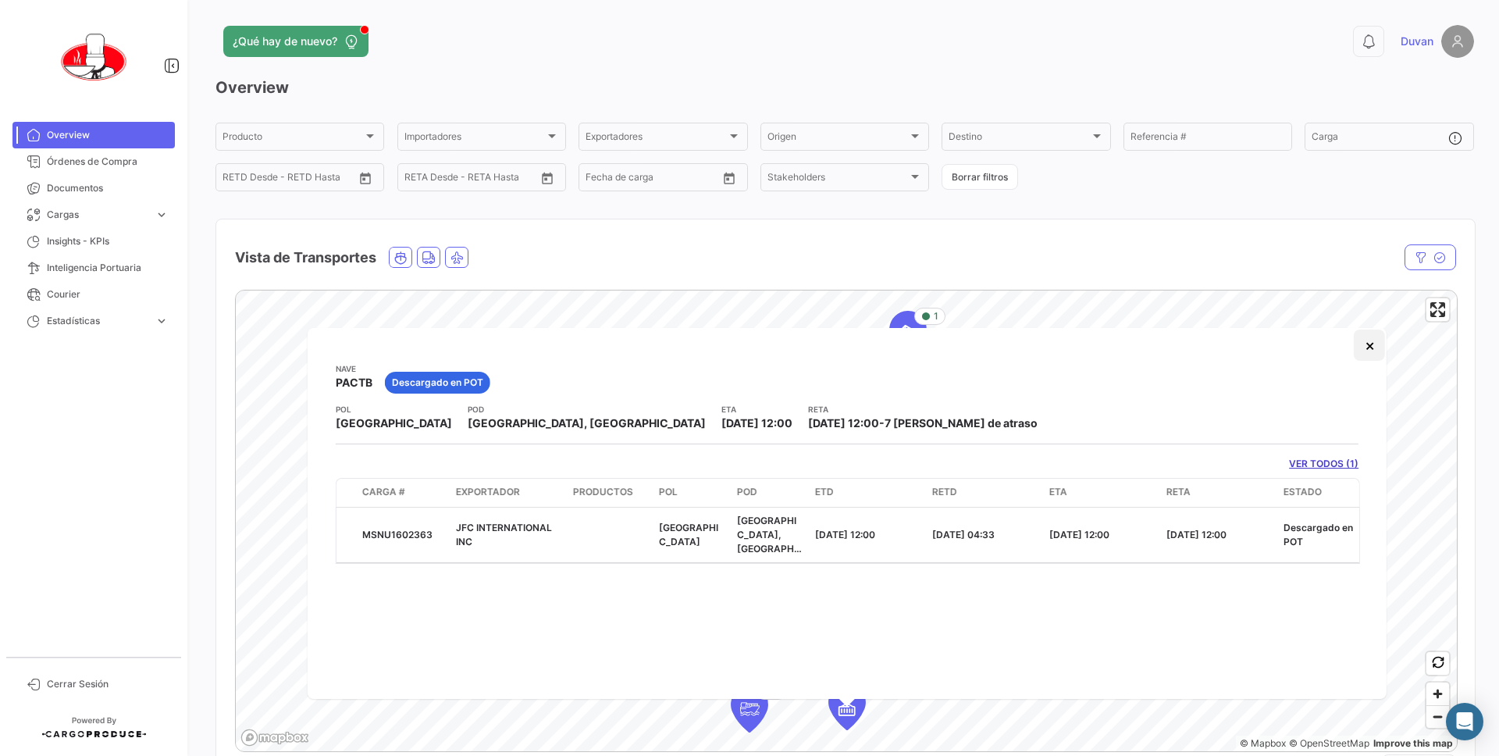
click at [1364, 340] on button "×" at bounding box center [1369, 345] width 31 height 31
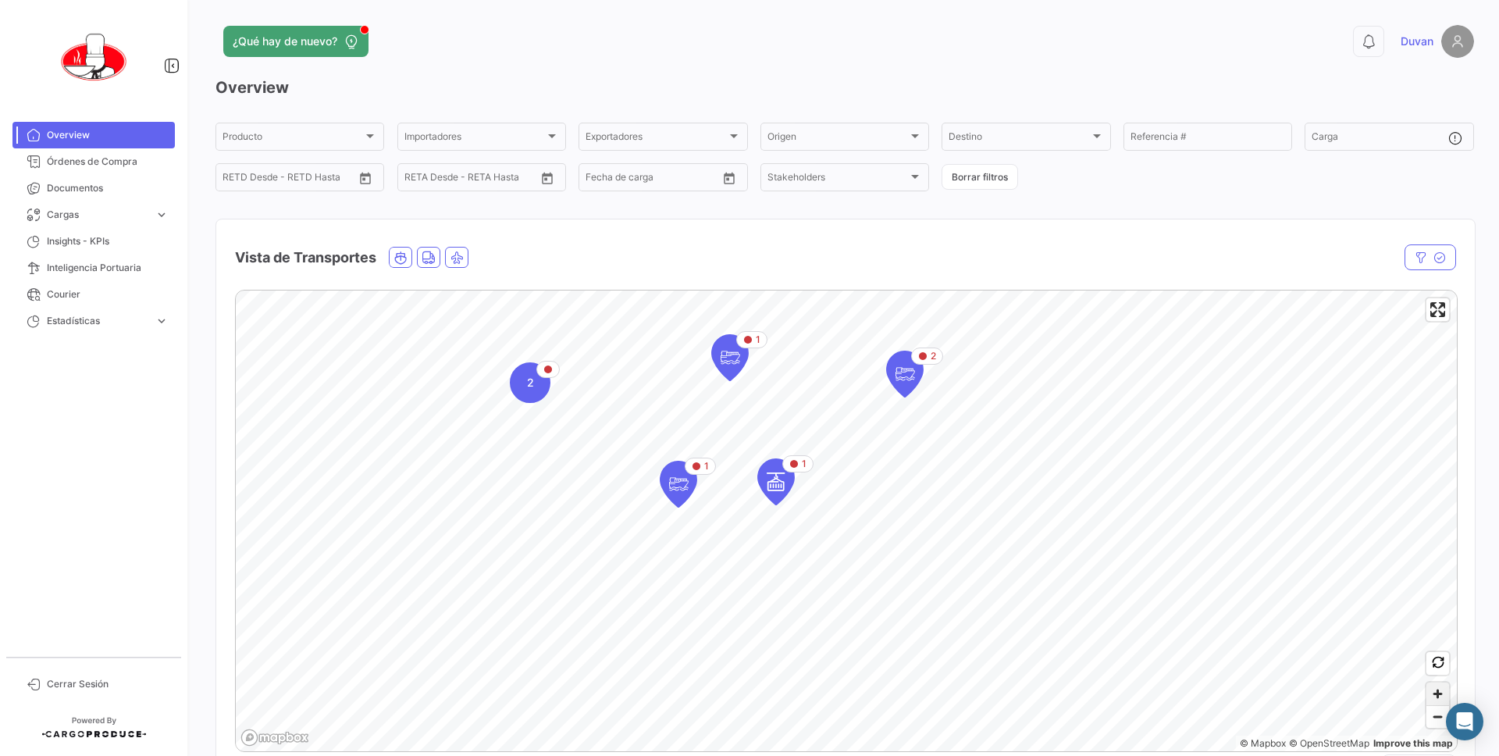
click at [1440, 689] on span "Zoom in" at bounding box center [1438, 694] width 23 height 23
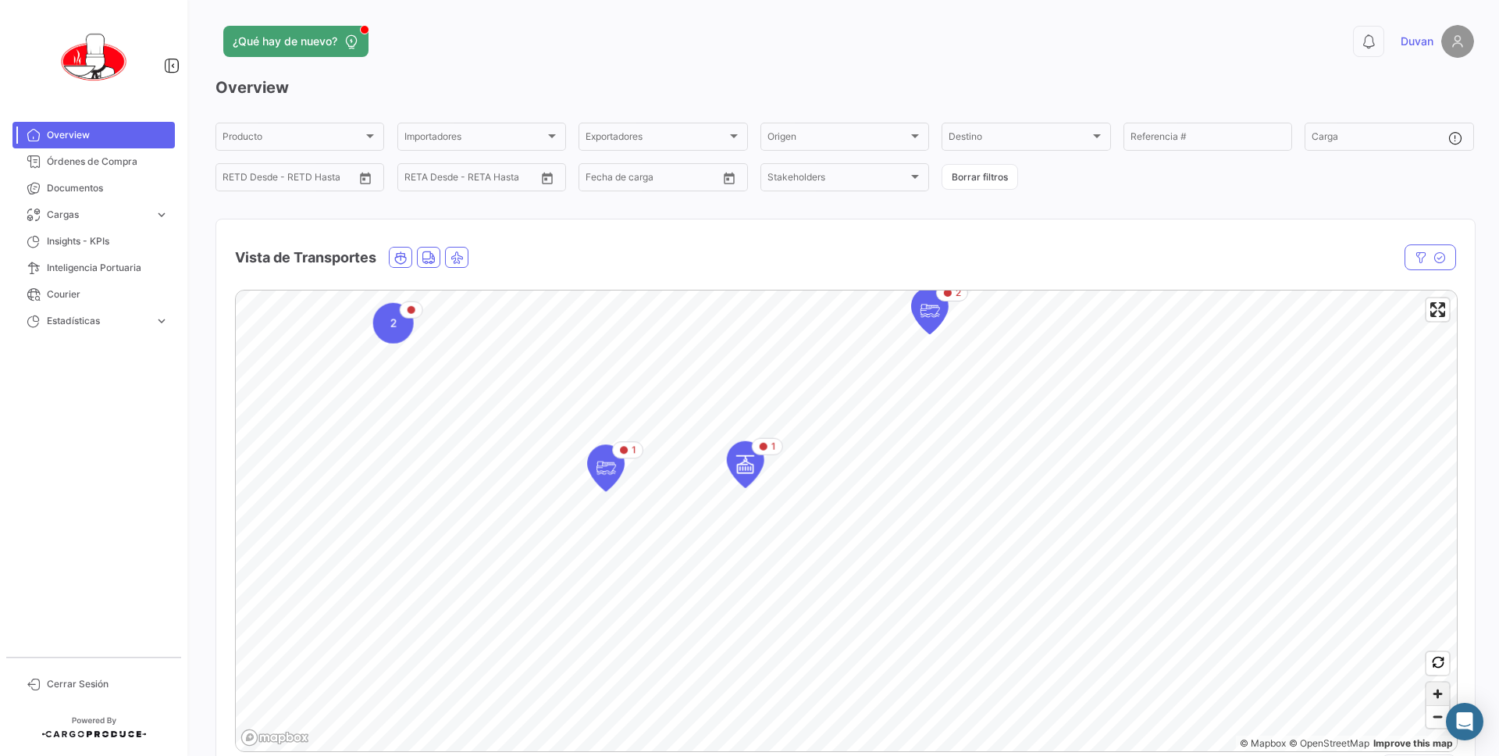
click at [1440, 689] on span "Zoom in" at bounding box center [1438, 694] width 23 height 23
click at [415, 524] on icon "Map marker" at bounding box center [407, 524] width 22 height 33
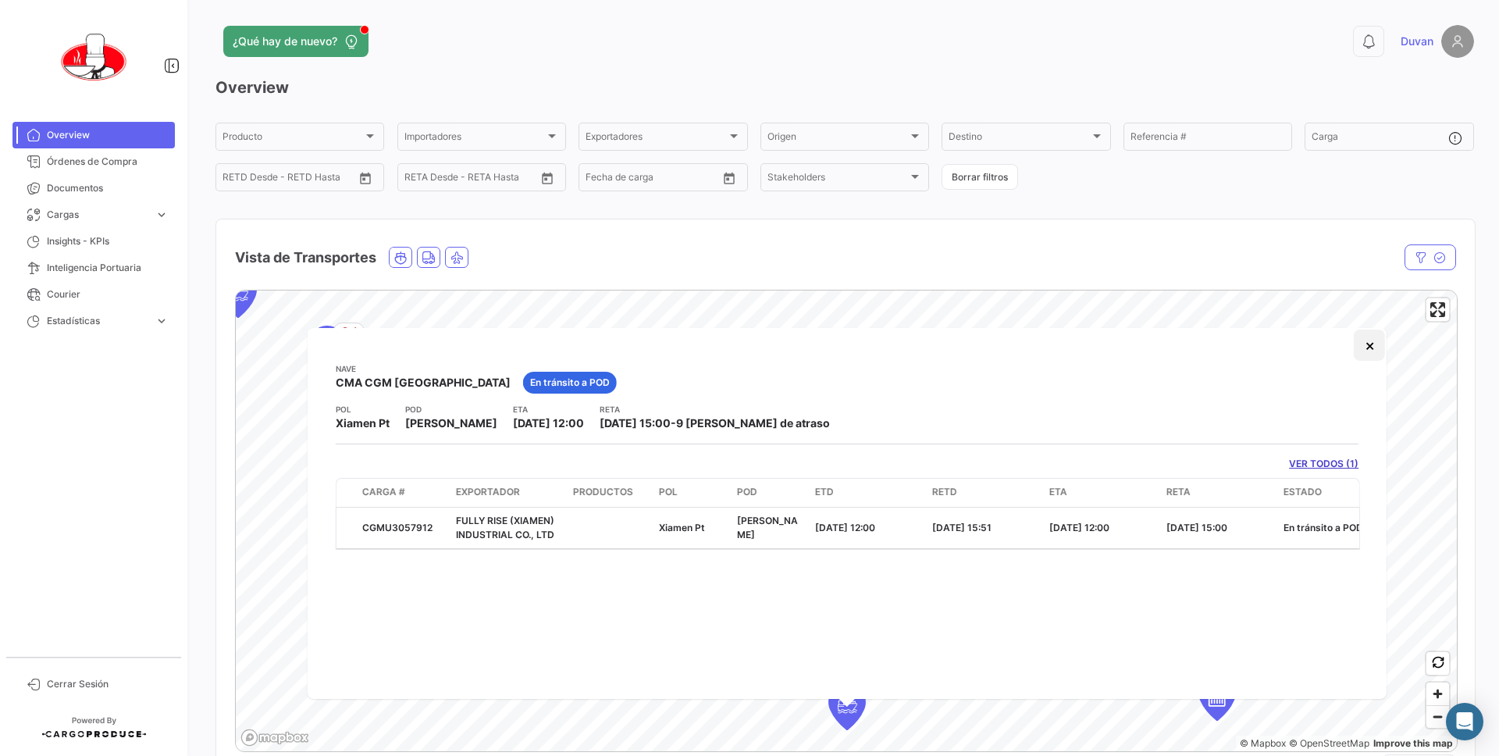
click at [1371, 349] on button "×" at bounding box center [1369, 345] width 31 height 31
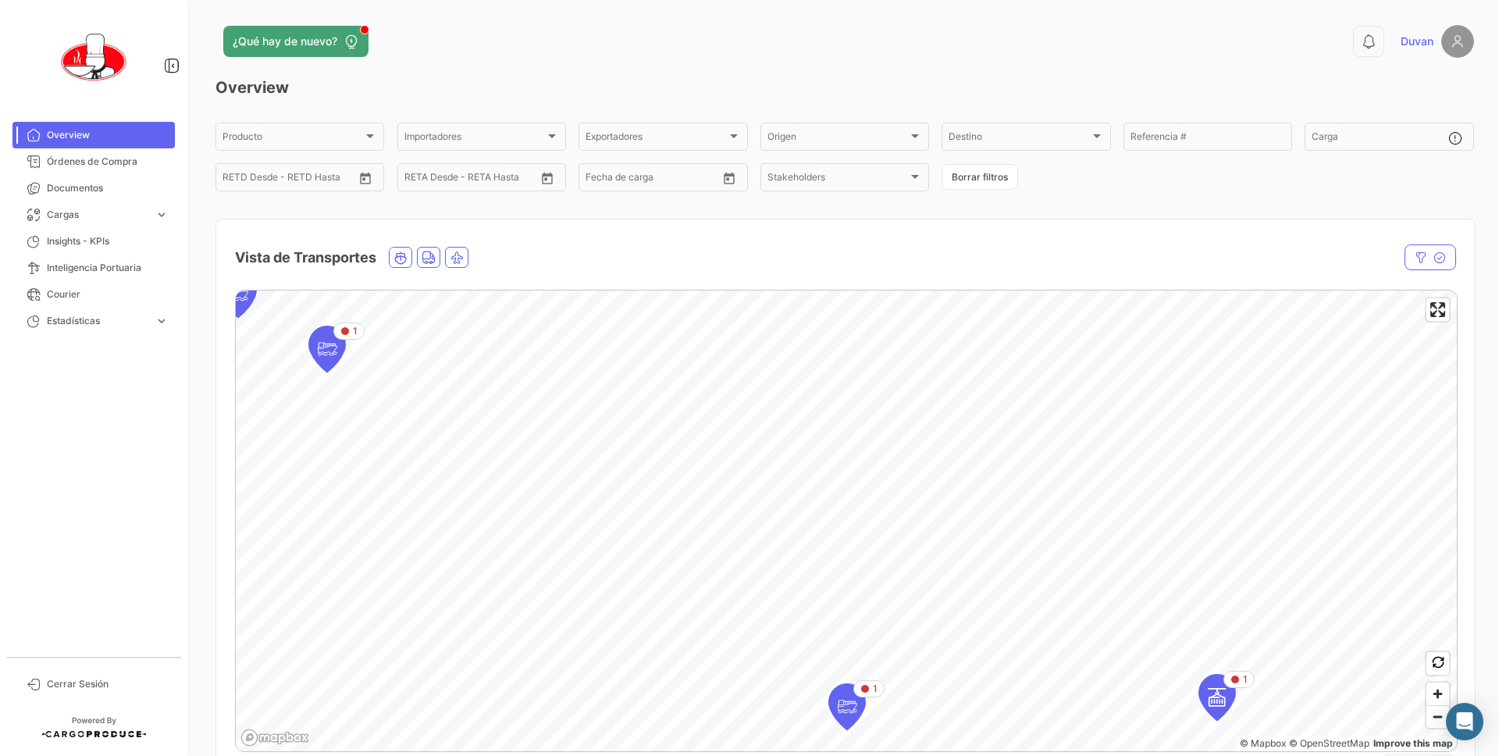
click at [892, 44] on div "¿Qué hay de nuevo?" at bounding box center [562, 41] width 693 height 31
click at [1438, 722] on span "Zoom out" at bounding box center [1438, 717] width 23 height 22
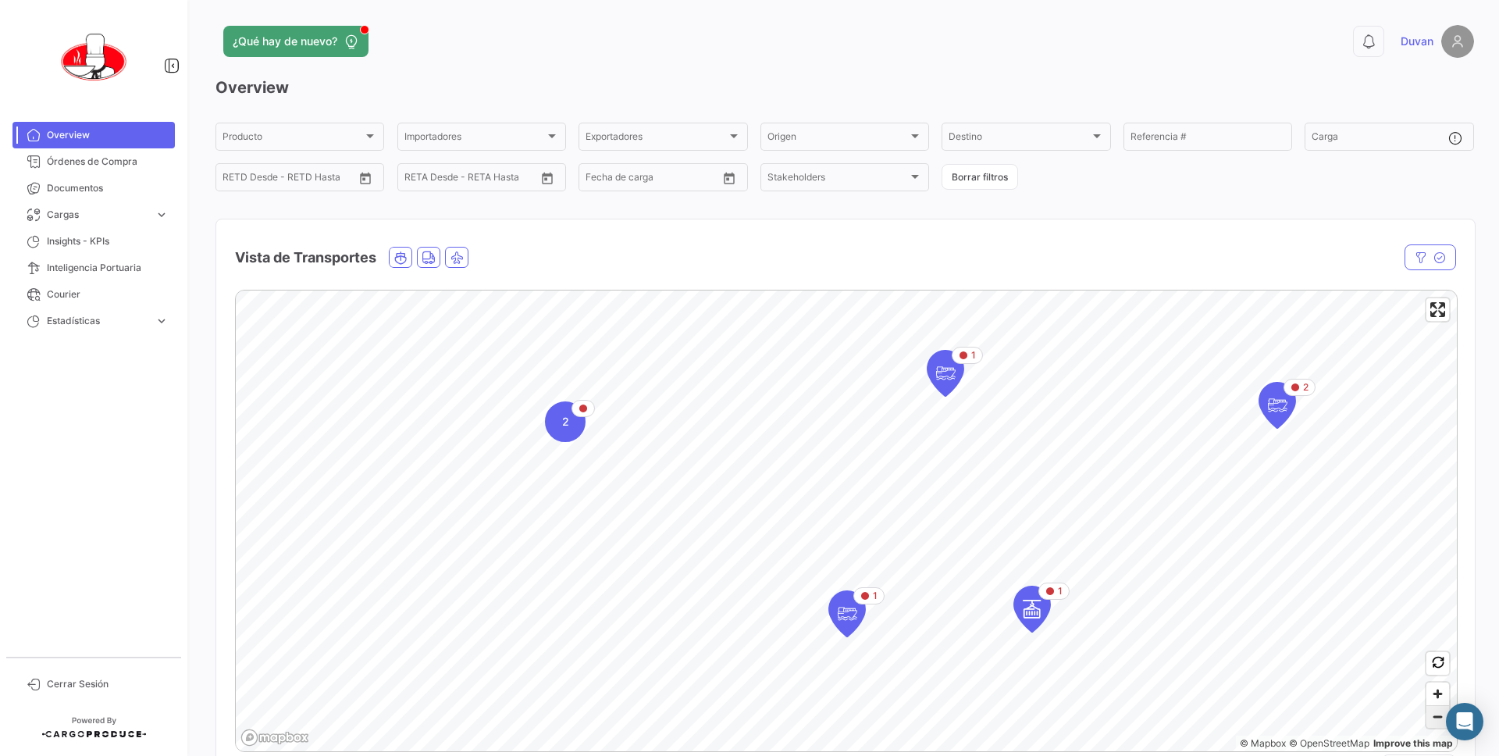
click at [1433, 718] on span "Zoom out" at bounding box center [1438, 717] width 23 height 22
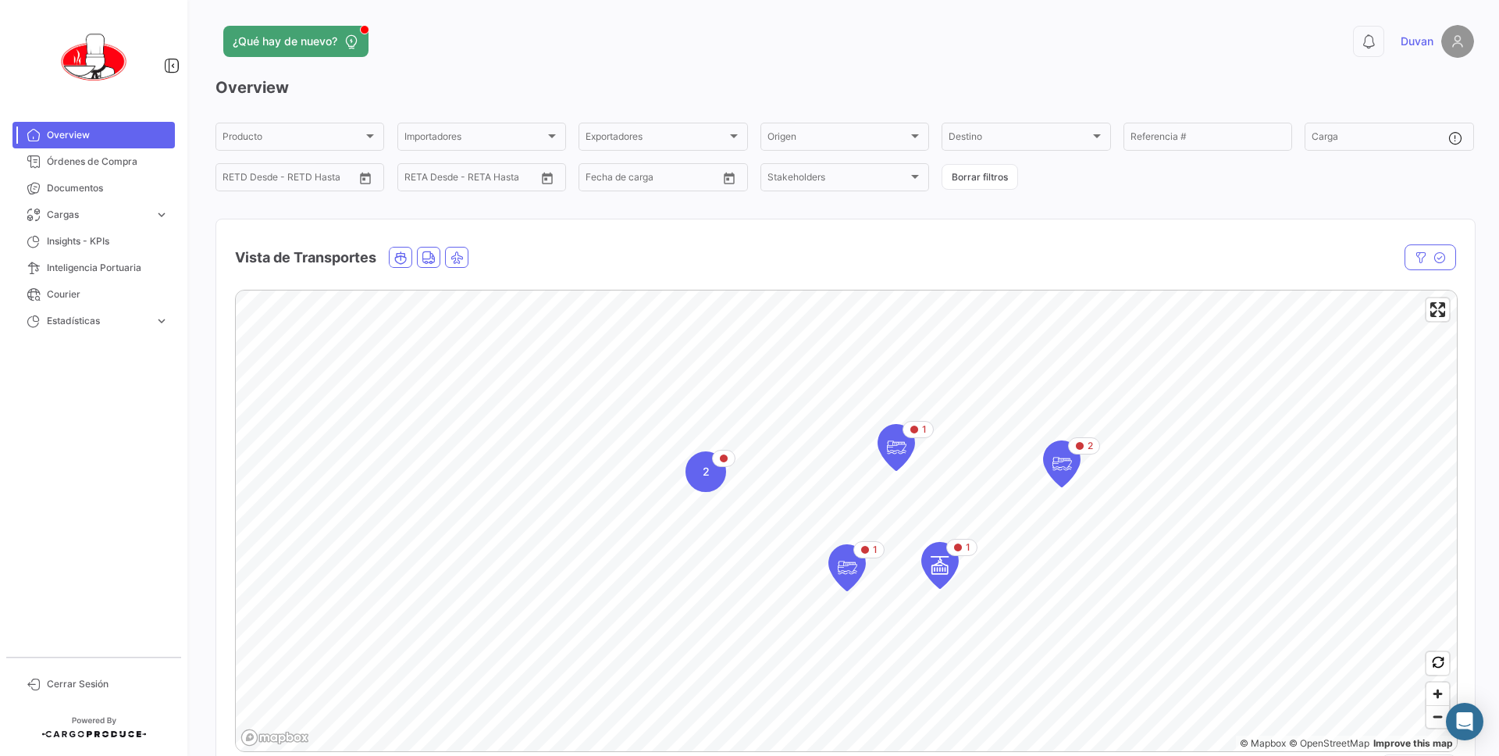
click at [89, 134] on span "Overview" at bounding box center [108, 135] width 122 height 14
click at [1473, 280] on div "© Mapbox © OpenStreetMap Improve this map Mostrar" at bounding box center [845, 522] width 1259 height 490
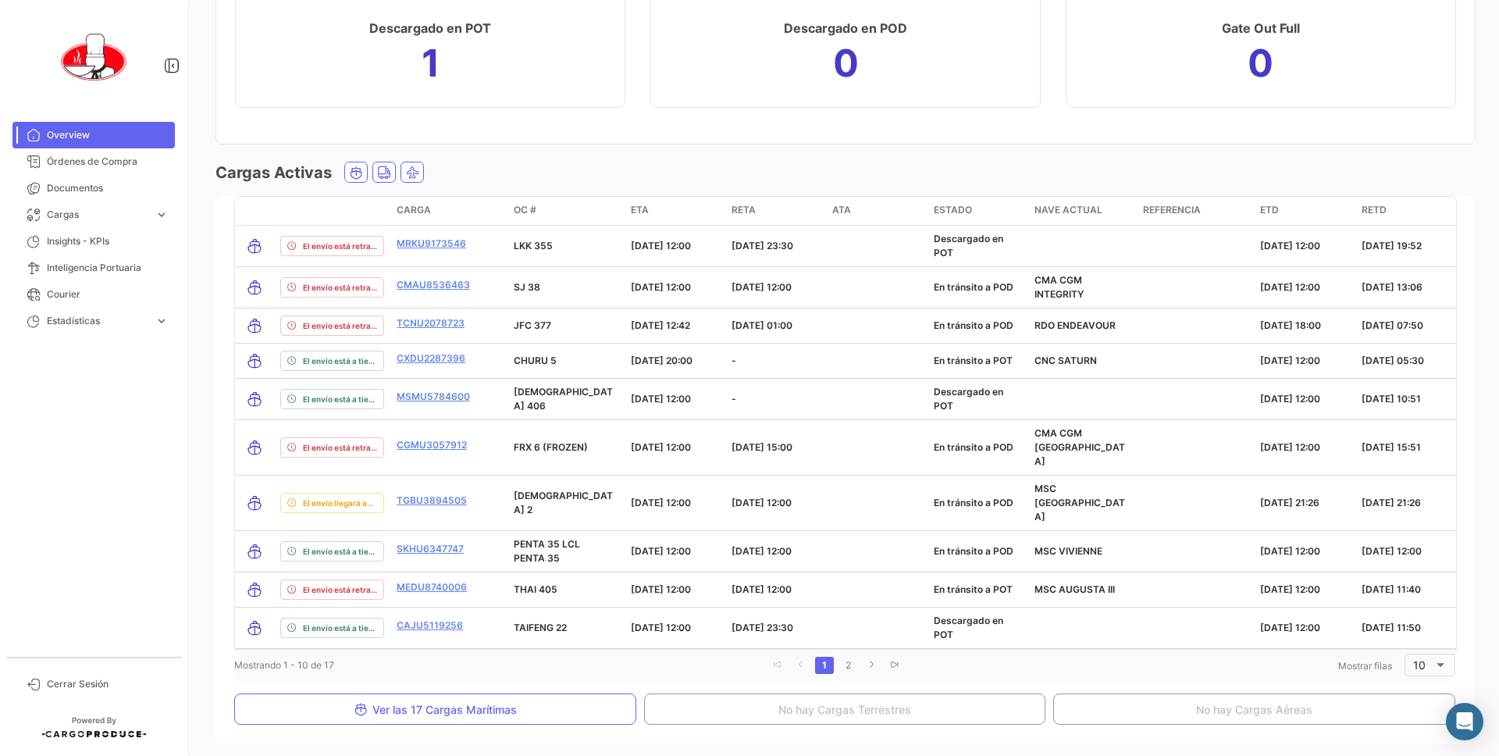
scroll to position [2083, 0]
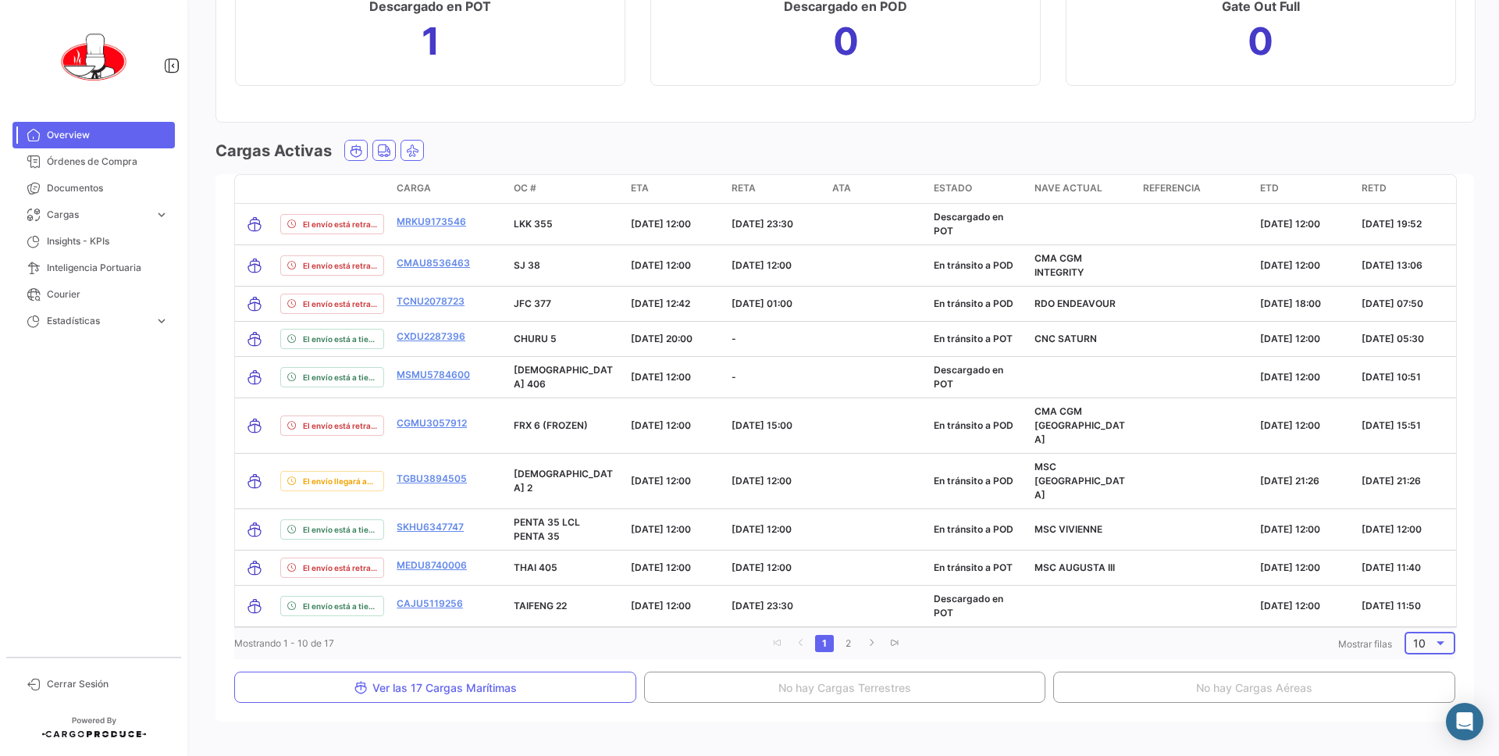
click at [1437, 641] on div at bounding box center [1441, 643] width 8 height 4
click at [1425, 637] on span "20" at bounding box center [1435, 642] width 45 height 33
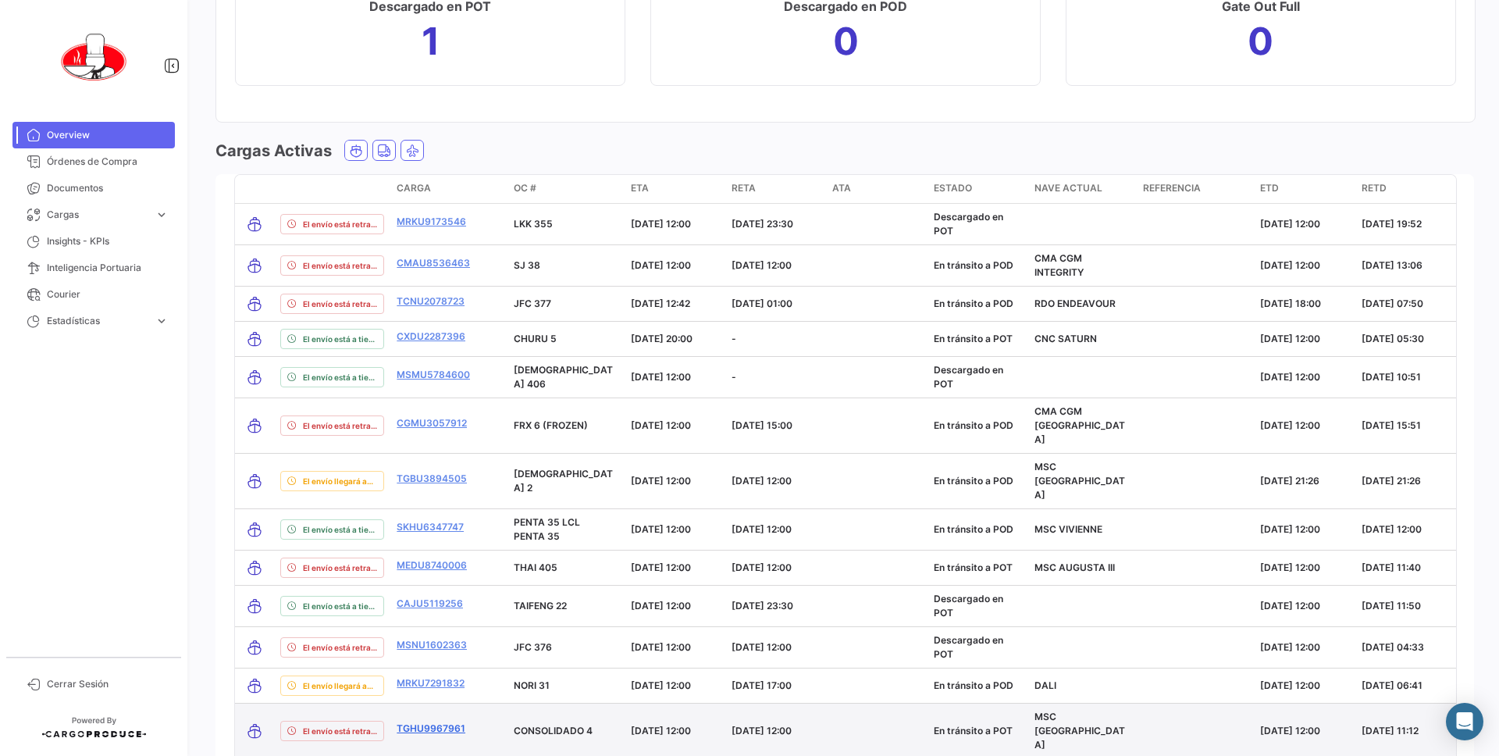
click at [447, 722] on link "TGHU9967961" at bounding box center [431, 729] width 69 height 14
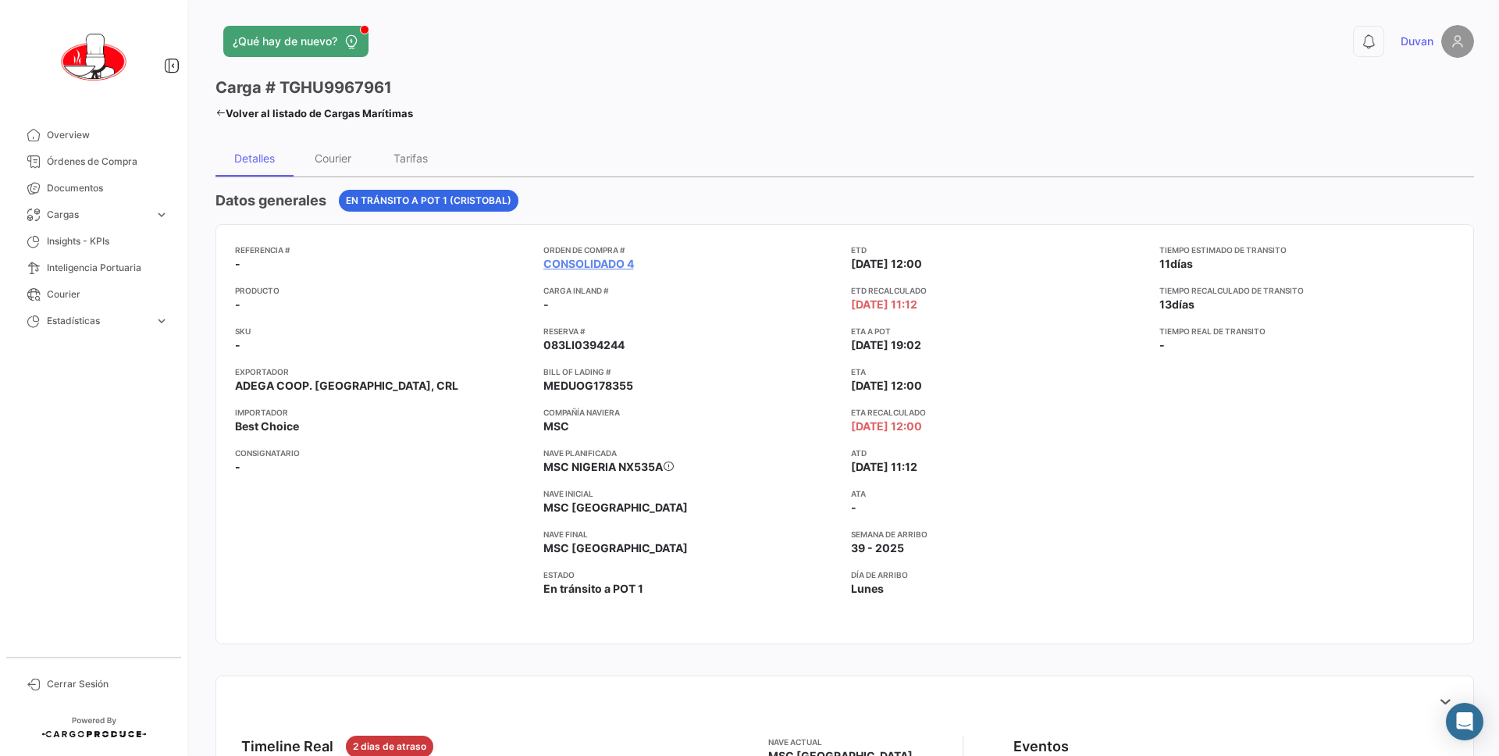
click at [1057, 430] on app-card-info-label "ETA Recalculado [DATE] 12:00" at bounding box center [999, 420] width 296 height 28
click at [1064, 413] on app-card-info-title "ETA Recalculado" at bounding box center [999, 412] width 296 height 12
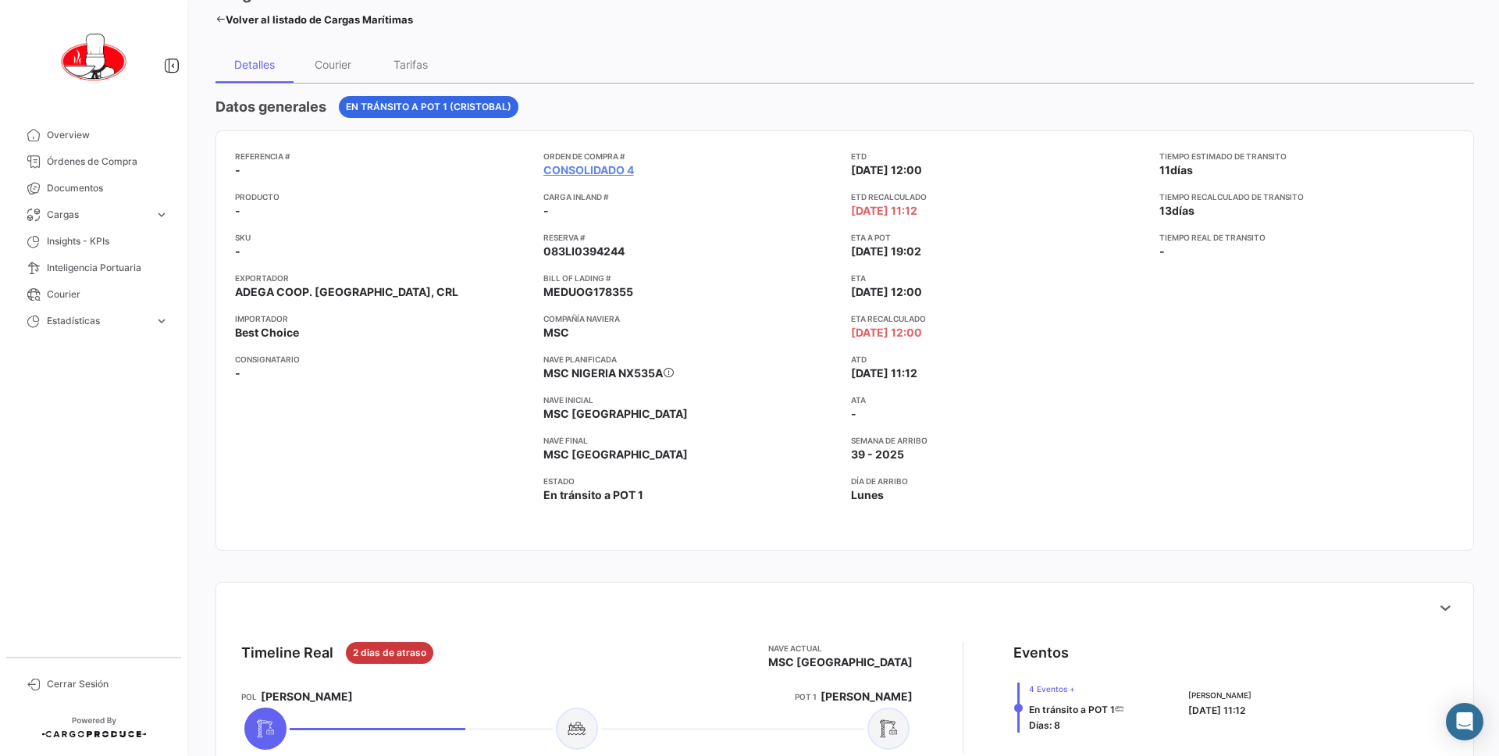
scroll to position [62, 0]
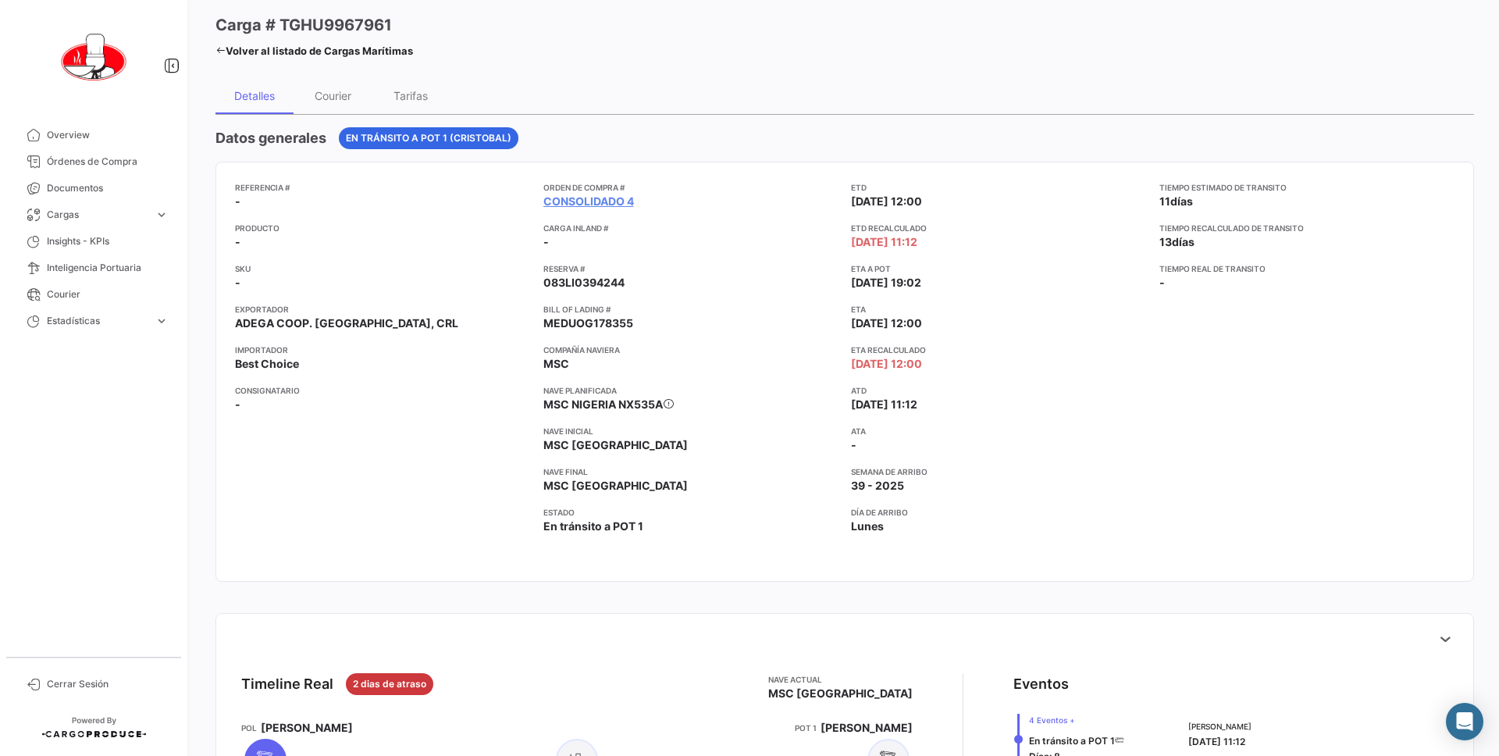
click at [1195, 365] on div "Tiempo estimado de [PERSON_NAME] 11 [PERSON_NAME] Tiempo recalculado de [PERSON…" at bounding box center [1308, 371] width 296 height 381
